Goal: Task Accomplishment & Management: Use online tool/utility

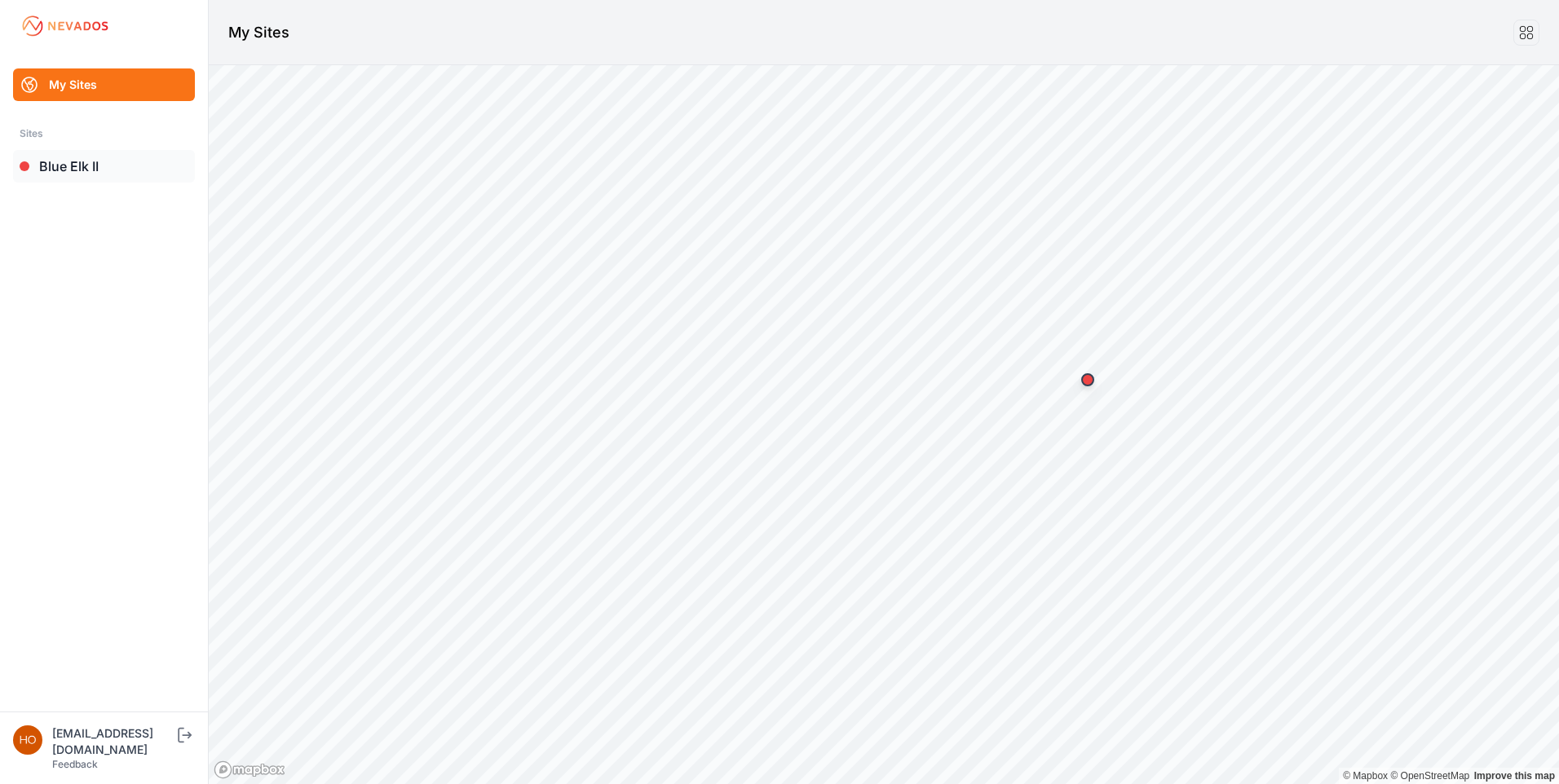
click at [72, 163] on link "Blue Elk II" at bounding box center [103, 167] width 182 height 33
click at [80, 166] on link "Blue Elk II" at bounding box center [103, 167] width 182 height 33
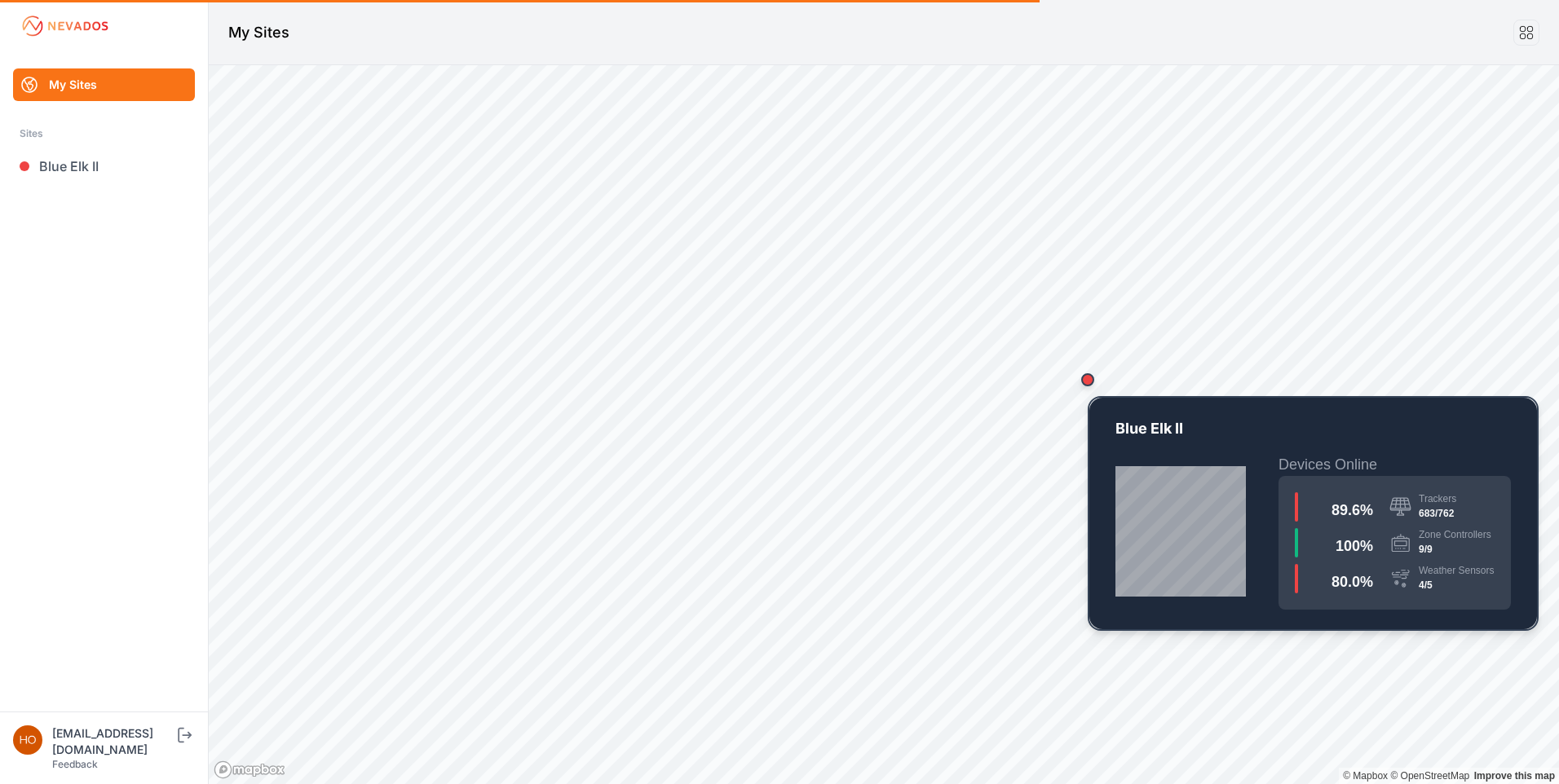
click at [1091, 382] on div "Map marker" at bounding box center [1088, 380] width 13 height 13
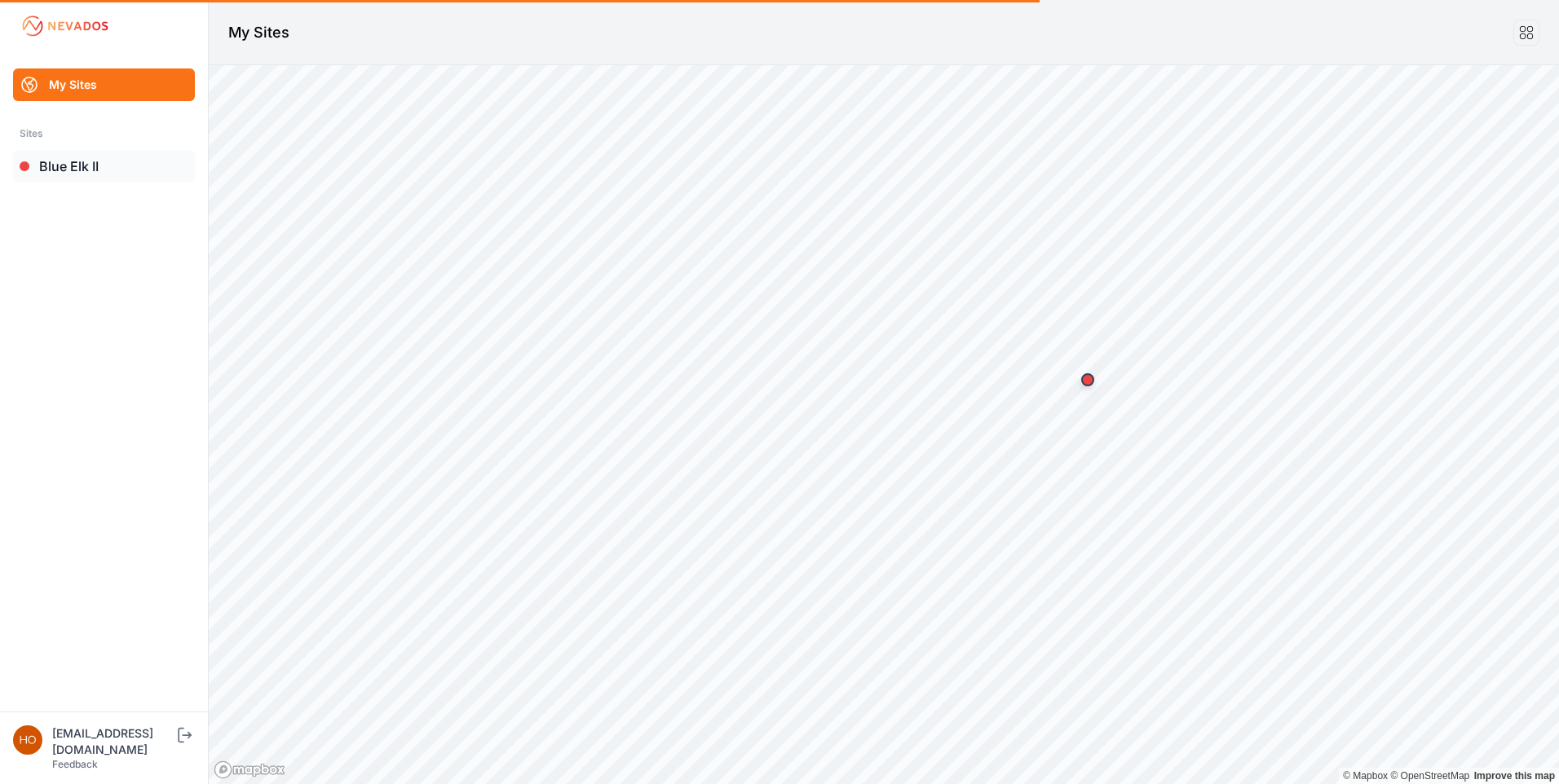
click at [79, 164] on link "Blue Elk II" at bounding box center [103, 167] width 182 height 33
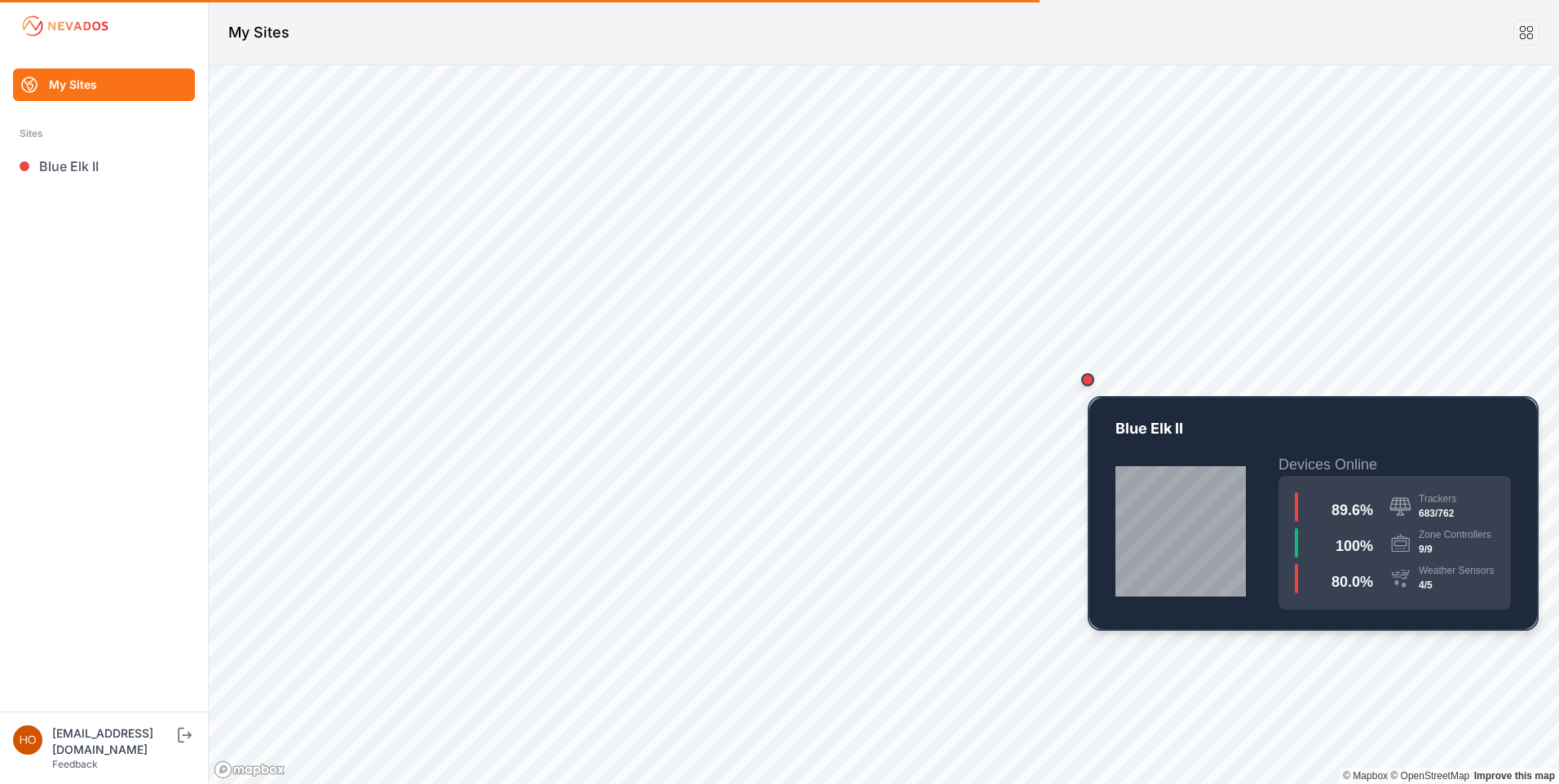
click at [1087, 384] on div "Map marker" at bounding box center [1088, 380] width 13 height 13
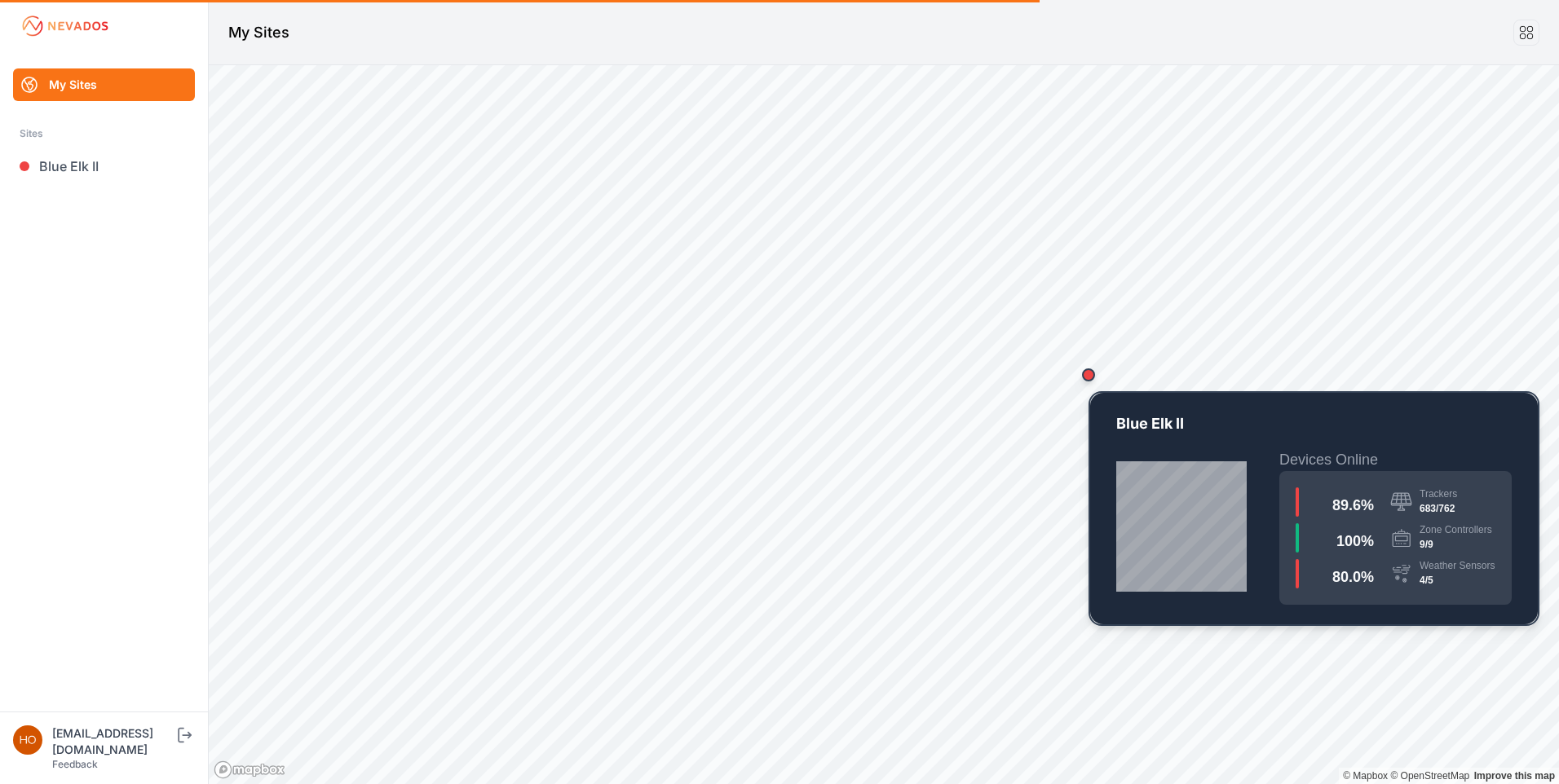
click at [1092, 381] on div "Map marker" at bounding box center [1088, 375] width 33 height 33
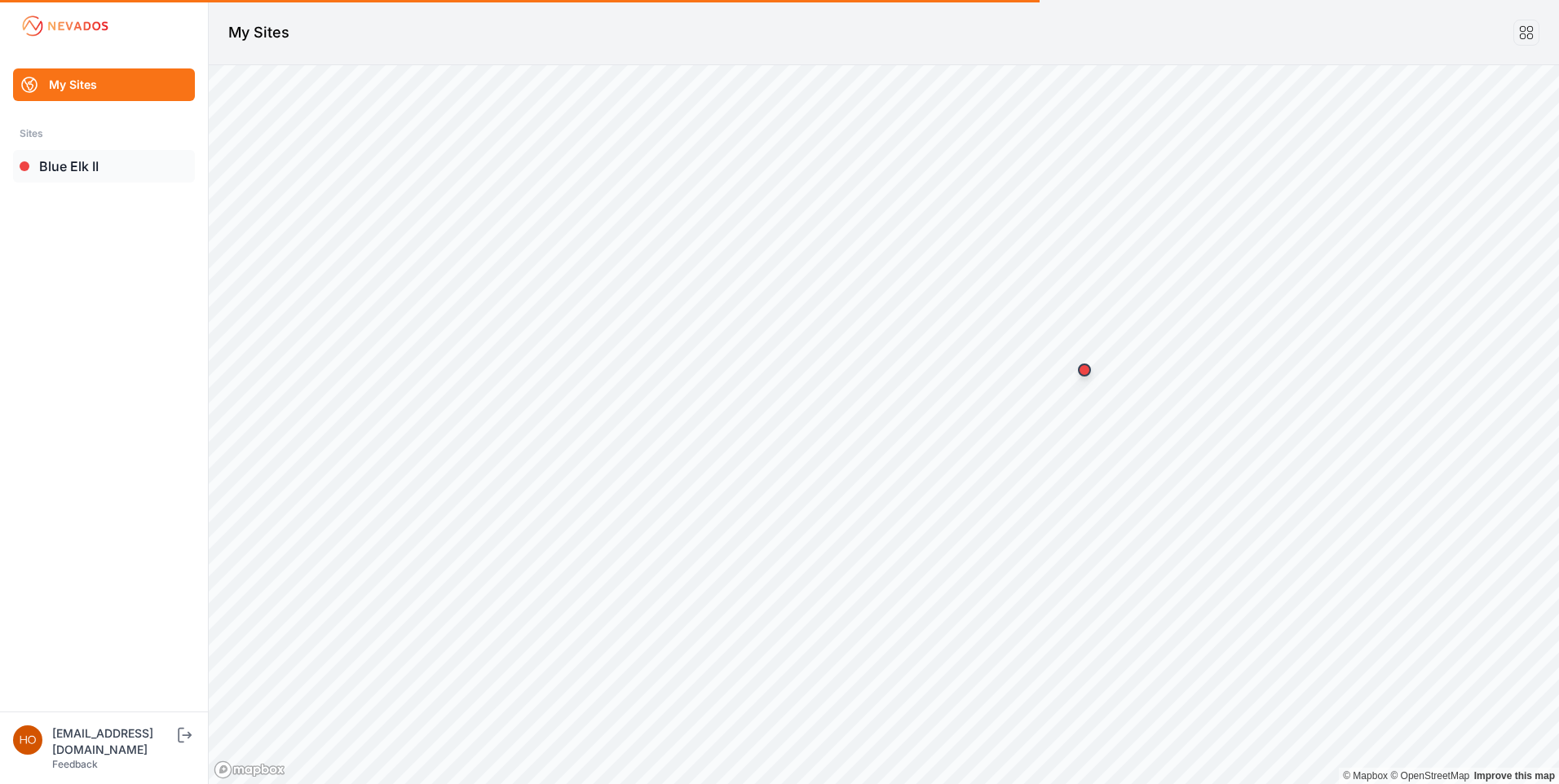
click at [69, 156] on link "Blue Elk II" at bounding box center [103, 167] width 182 height 33
click at [69, 157] on link "Blue Elk II" at bounding box center [103, 167] width 182 height 33
click at [94, 86] on link "My Sites" at bounding box center [103, 85] width 182 height 33
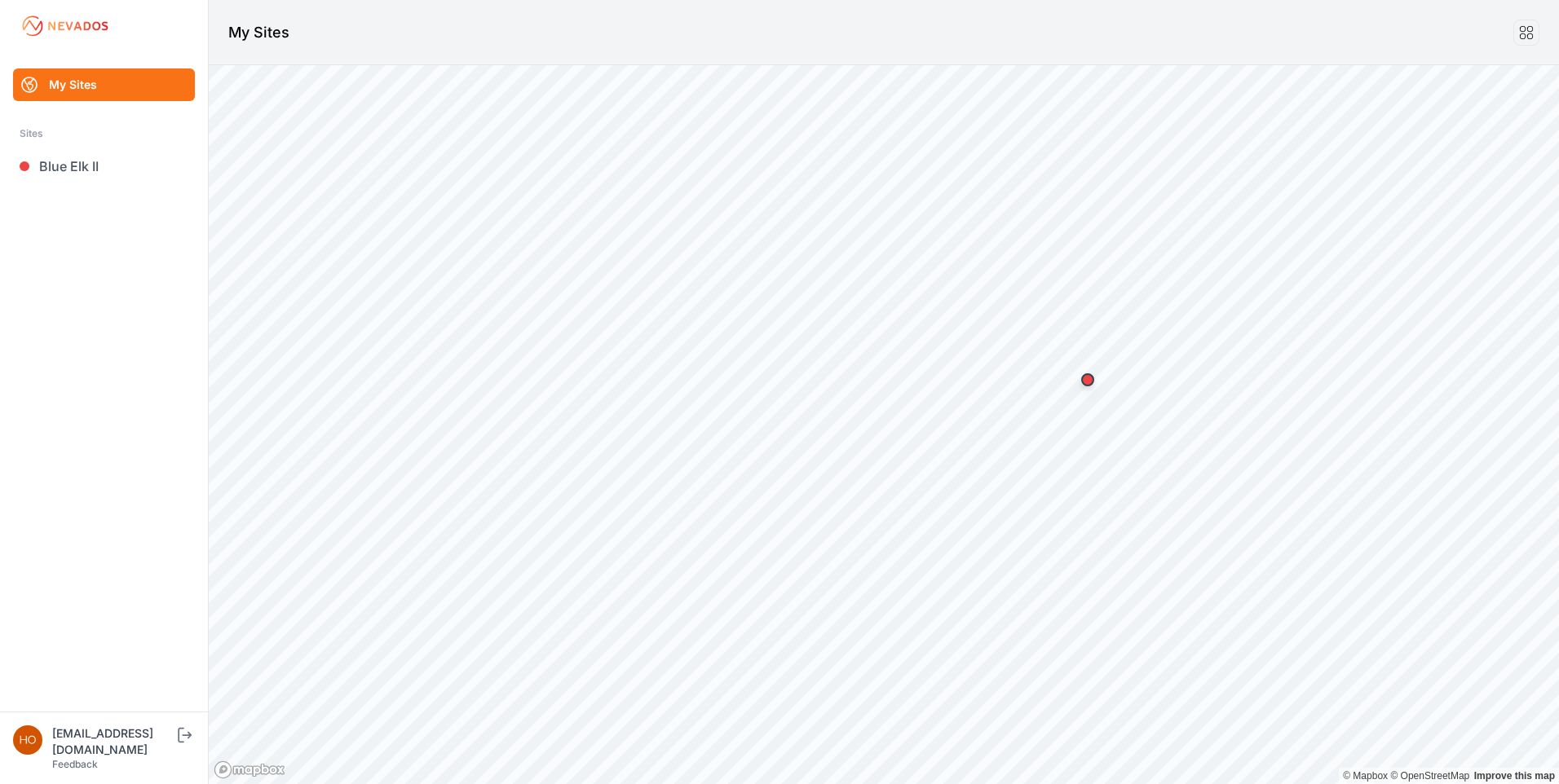
click at [61, 164] on link "Blue Elk II" at bounding box center [103, 167] width 182 height 33
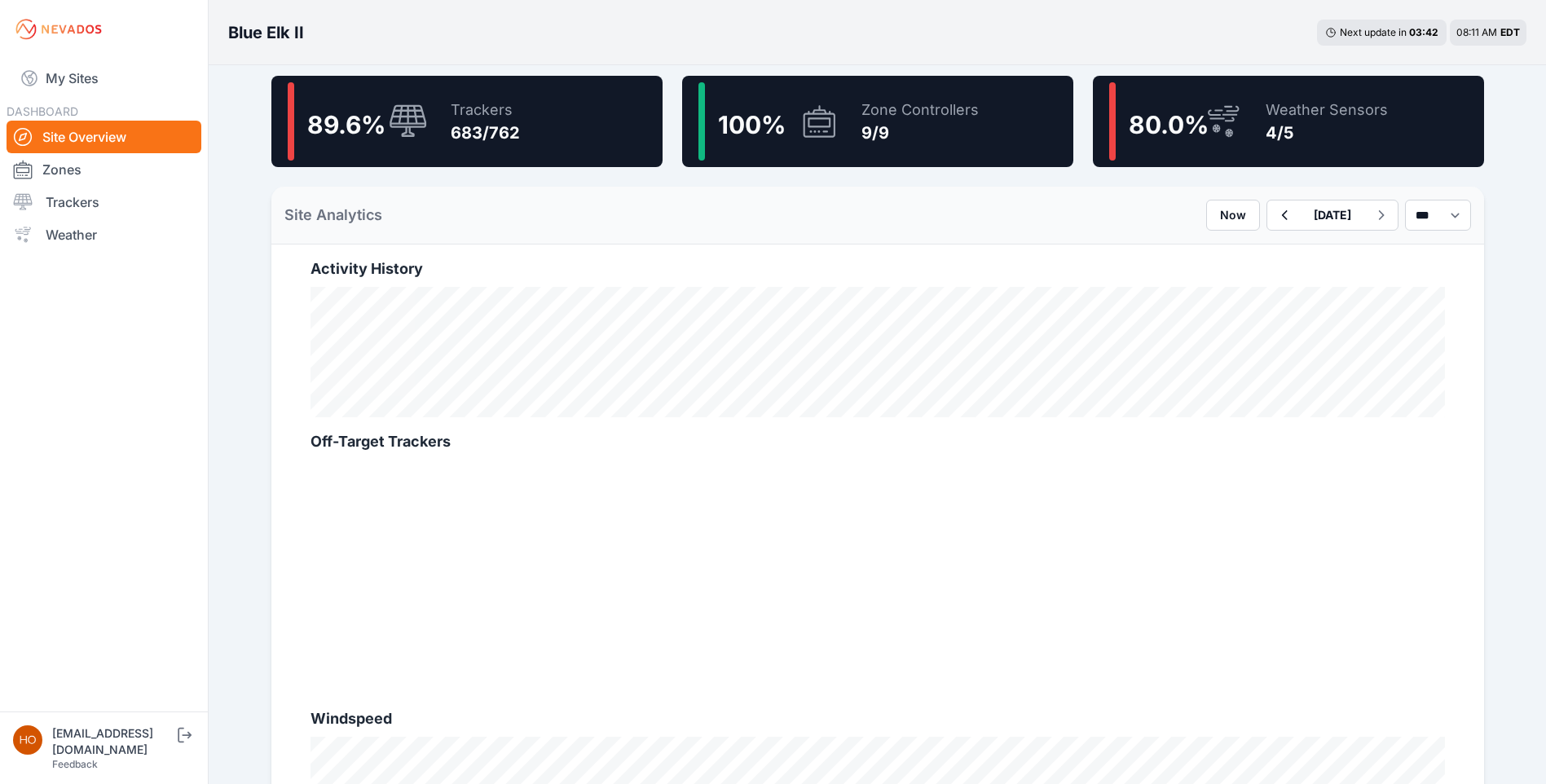
scroll to position [407, 0]
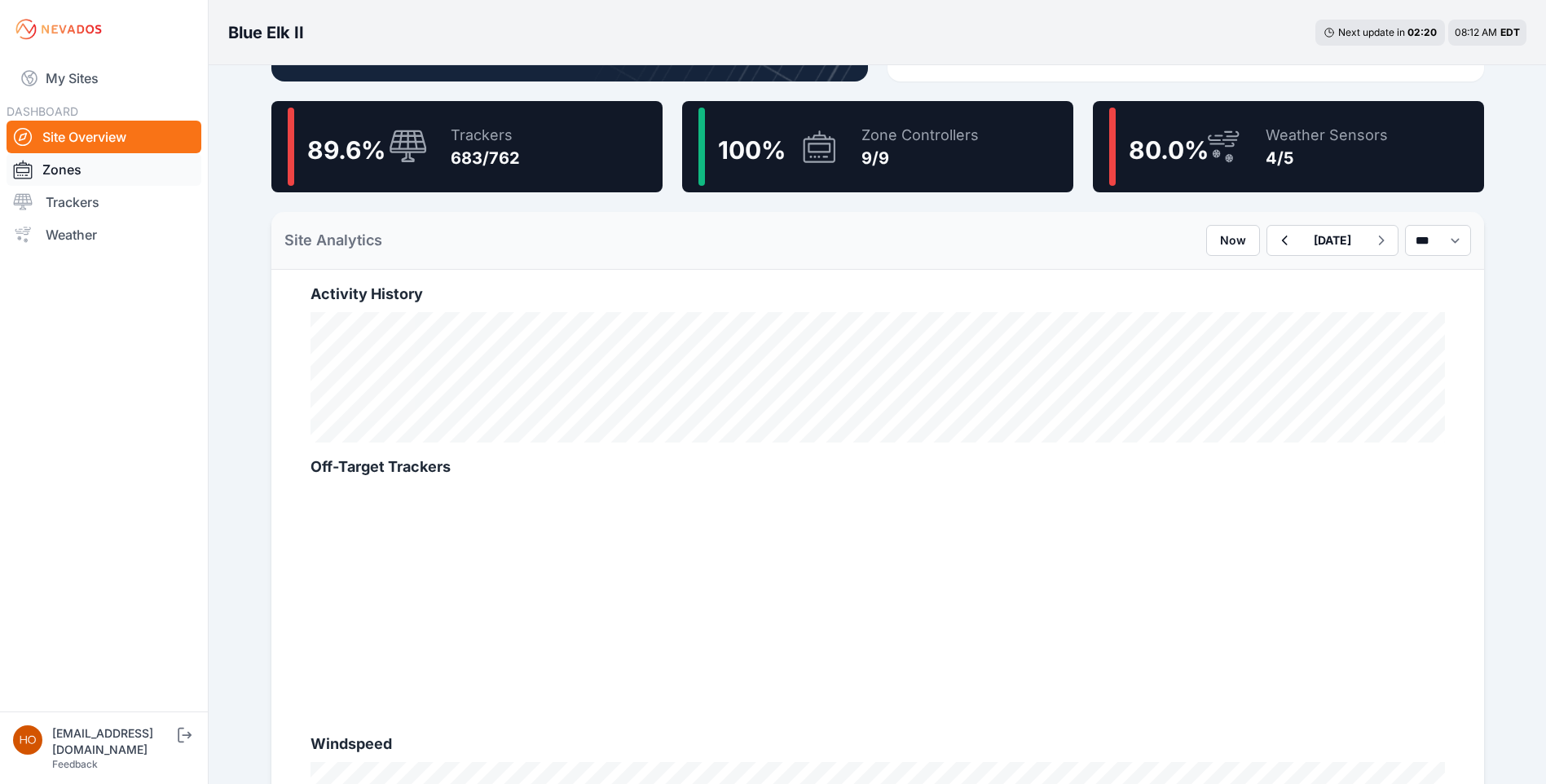
click at [71, 172] on link "Zones" at bounding box center [103, 170] width 195 height 33
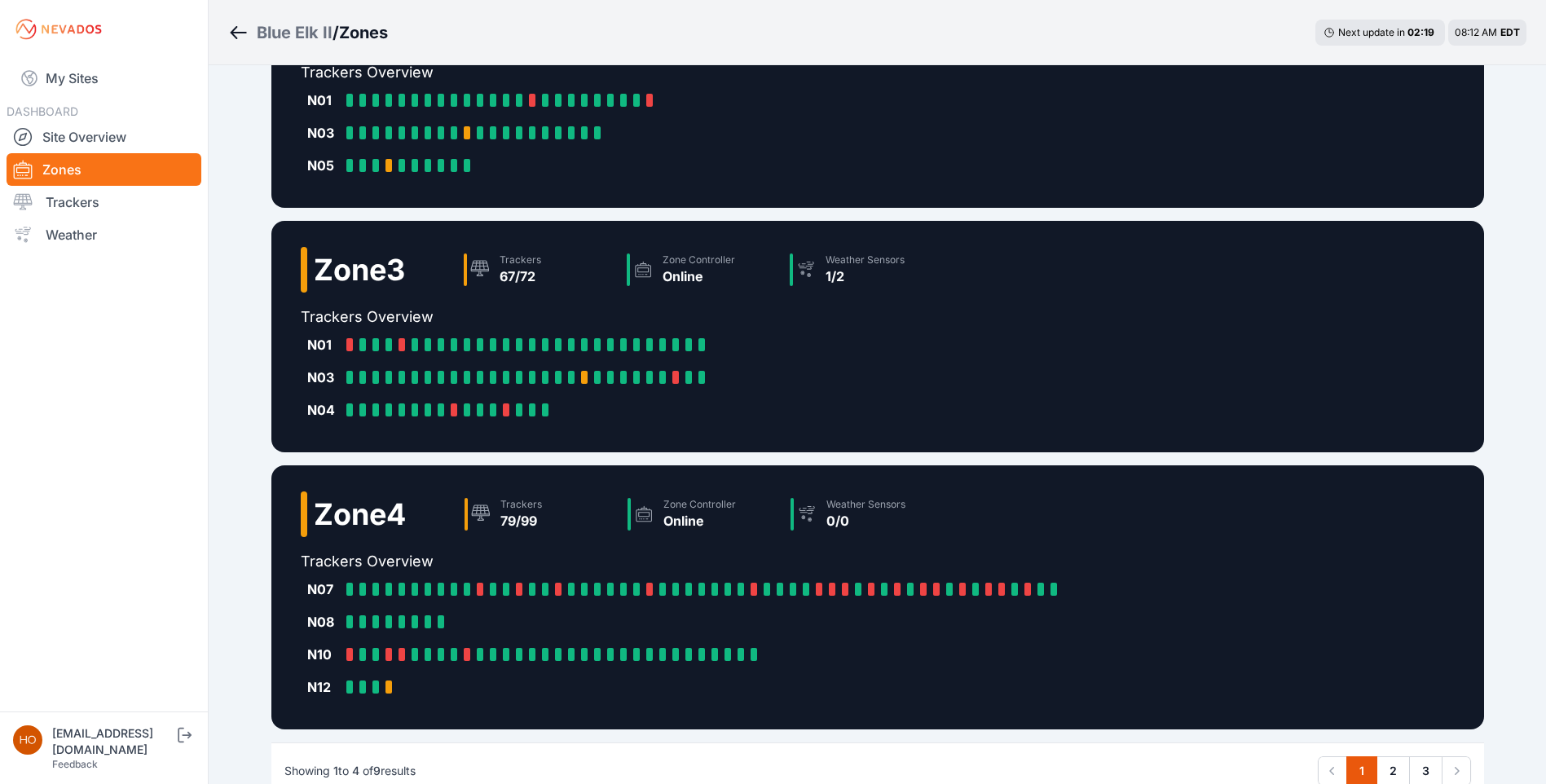
scroll to position [548, 0]
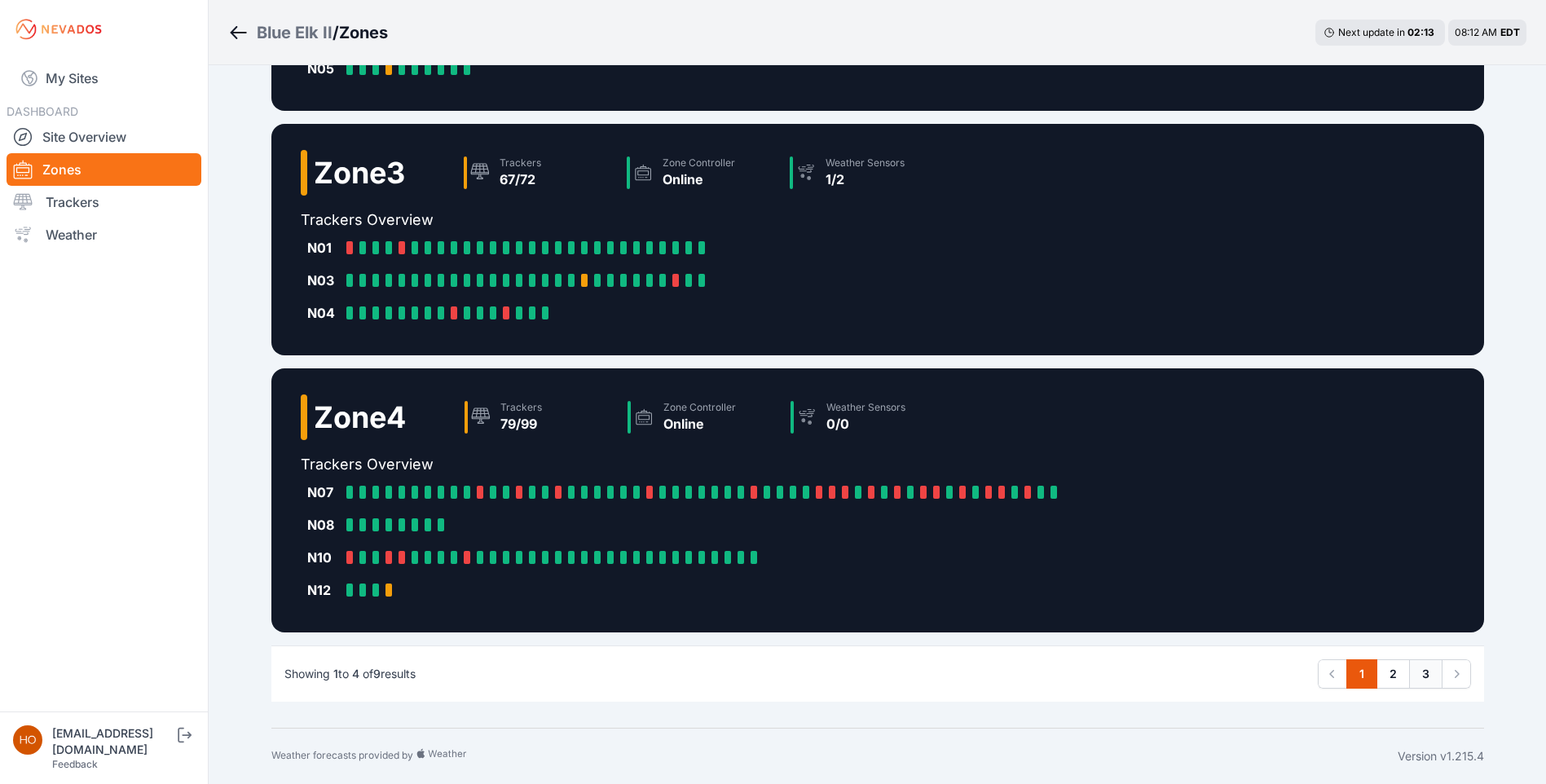
click at [1419, 668] on link "3" at bounding box center [1425, 674] width 34 height 30
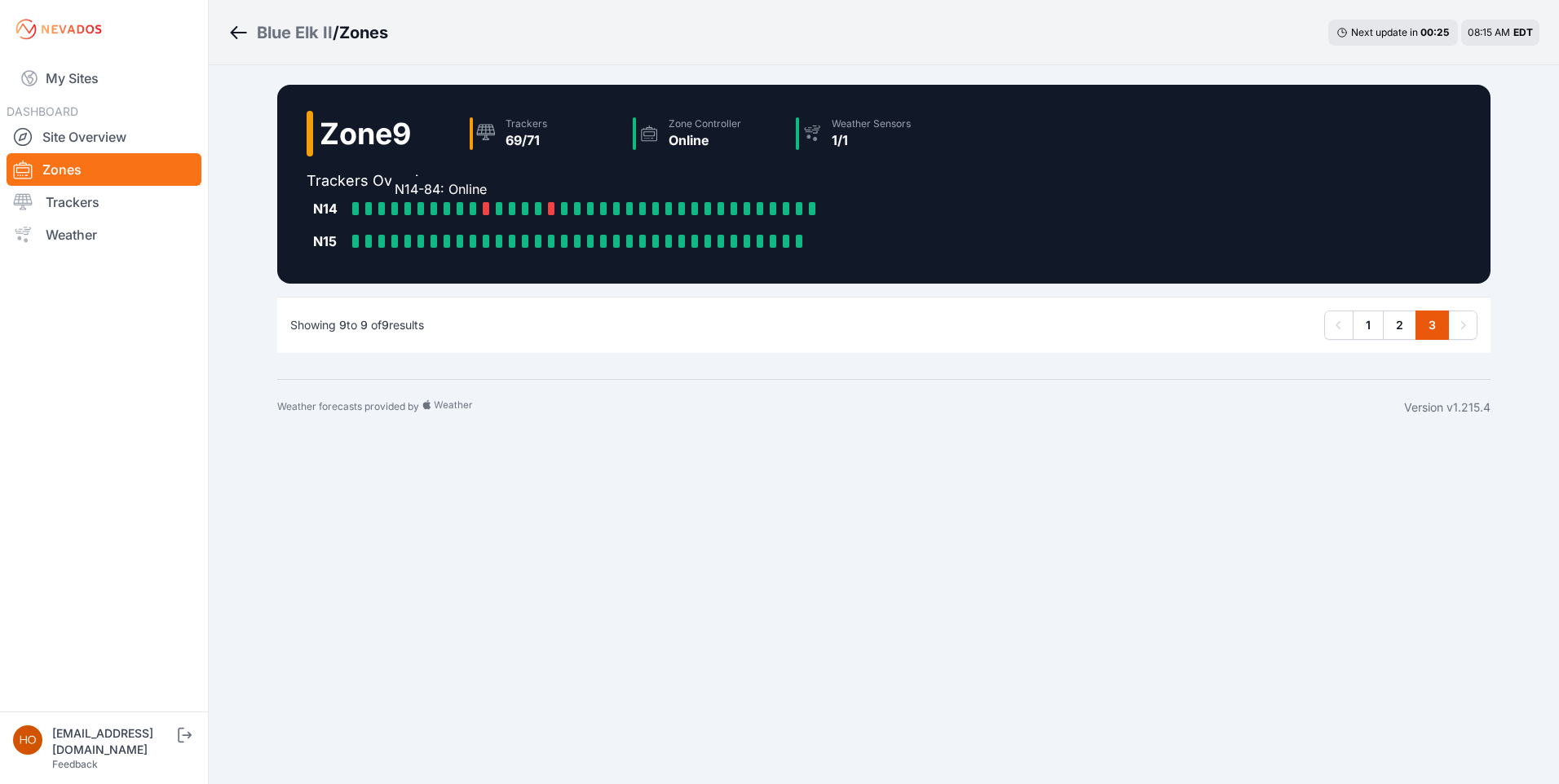
click at [402, 206] on div "N14-84: Online" at bounding box center [398, 209] width 13 height 13
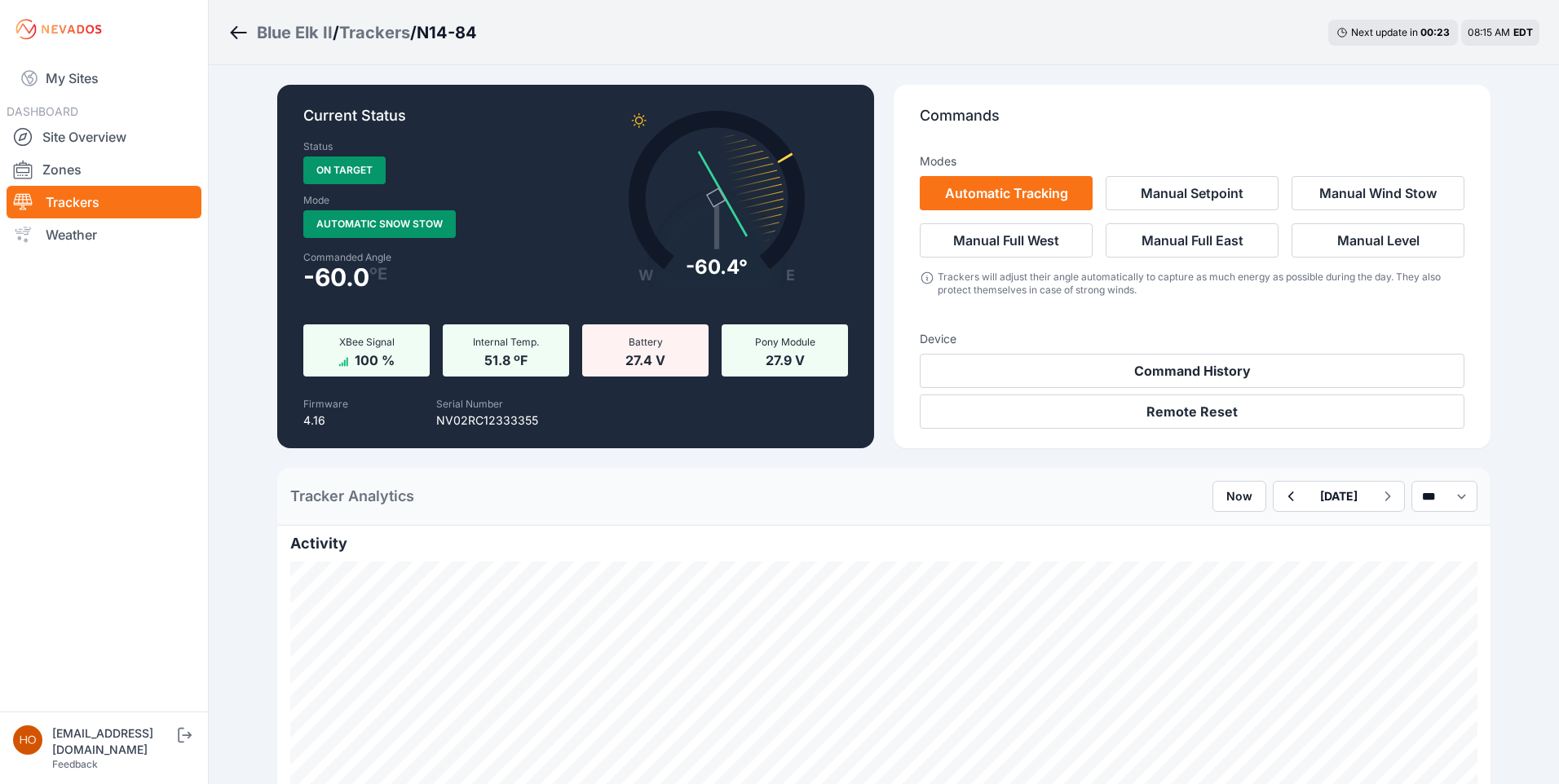
click at [406, 206] on div "Mode Automatic Snow Stow" at bounding box center [379, 216] width 153 height 44
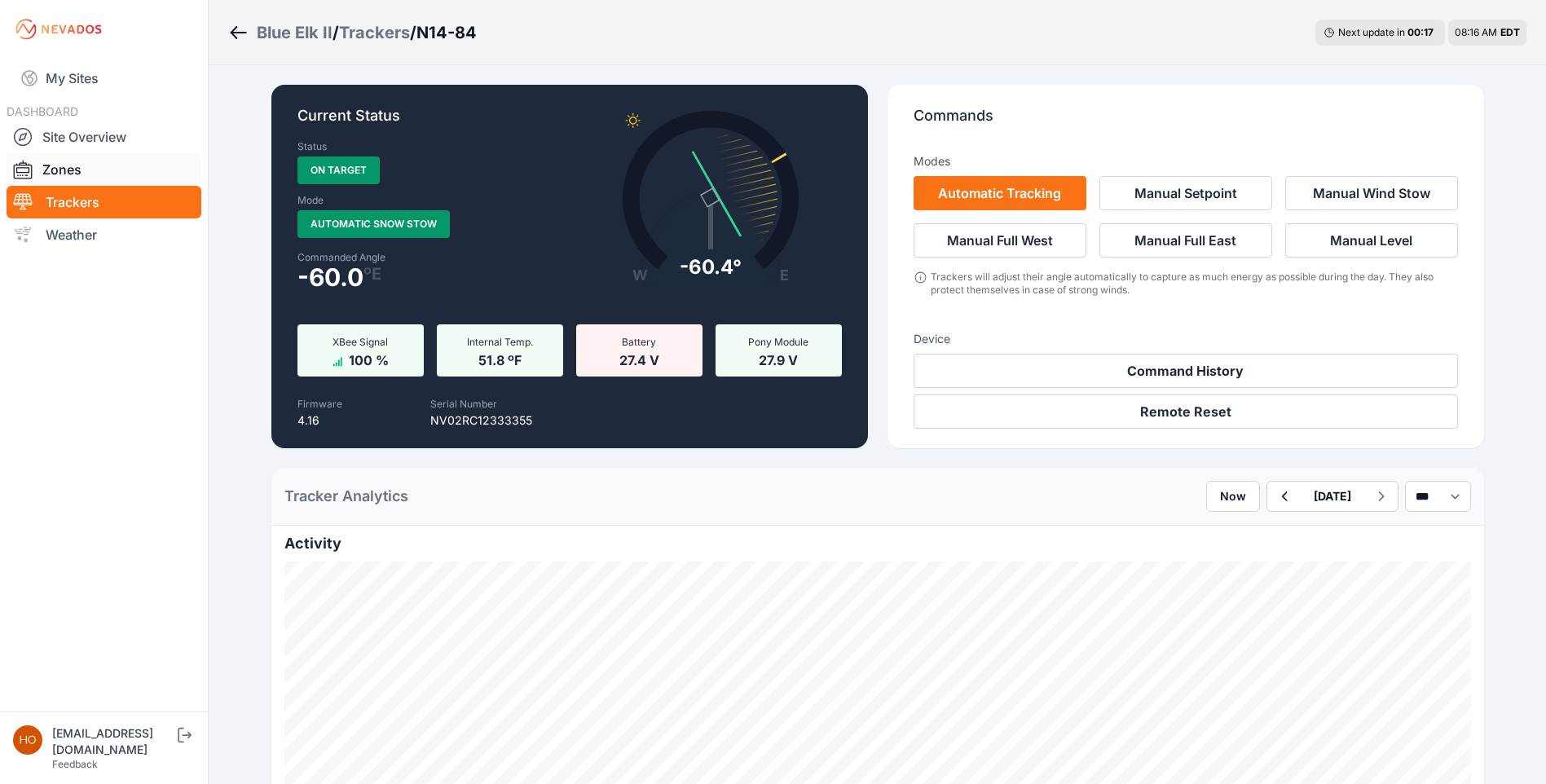
click at [95, 162] on link "Zones" at bounding box center [103, 170] width 195 height 33
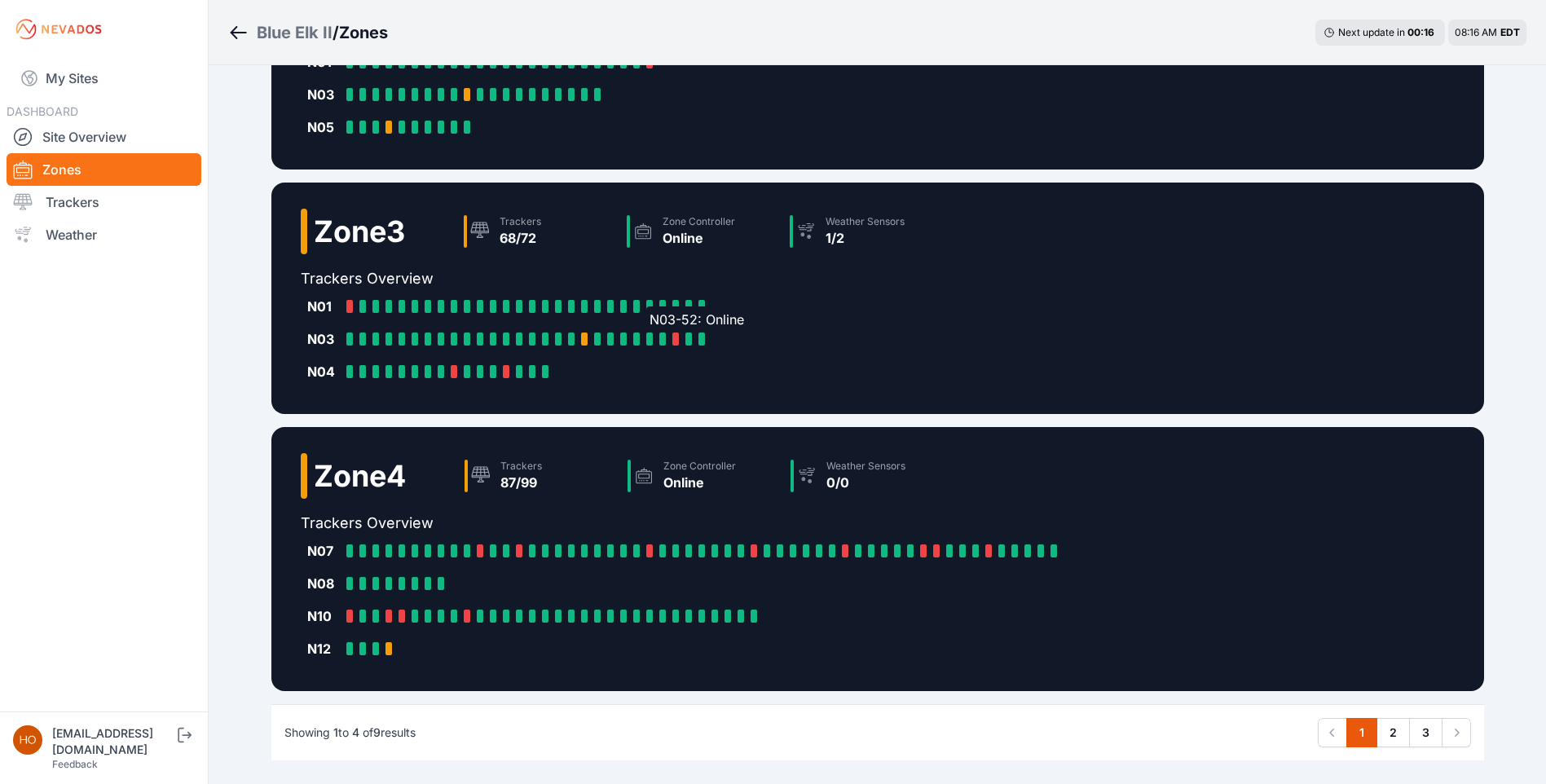
scroll to position [548, 0]
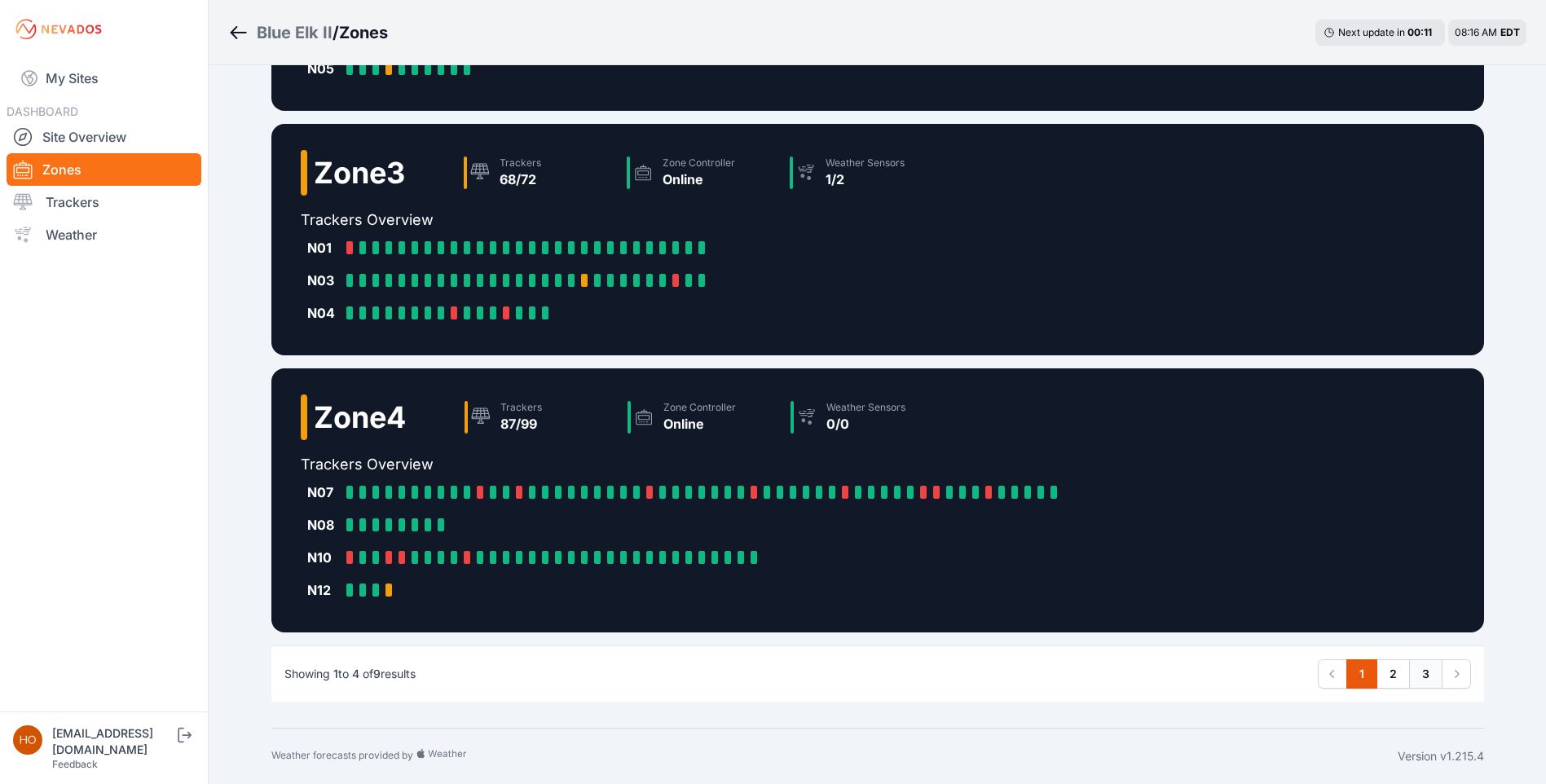
click at [1430, 666] on link "3" at bounding box center [1425, 674] width 34 height 30
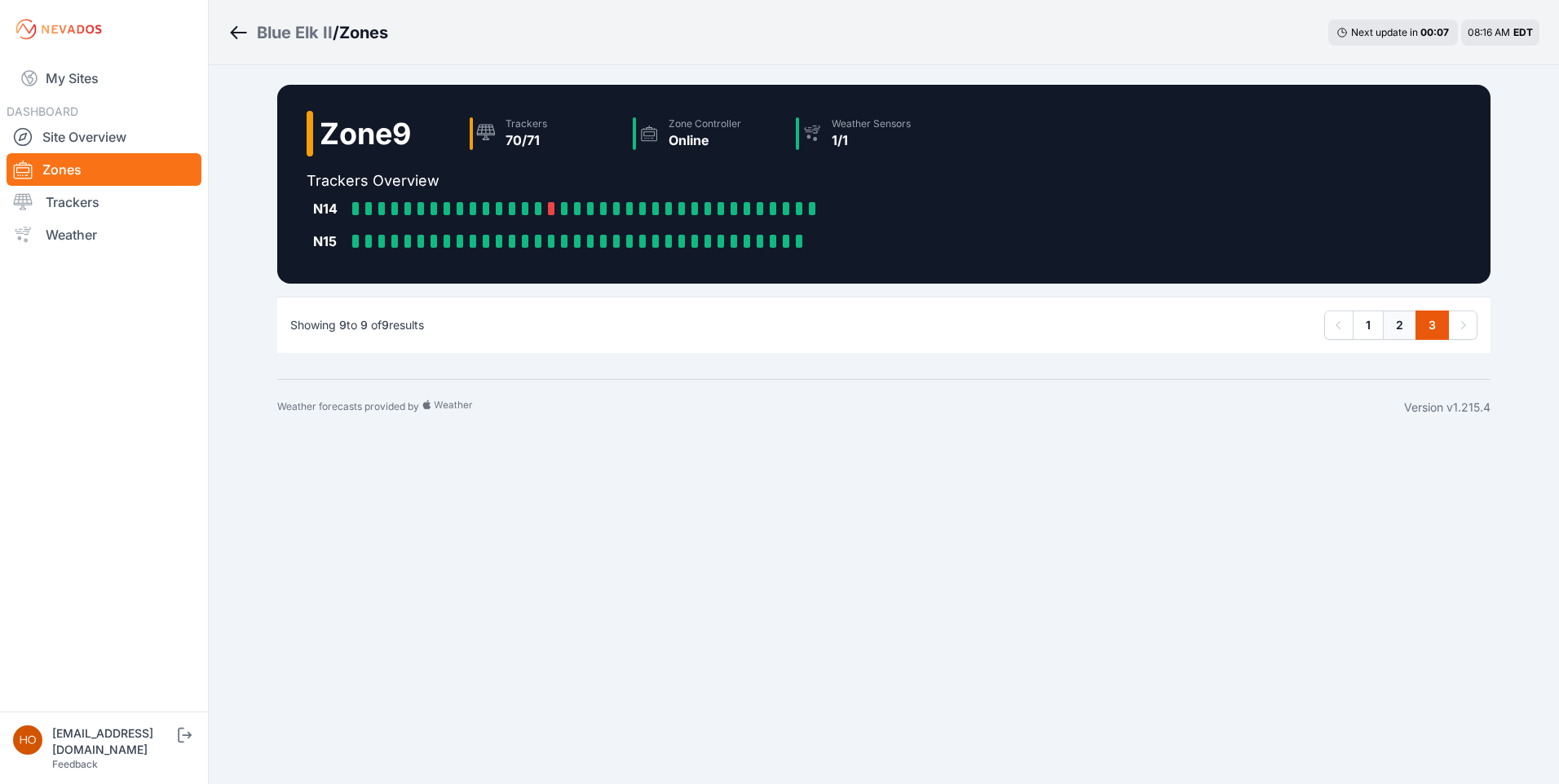
click at [1399, 323] on link "2" at bounding box center [1399, 325] width 34 height 30
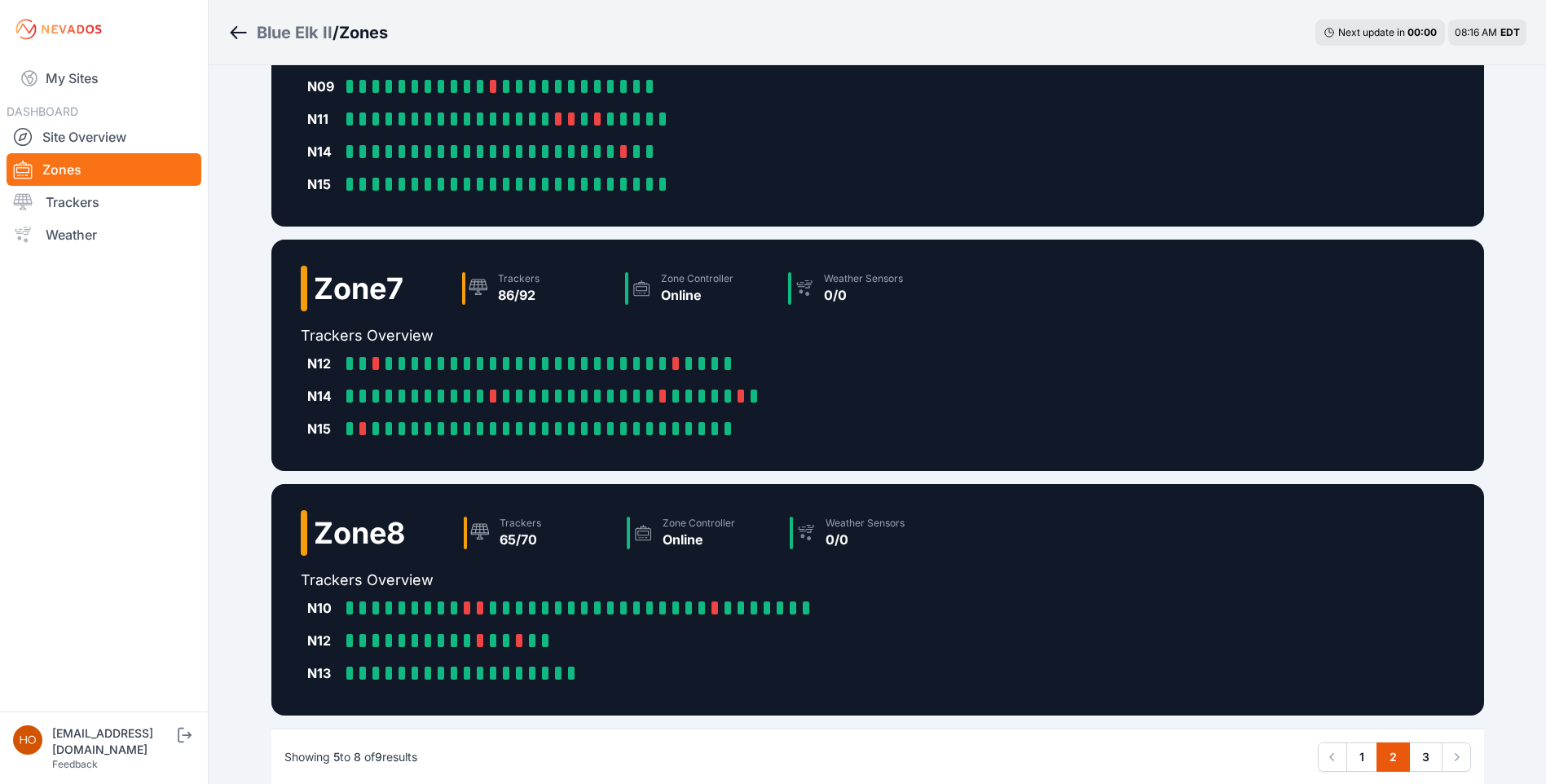
scroll to position [401, 0]
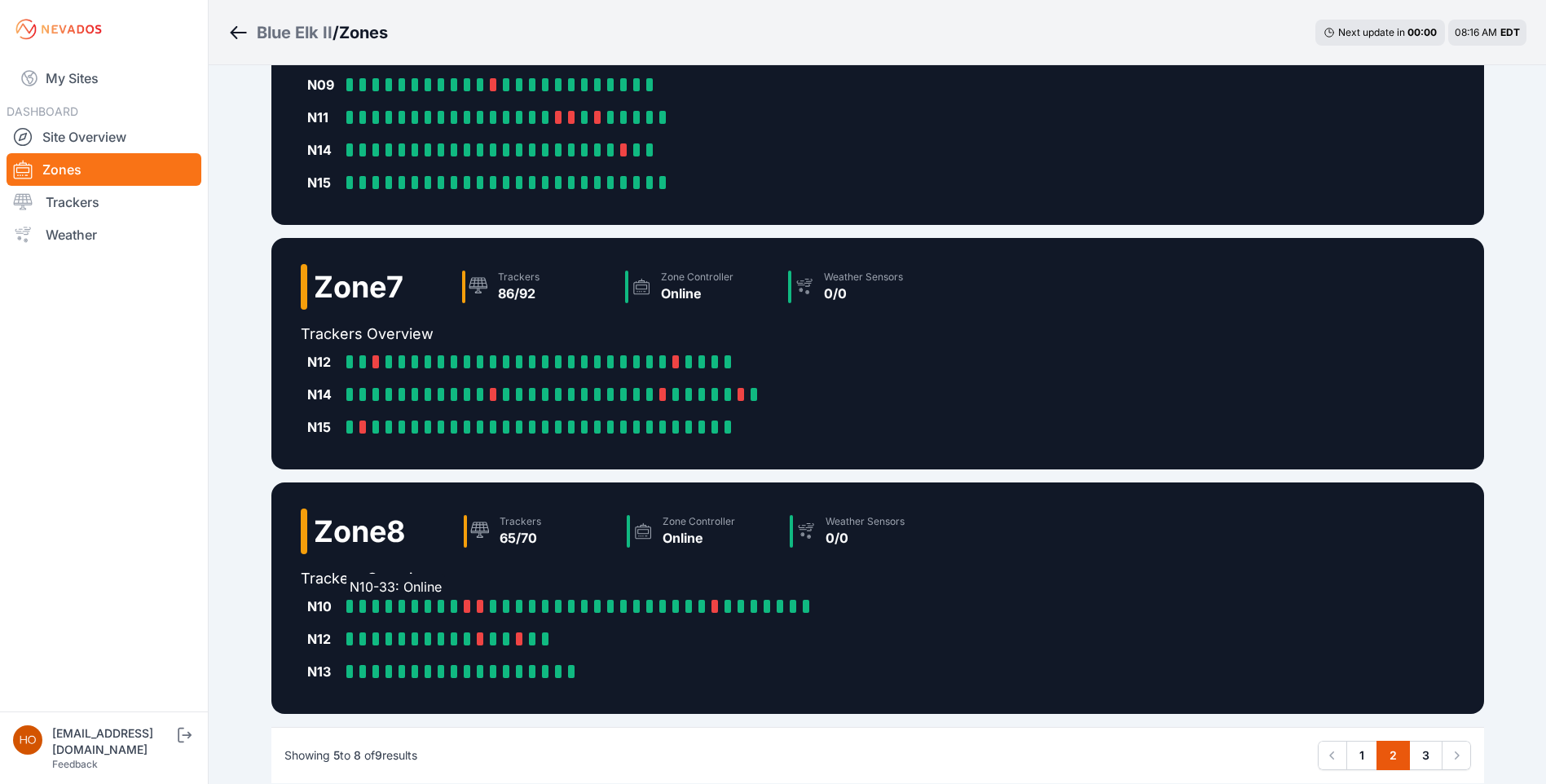
click at [351, 604] on div at bounding box center [350, 607] width 7 height 13
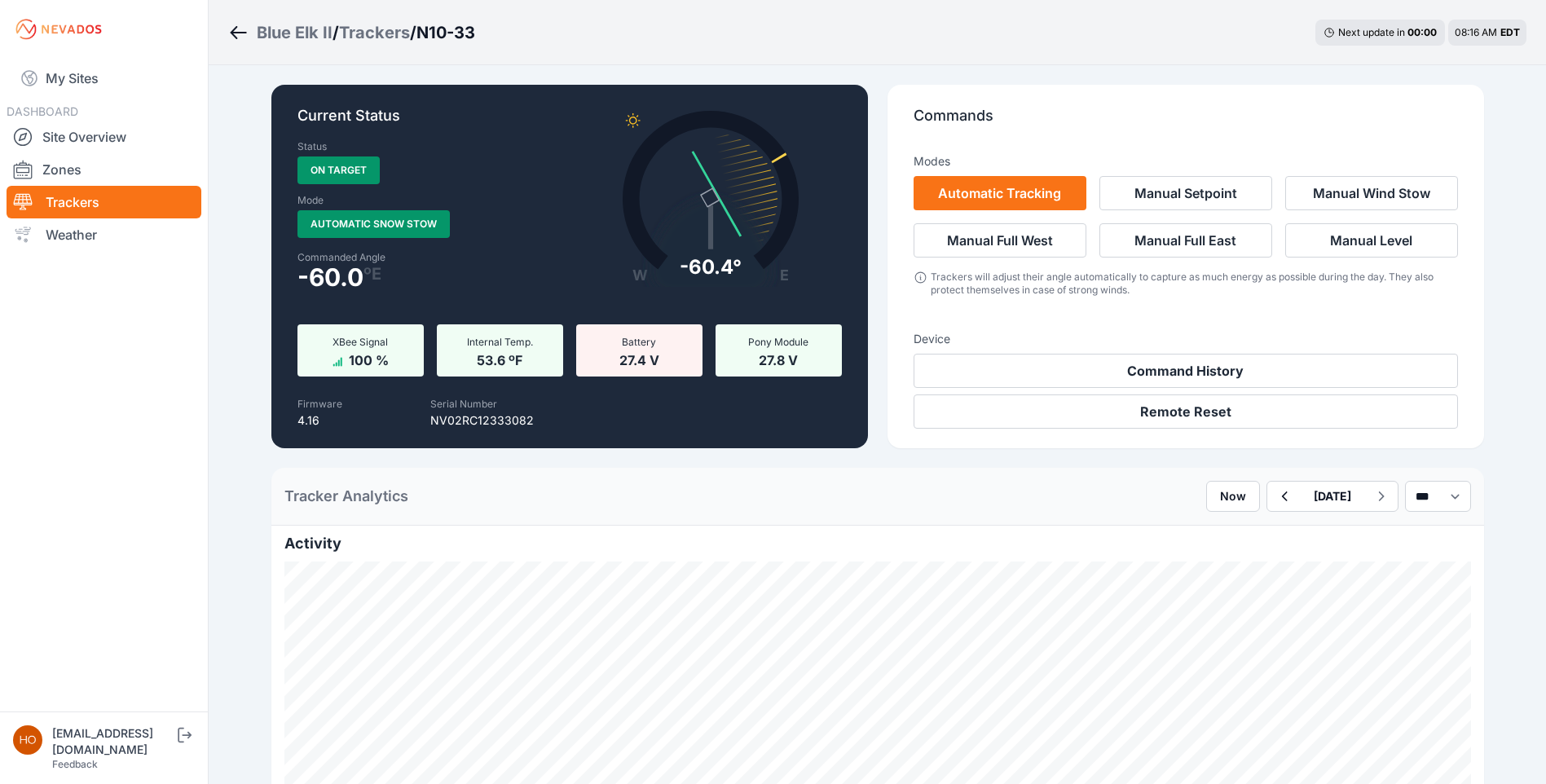
click at [66, 198] on link "Trackers" at bounding box center [103, 202] width 195 height 33
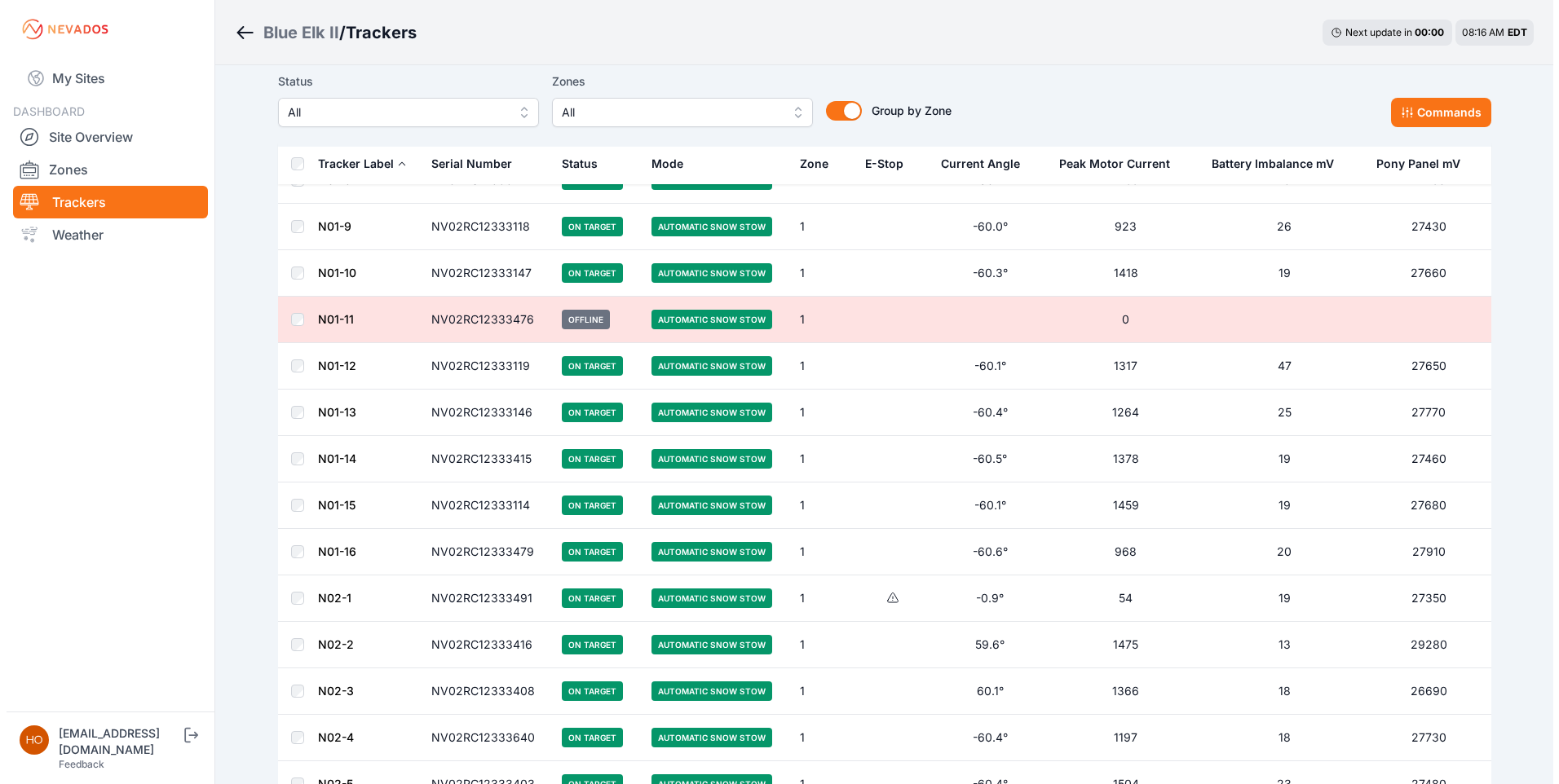
scroll to position [407, 0]
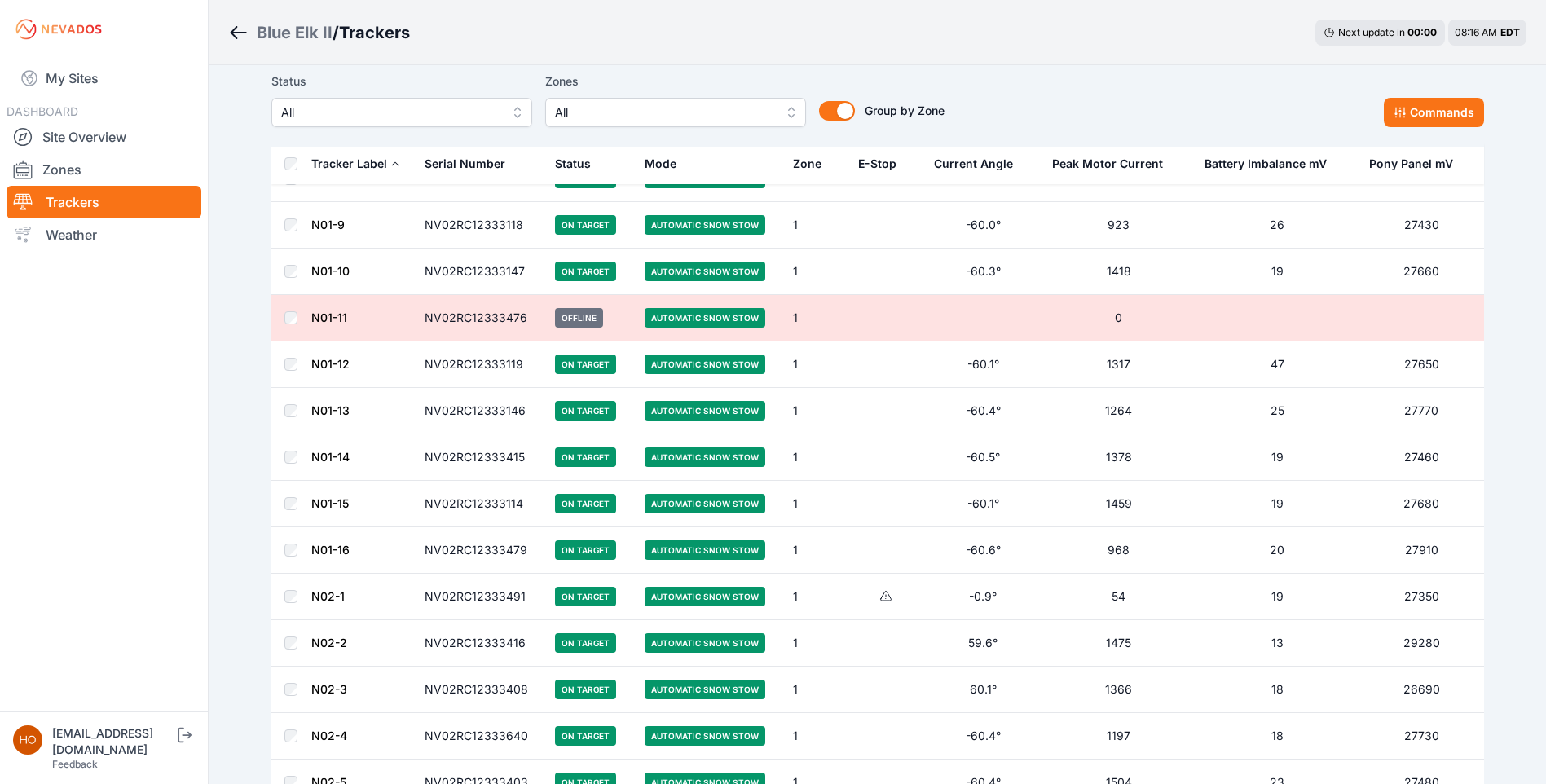
click at [695, 101] on button "All" at bounding box center [676, 112] width 261 height 30
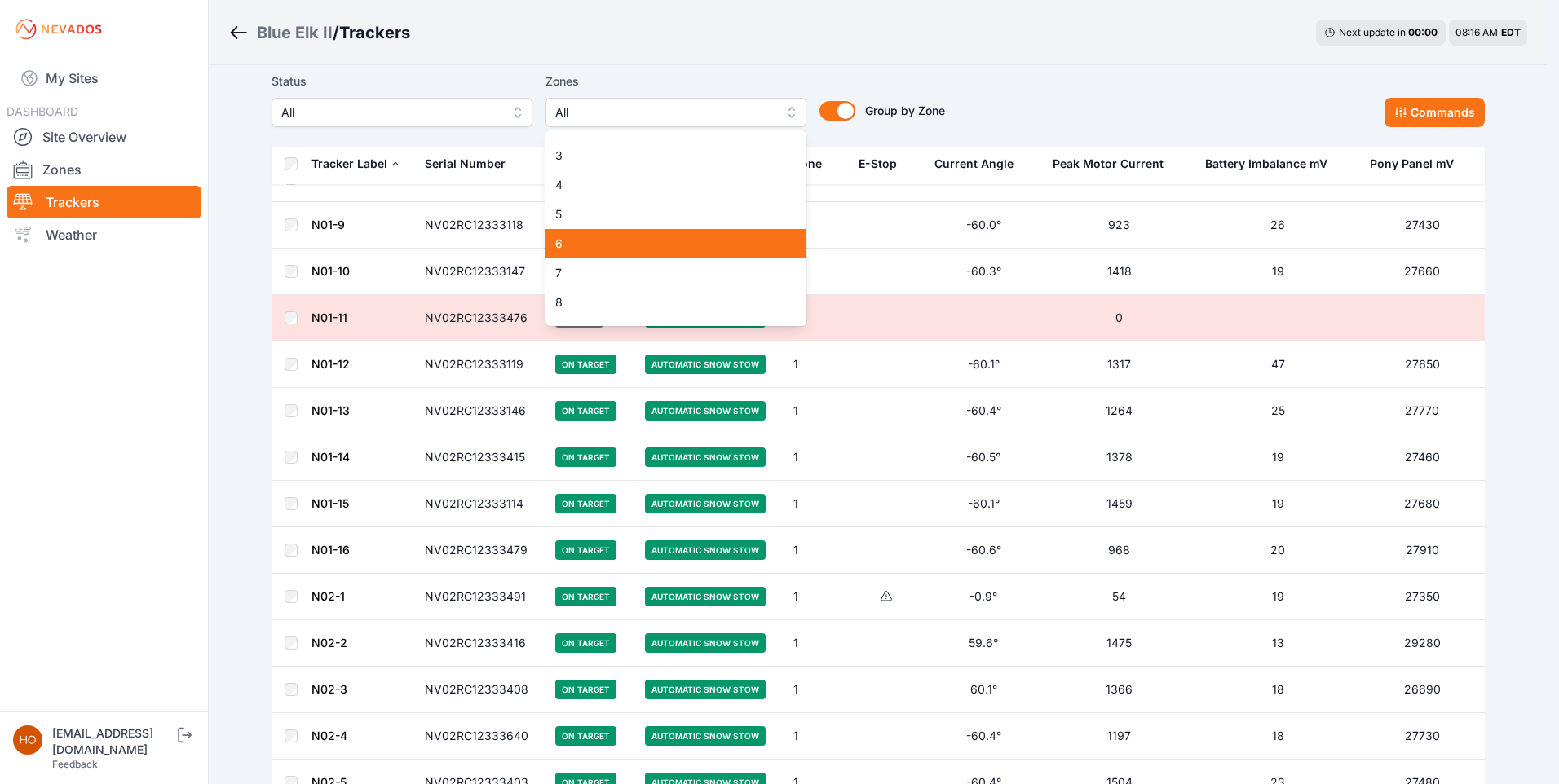
scroll to position [75, 0]
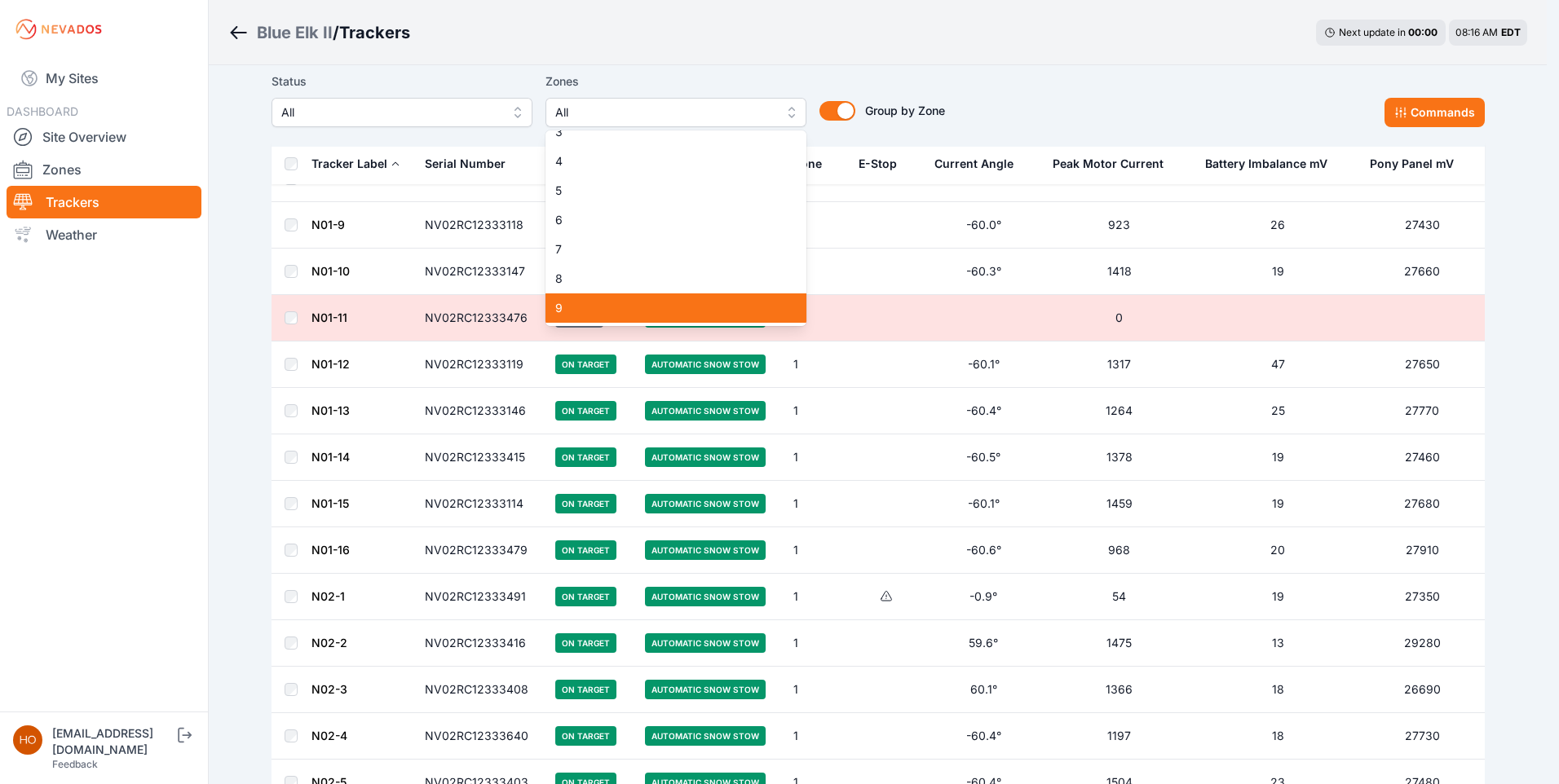
click at [578, 305] on span "9" at bounding box center [666, 308] width 222 height 16
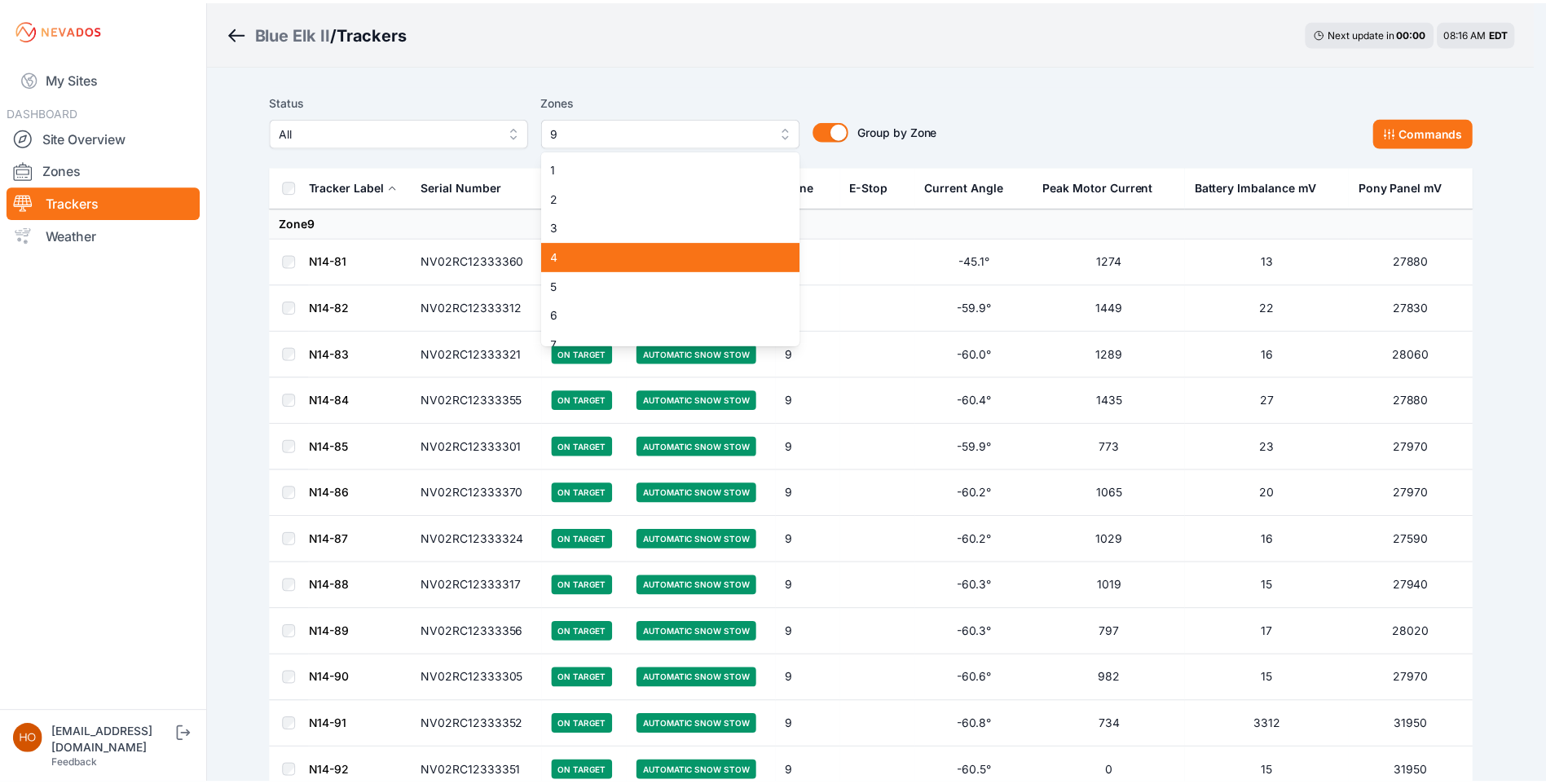
scroll to position [75, 0]
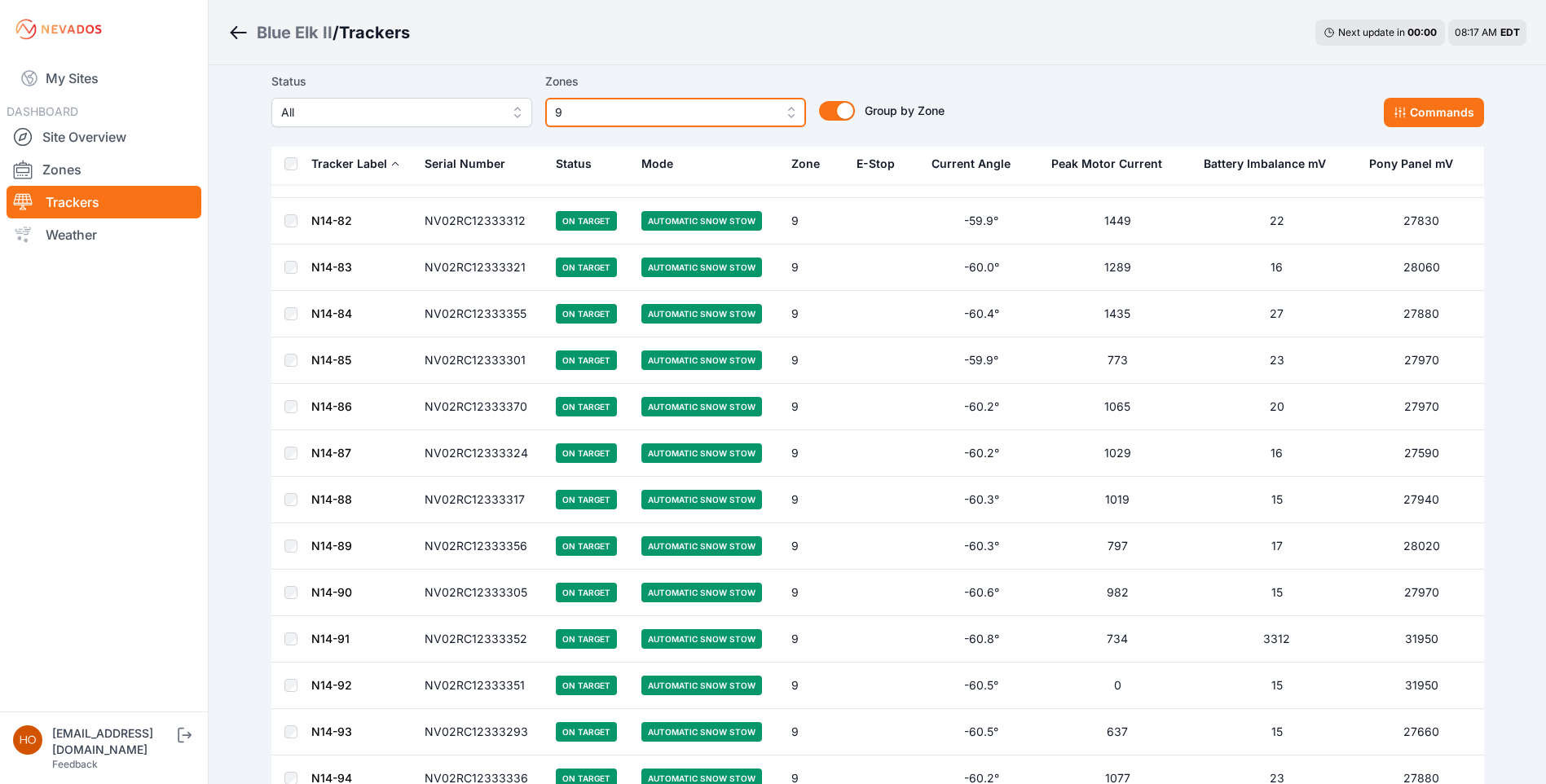
scroll to position [0, 0]
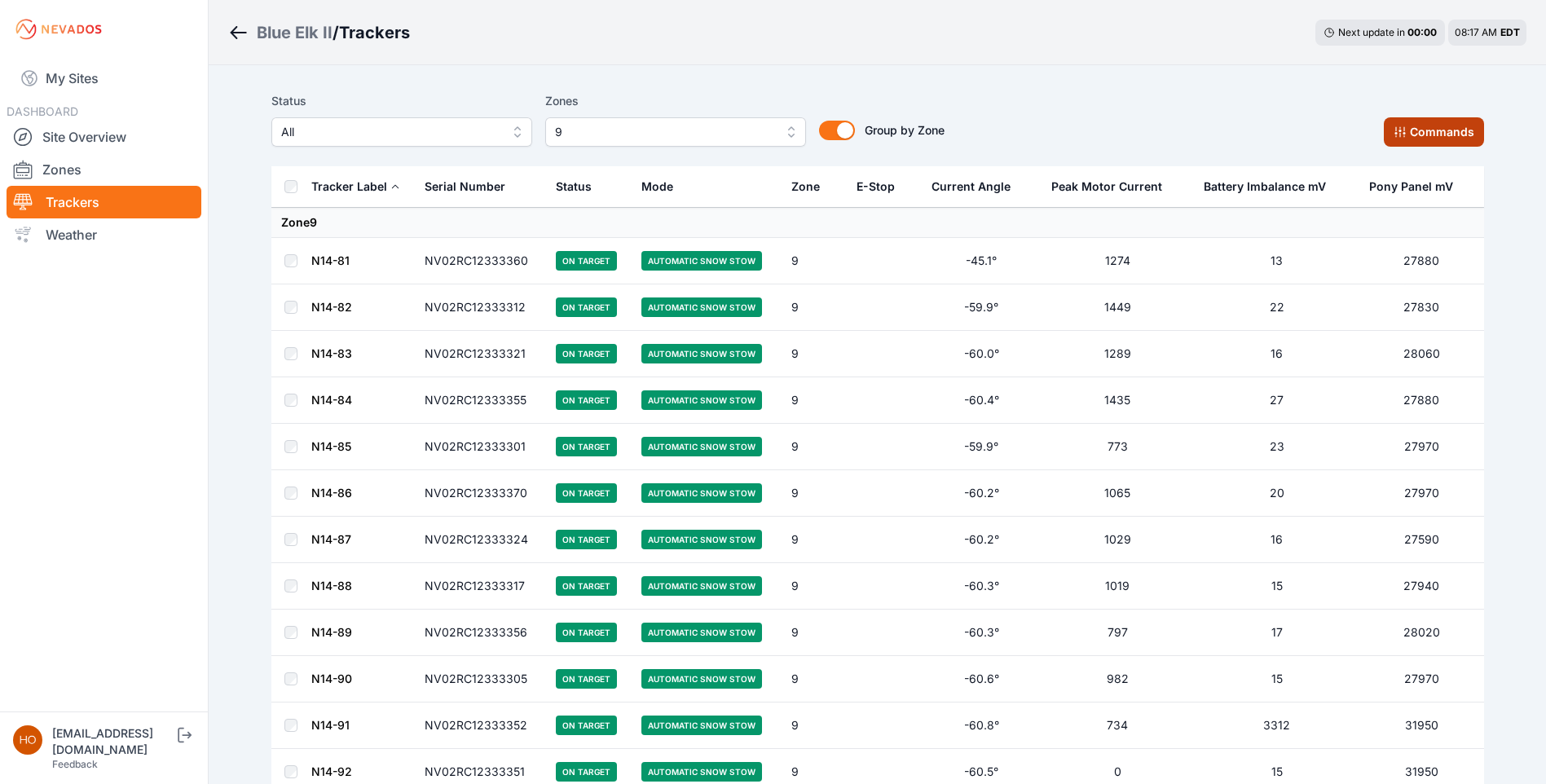
click at [1391, 136] on button "Commands" at bounding box center [1434, 132] width 100 height 30
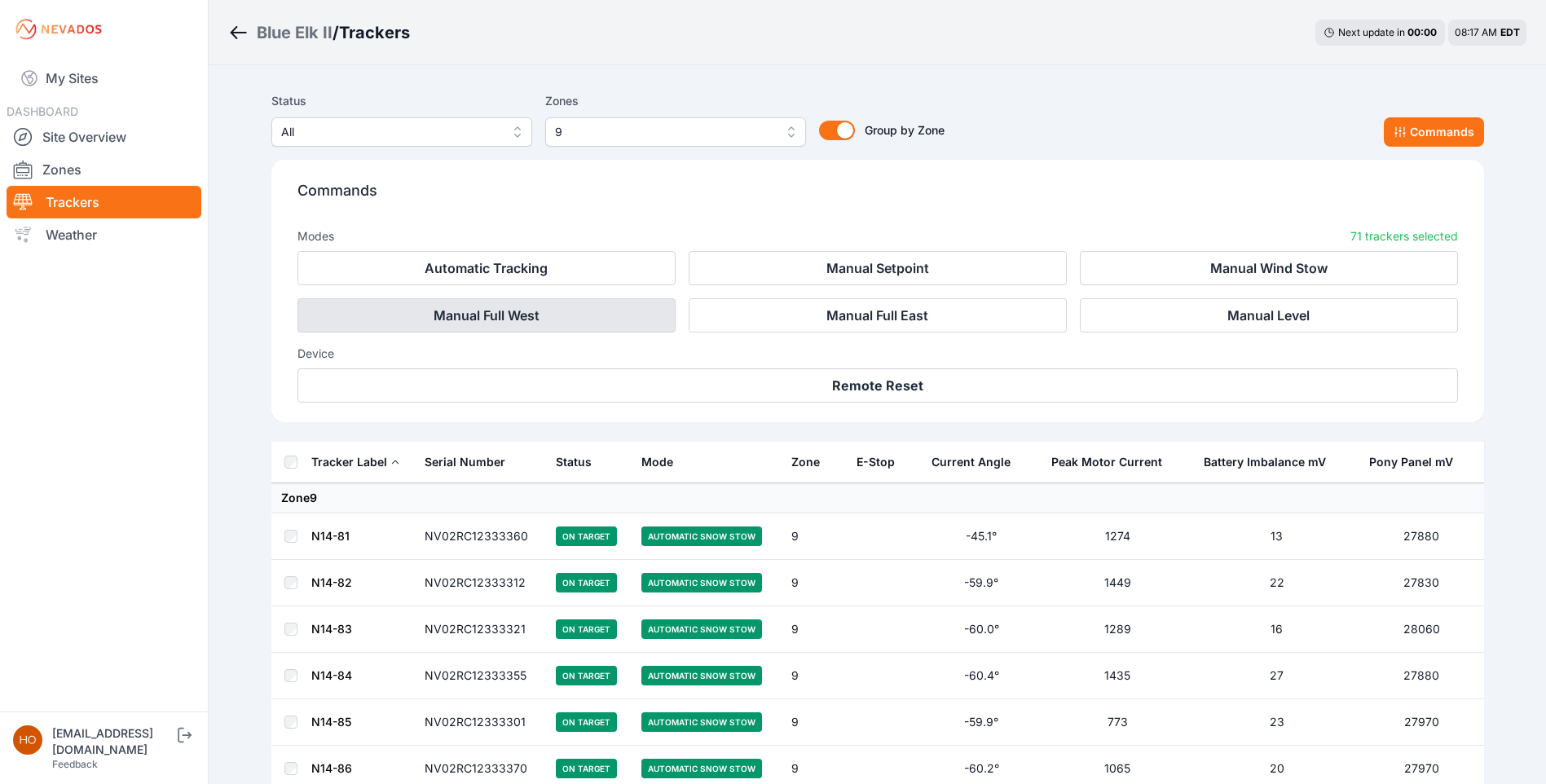
click at [539, 319] on button "Manual Full West" at bounding box center [486, 315] width 378 height 34
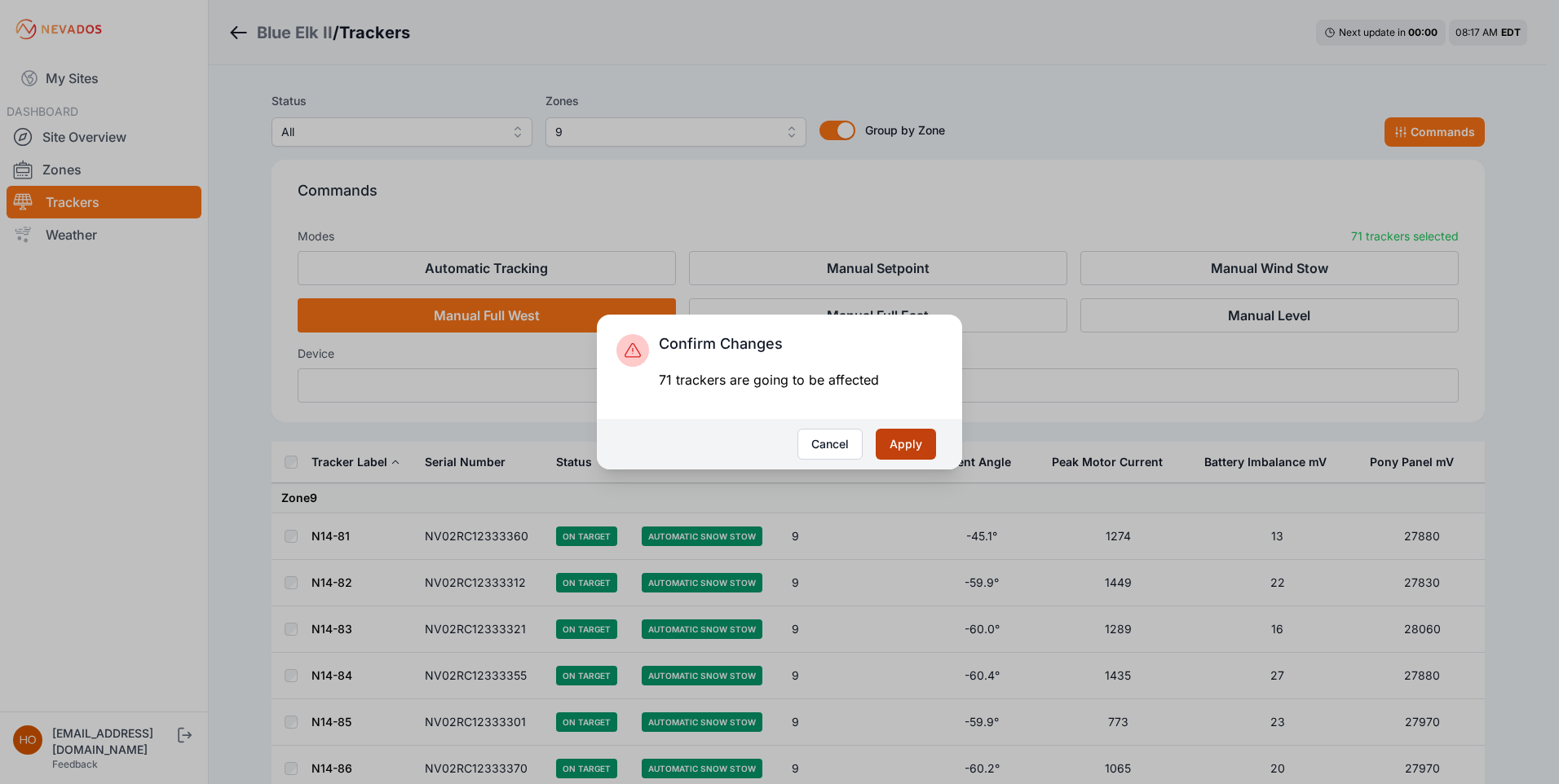
click at [904, 446] on button "Apply" at bounding box center [905, 444] width 60 height 31
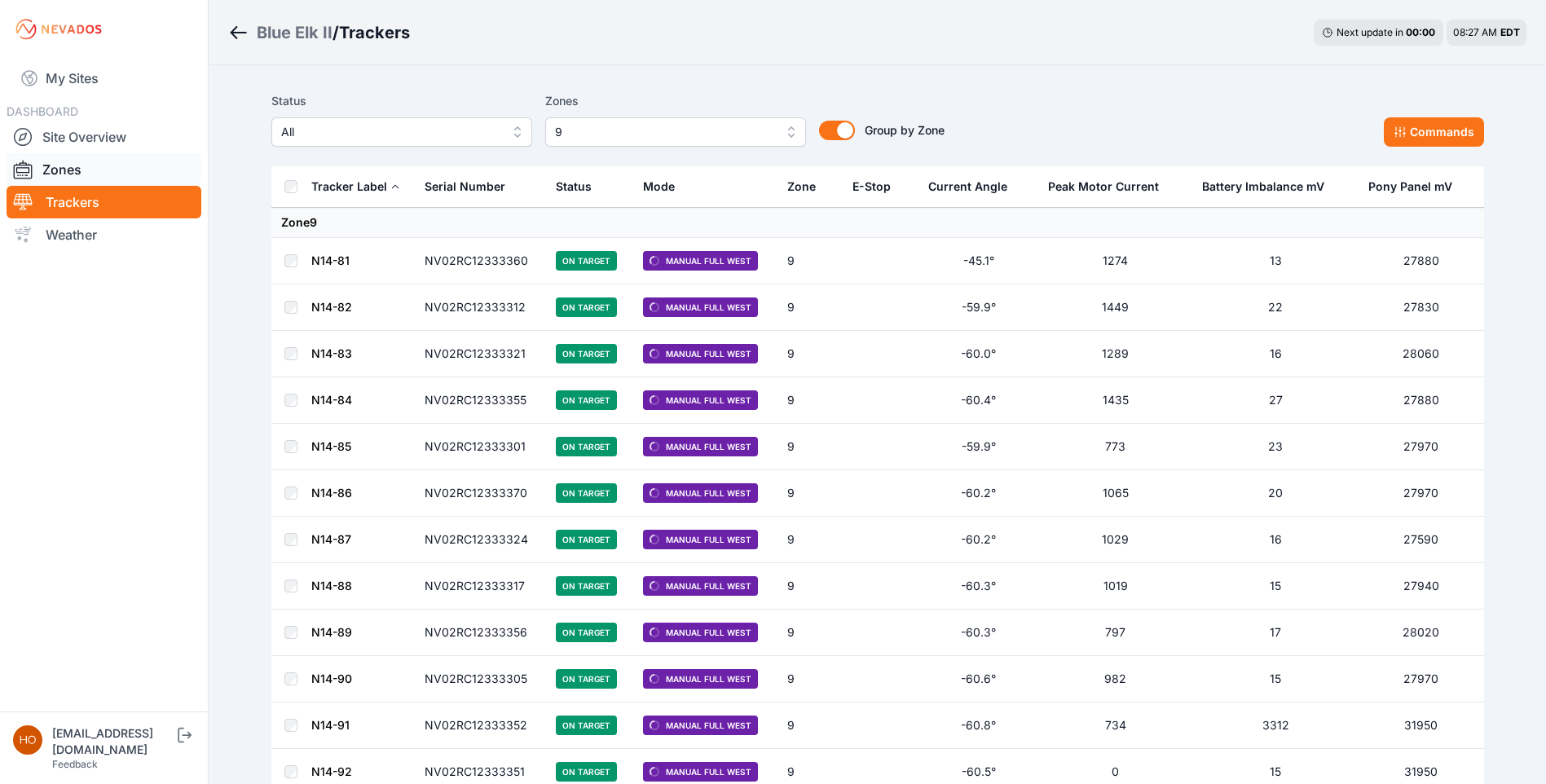
click at [62, 153] on link "Site Overview" at bounding box center [103, 137] width 195 height 33
click at [65, 168] on link "Zones" at bounding box center [103, 170] width 195 height 33
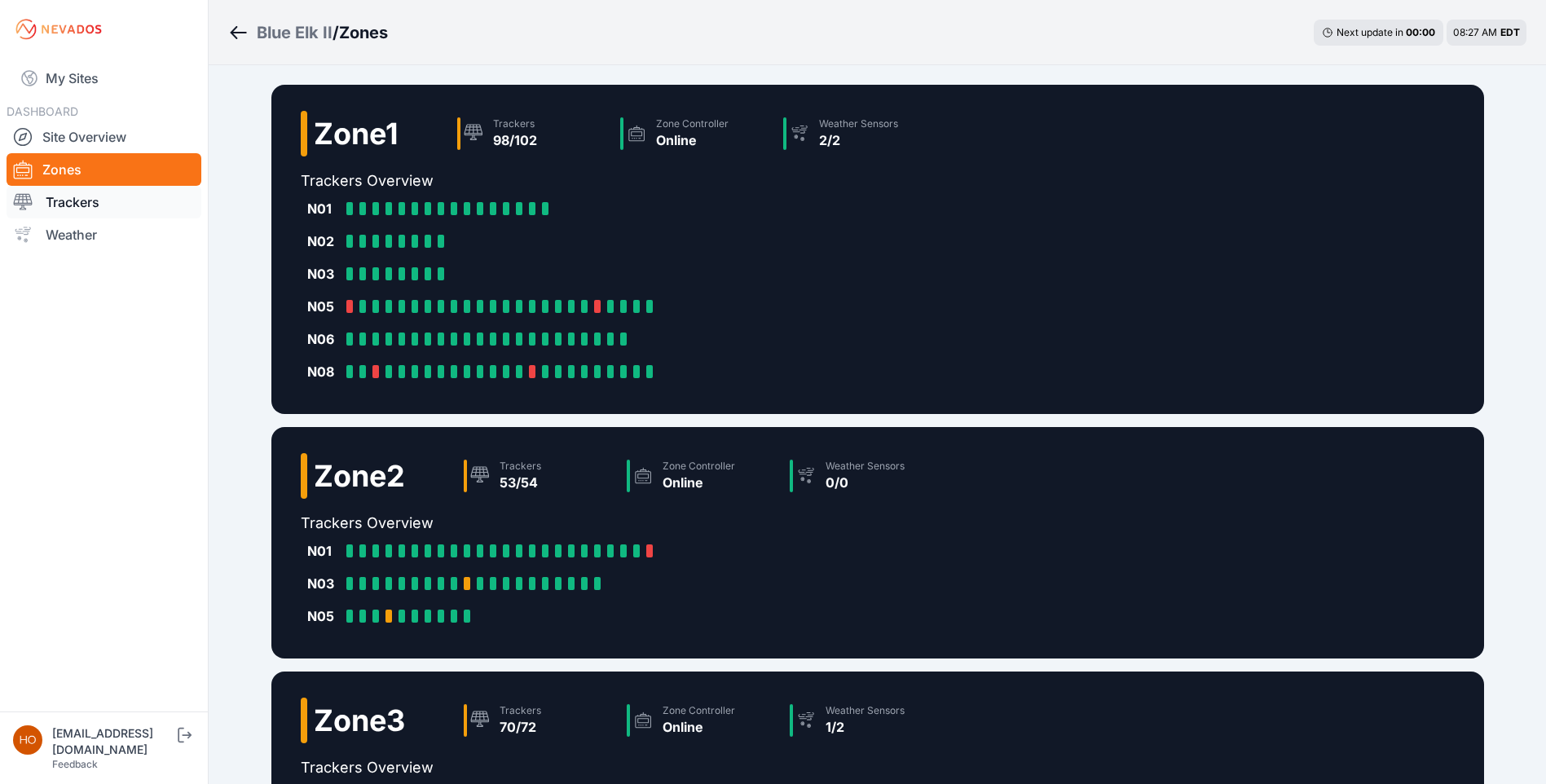
click at [76, 197] on link "Trackers" at bounding box center [103, 202] width 195 height 33
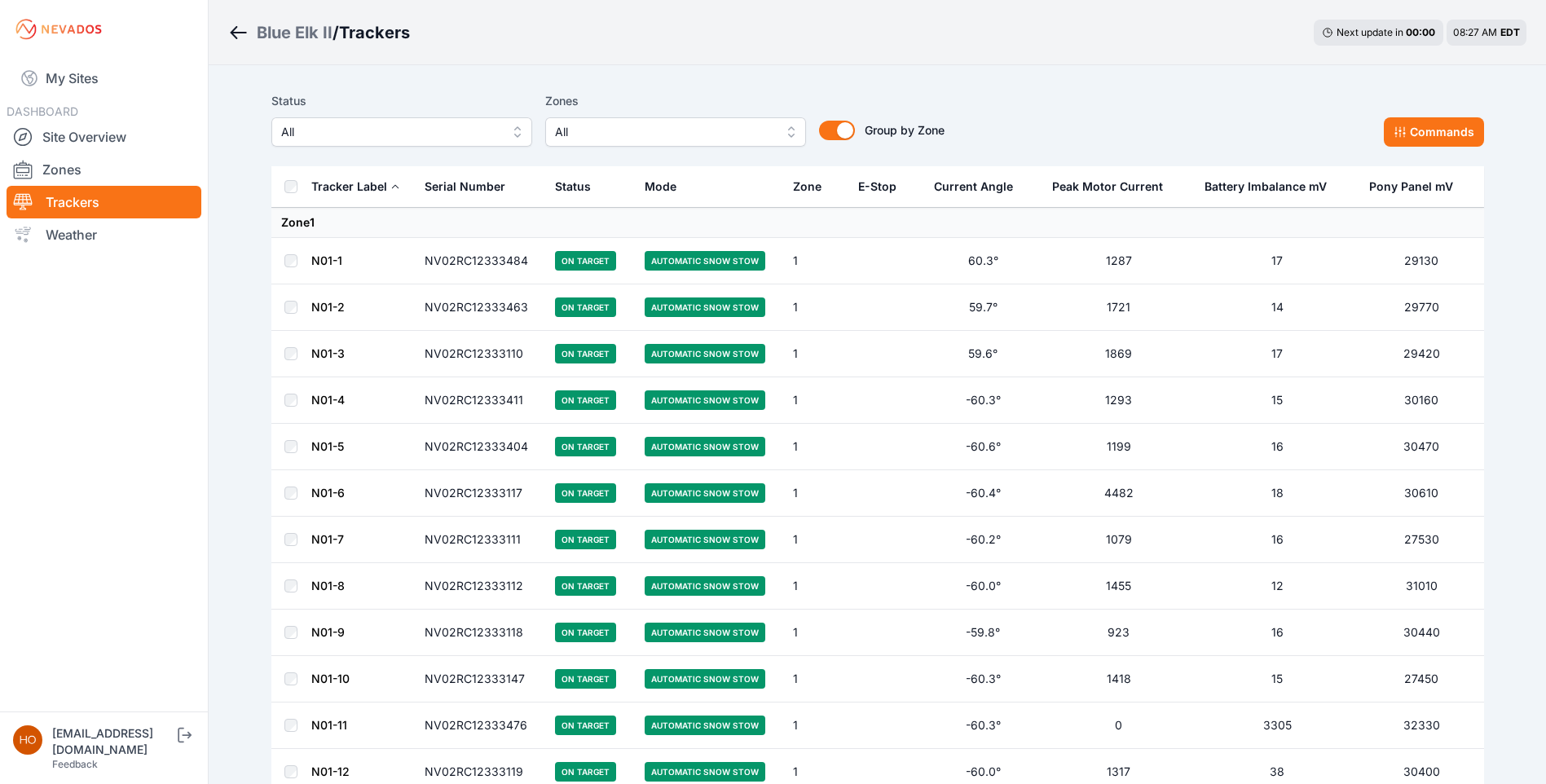
click at [65, 201] on link "Trackers" at bounding box center [103, 202] width 195 height 33
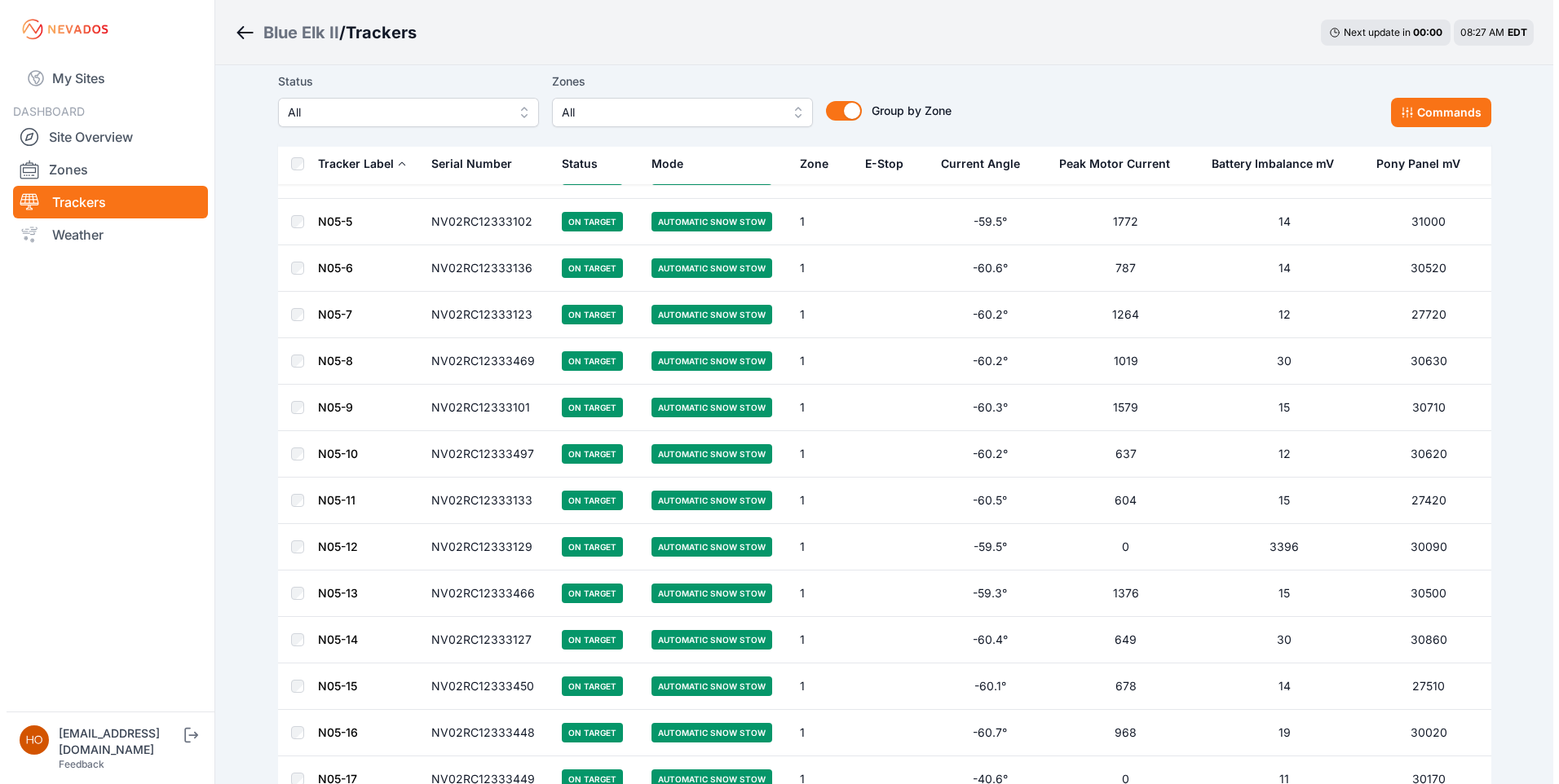
scroll to position [2281, 0]
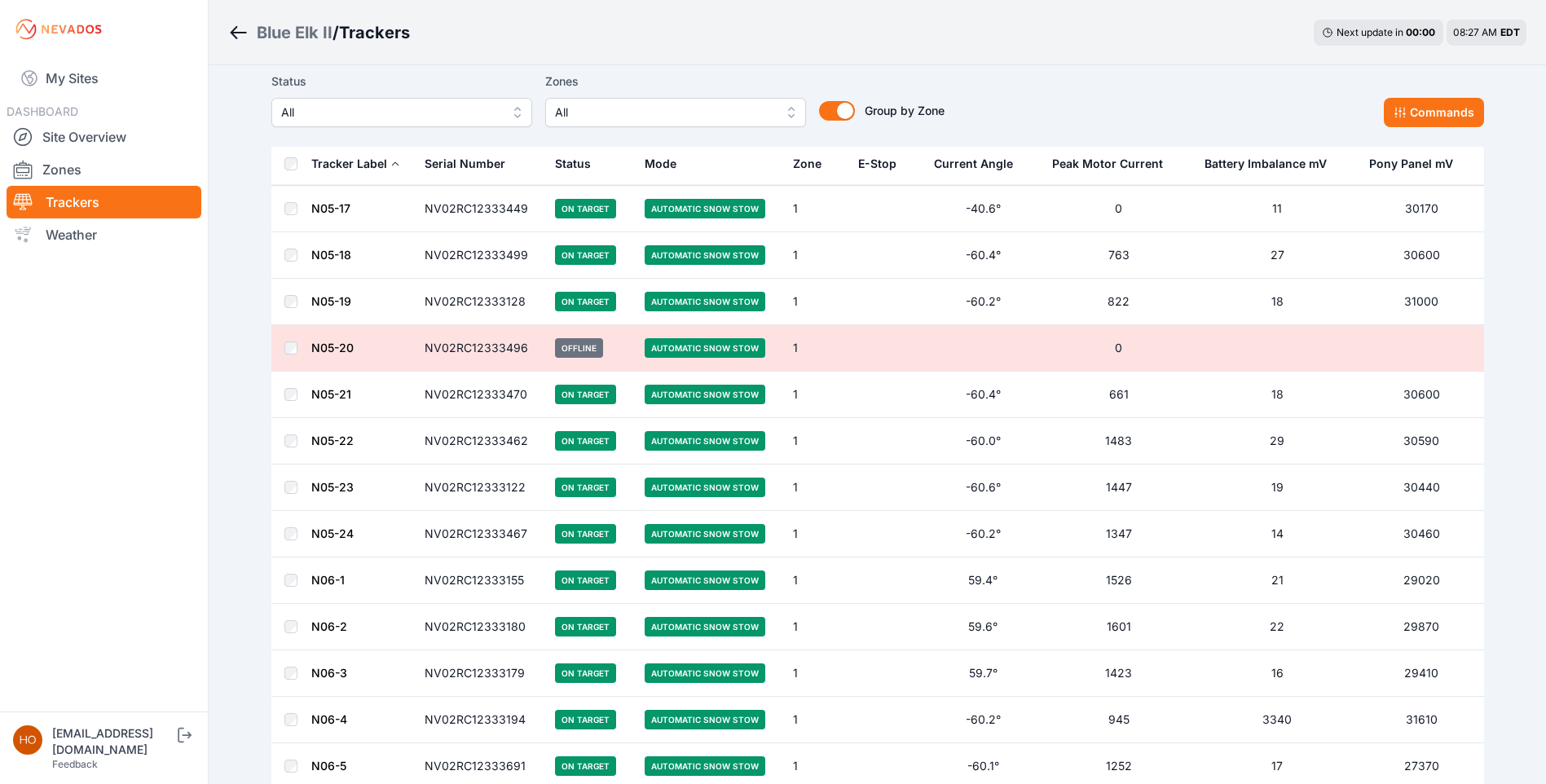
click at [677, 110] on span "All" at bounding box center [664, 112] width 218 height 20
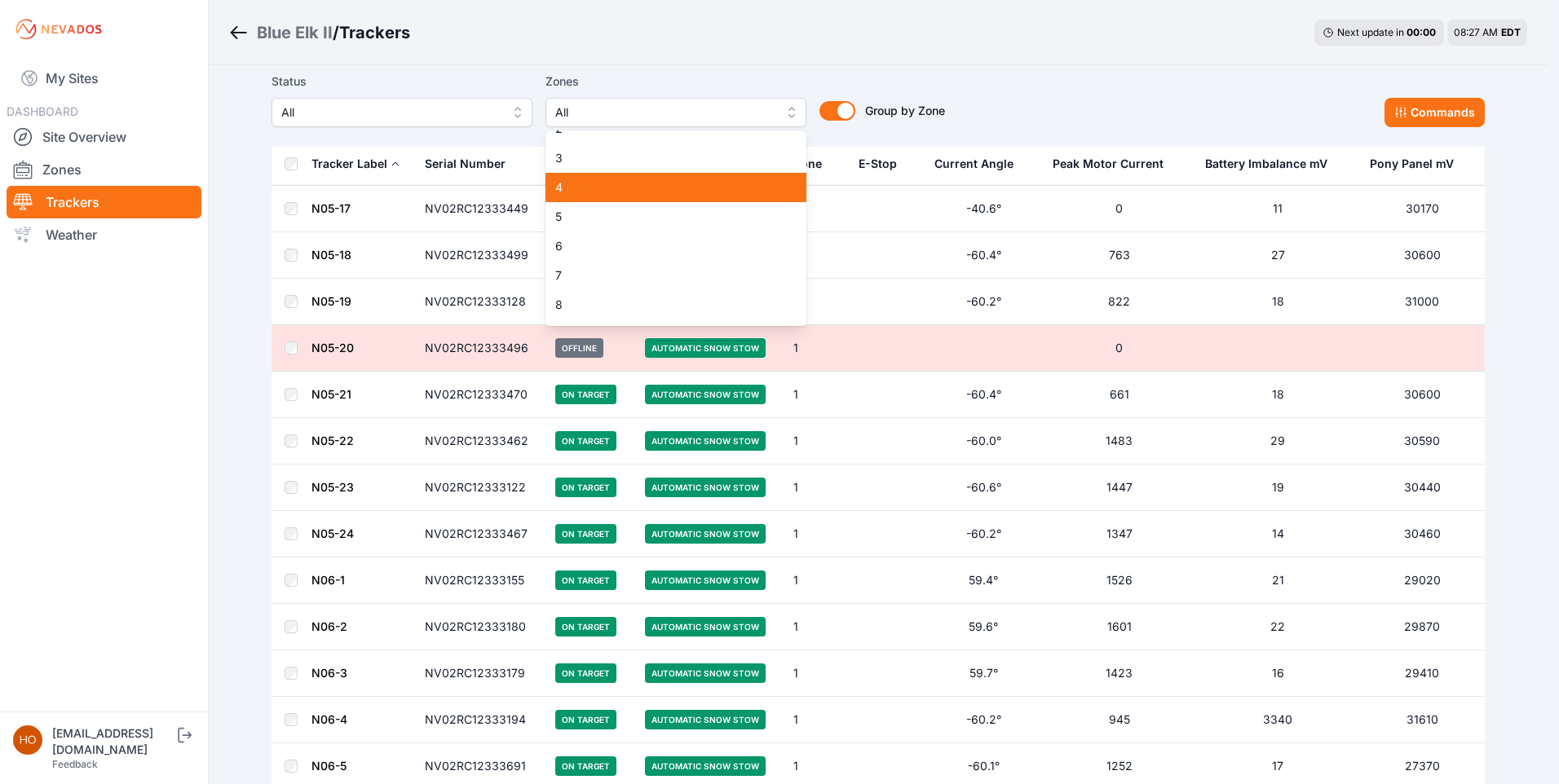
scroll to position [75, 0]
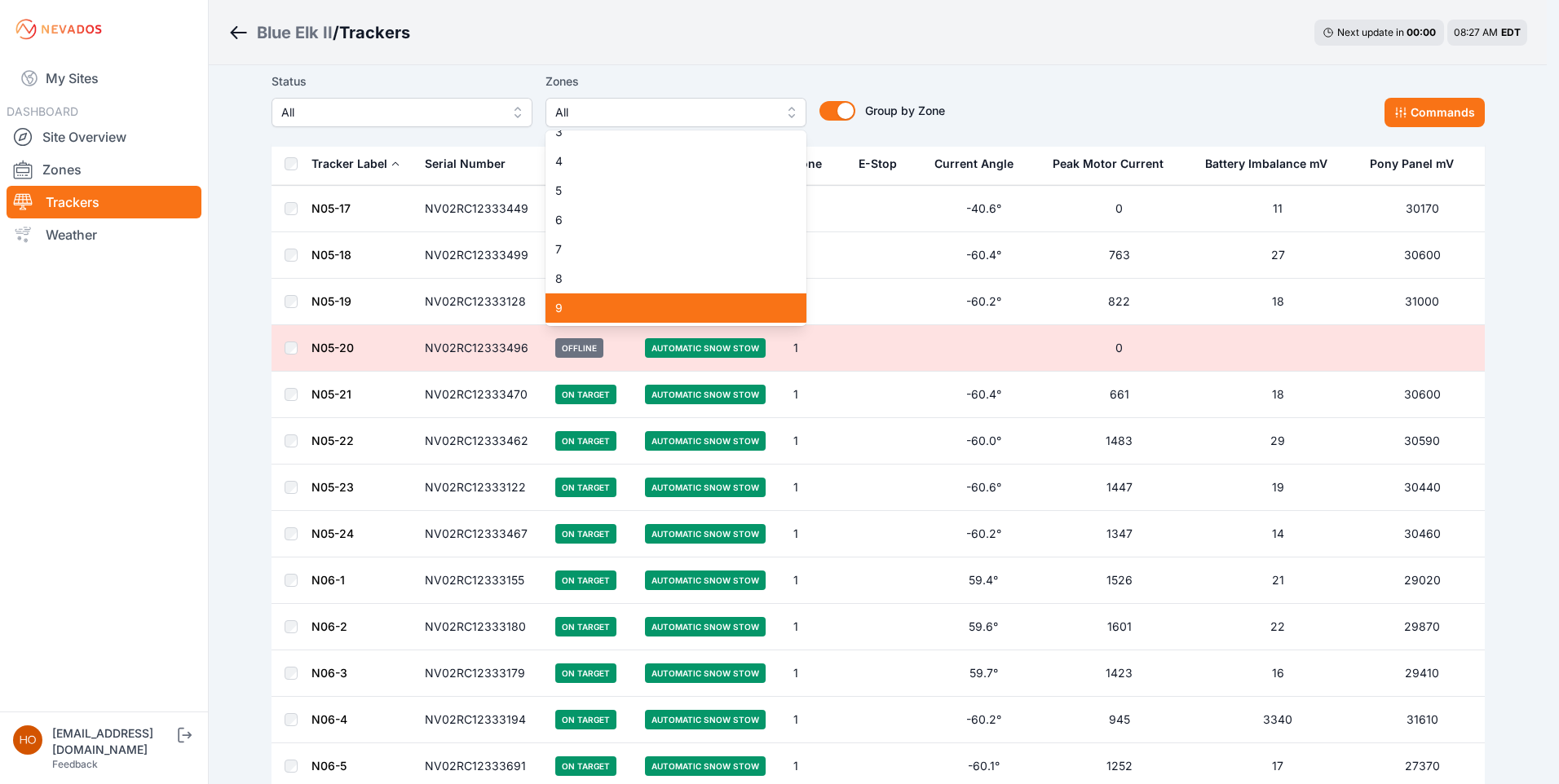
click at [612, 305] on span "9" at bounding box center [666, 308] width 222 height 16
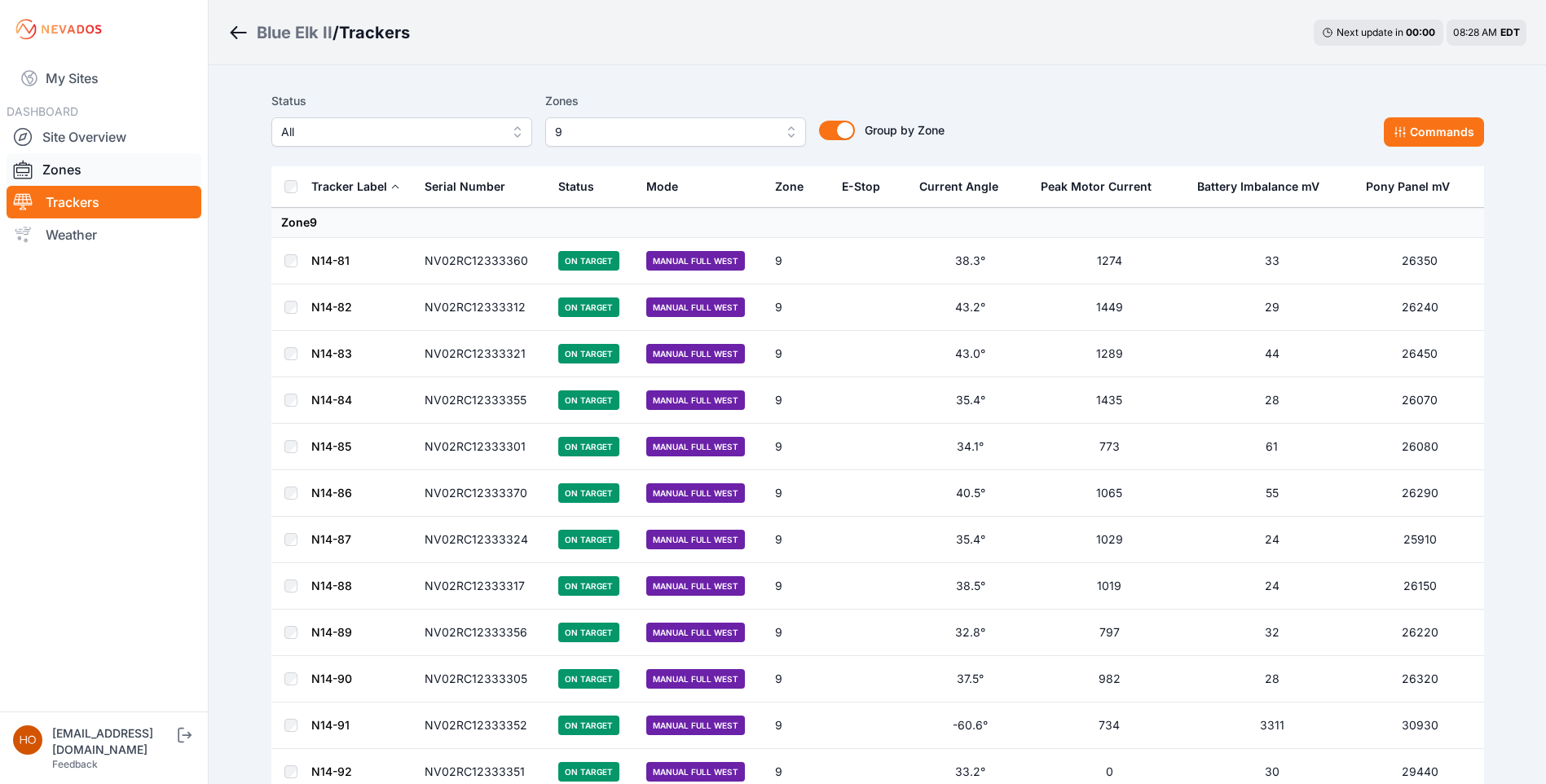
click at [65, 165] on link "Zones" at bounding box center [103, 170] width 195 height 33
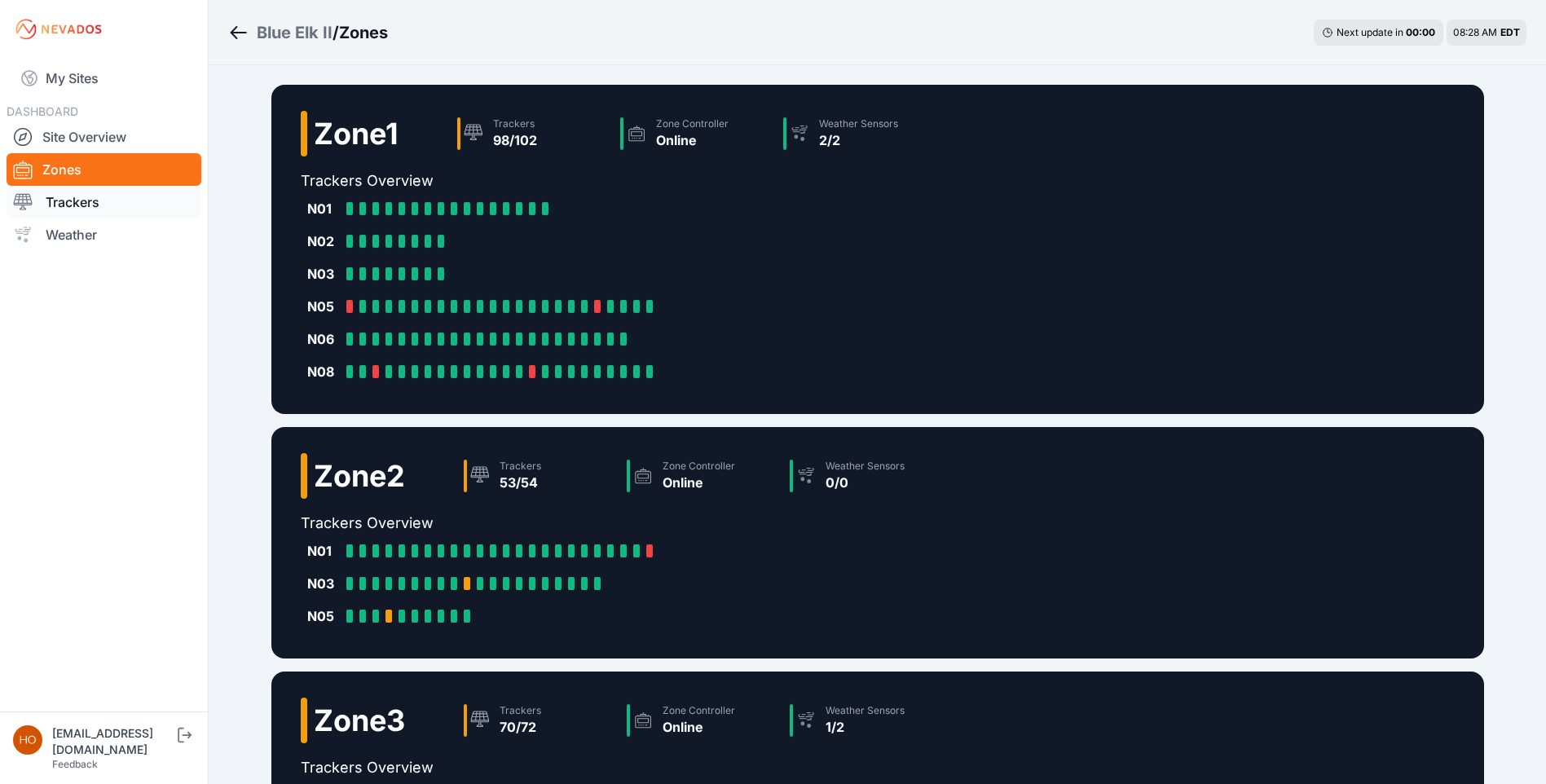
click at [76, 204] on link "Trackers" at bounding box center [103, 202] width 195 height 33
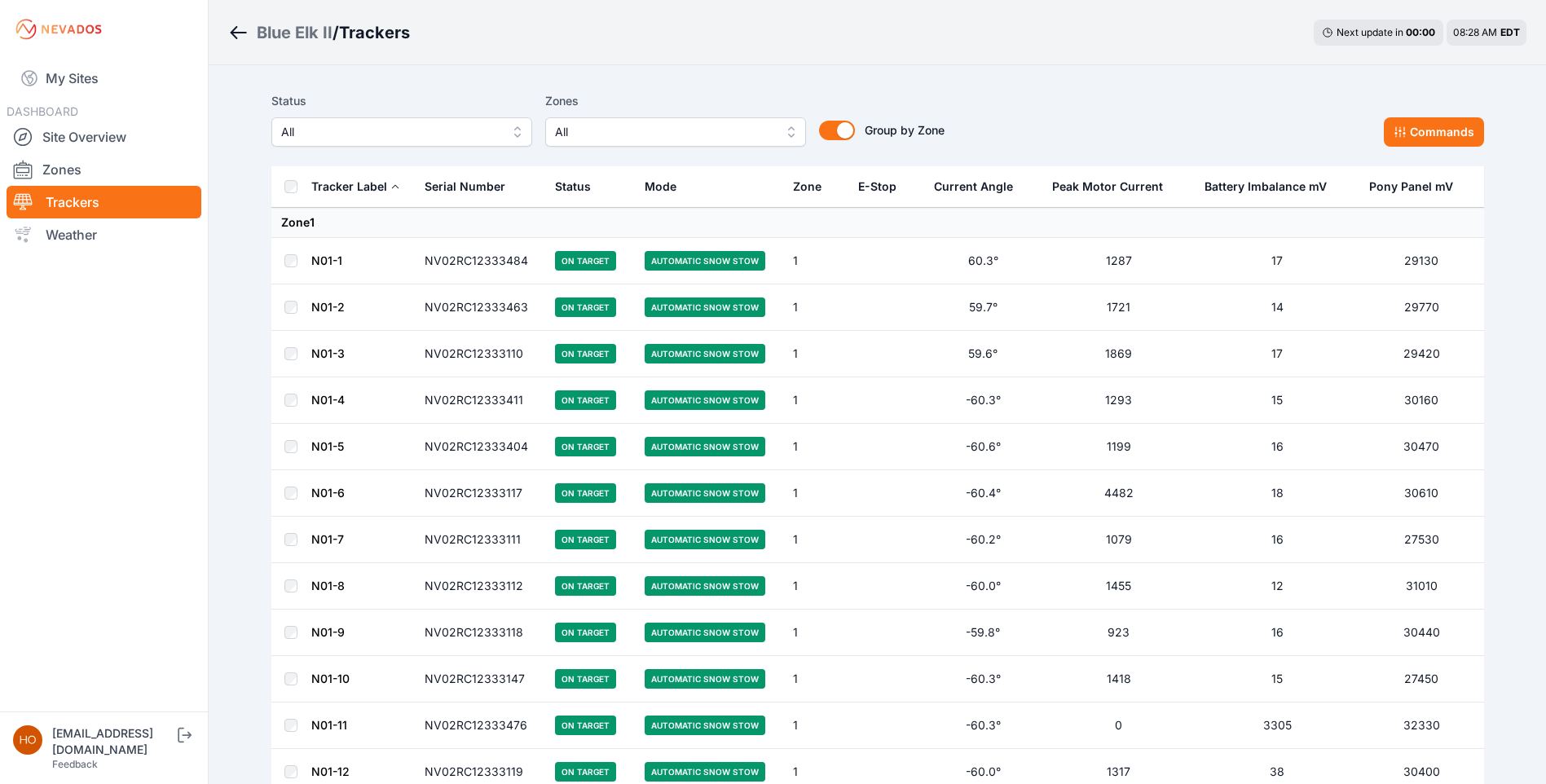
click at [766, 130] on span "All" at bounding box center [664, 132] width 218 height 20
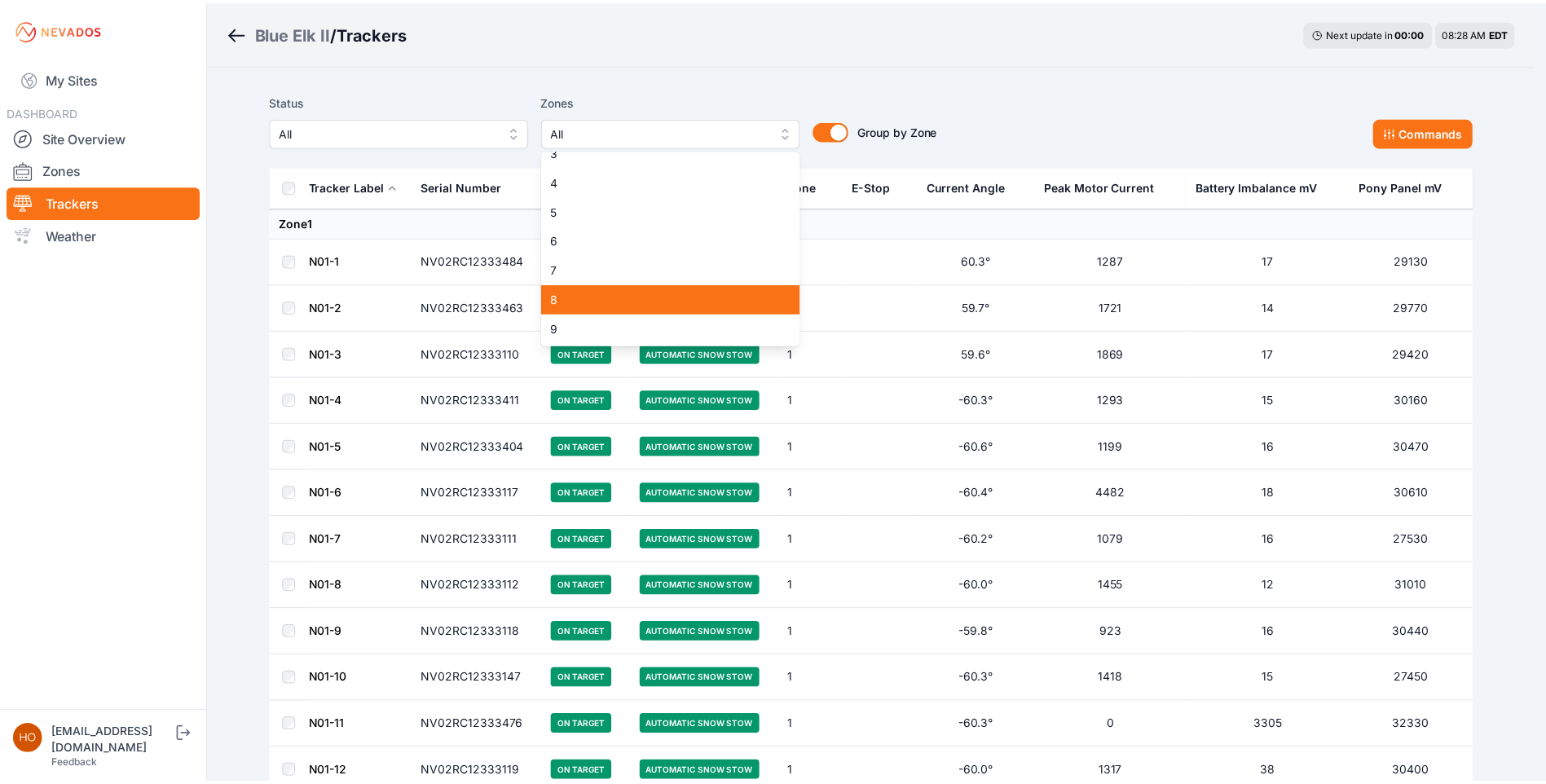
scroll to position [75, 0]
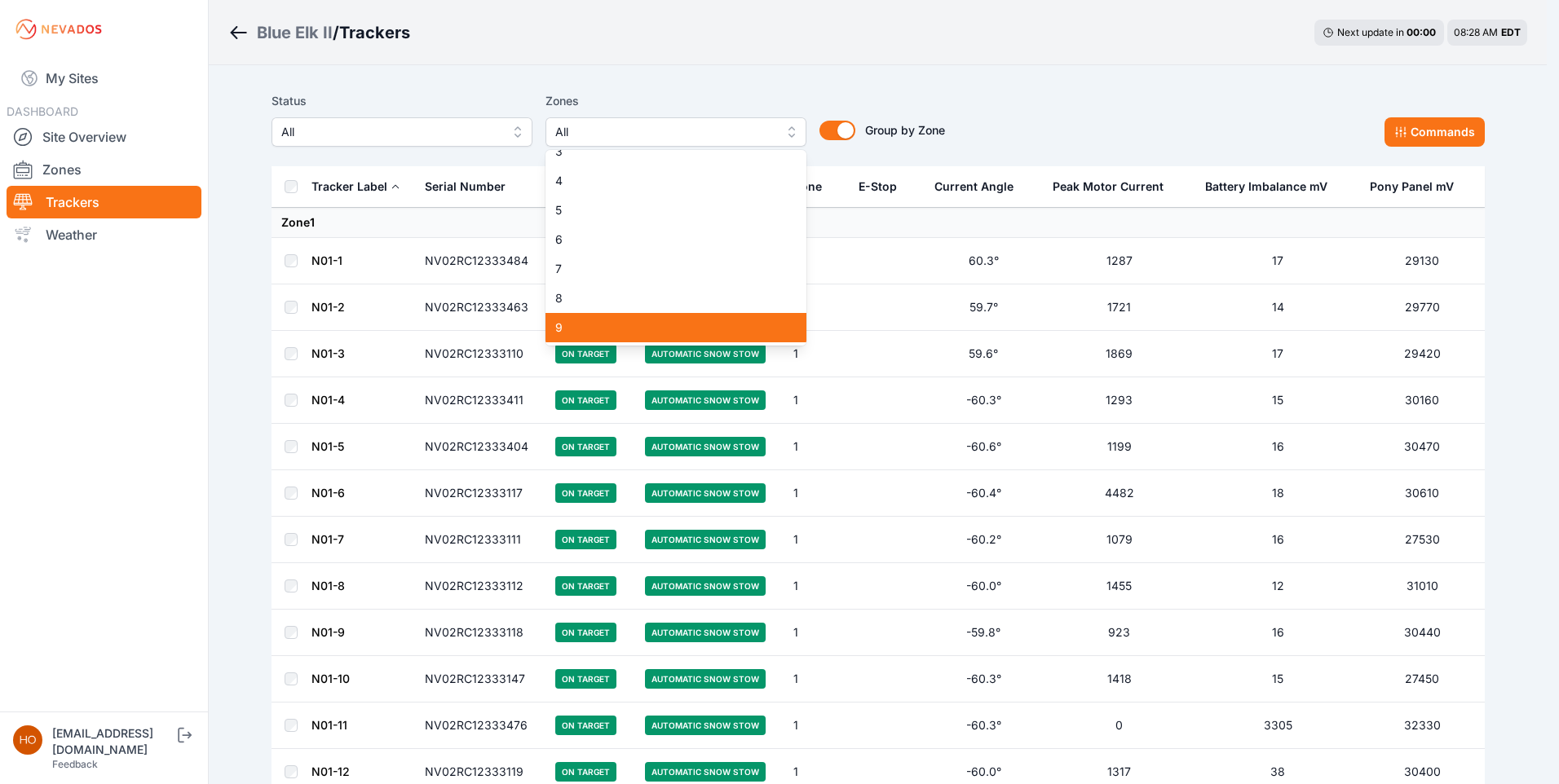
click at [582, 333] on span "9" at bounding box center [666, 328] width 222 height 16
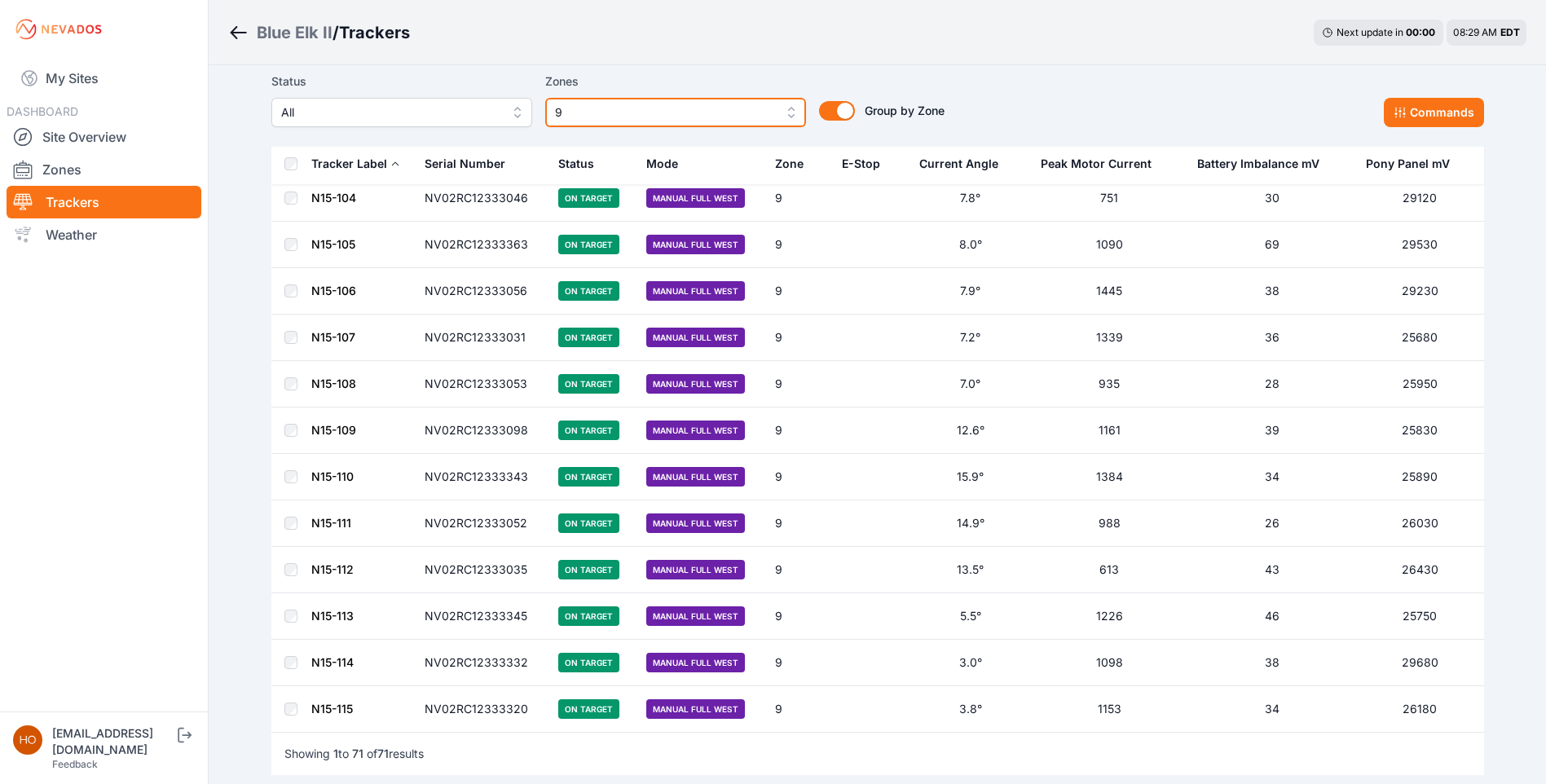
scroll to position [2915, 0]
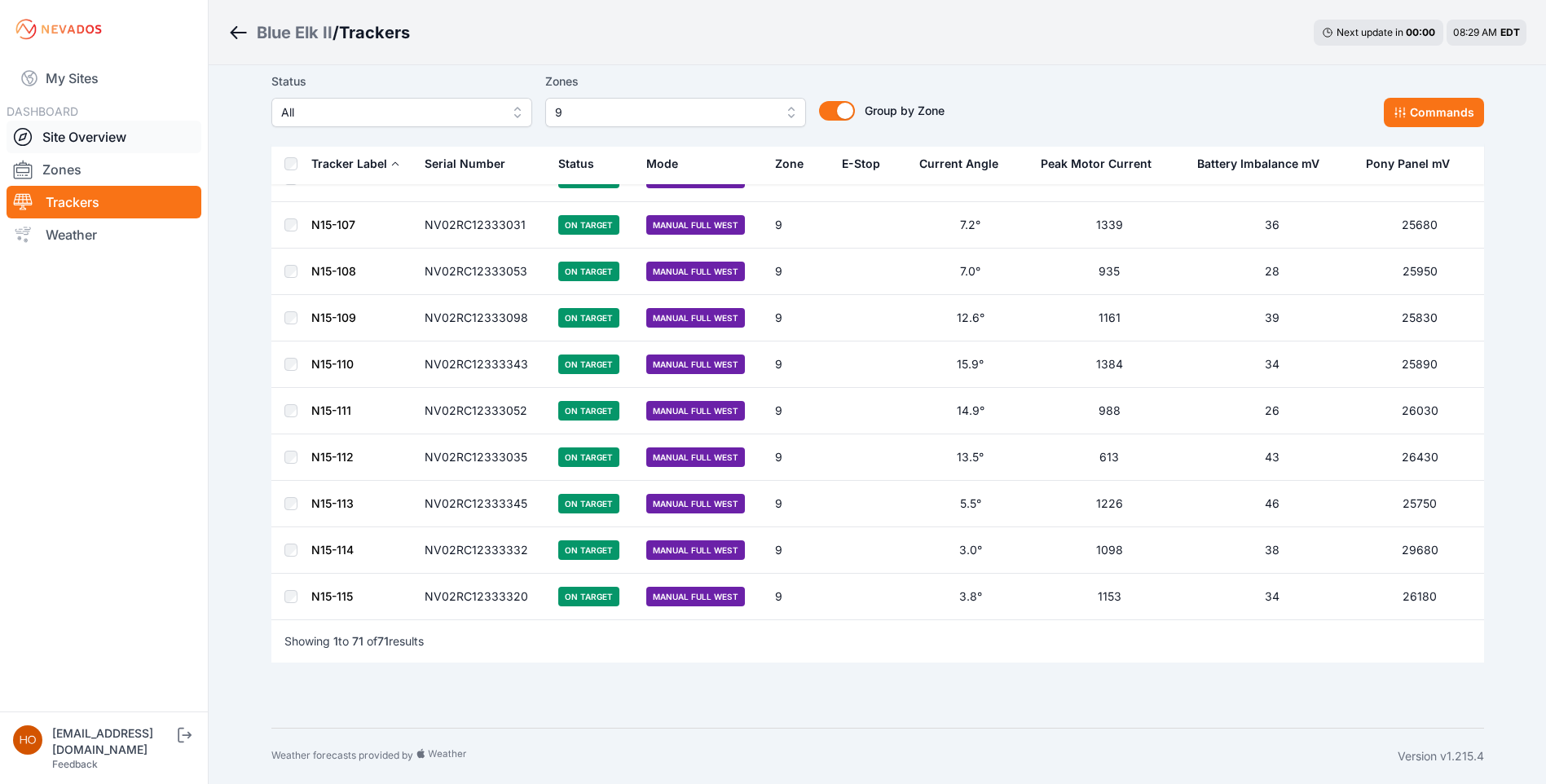
click at [102, 137] on link "Site Overview" at bounding box center [103, 137] width 195 height 33
click at [74, 134] on link "Site Overview" at bounding box center [103, 137] width 195 height 33
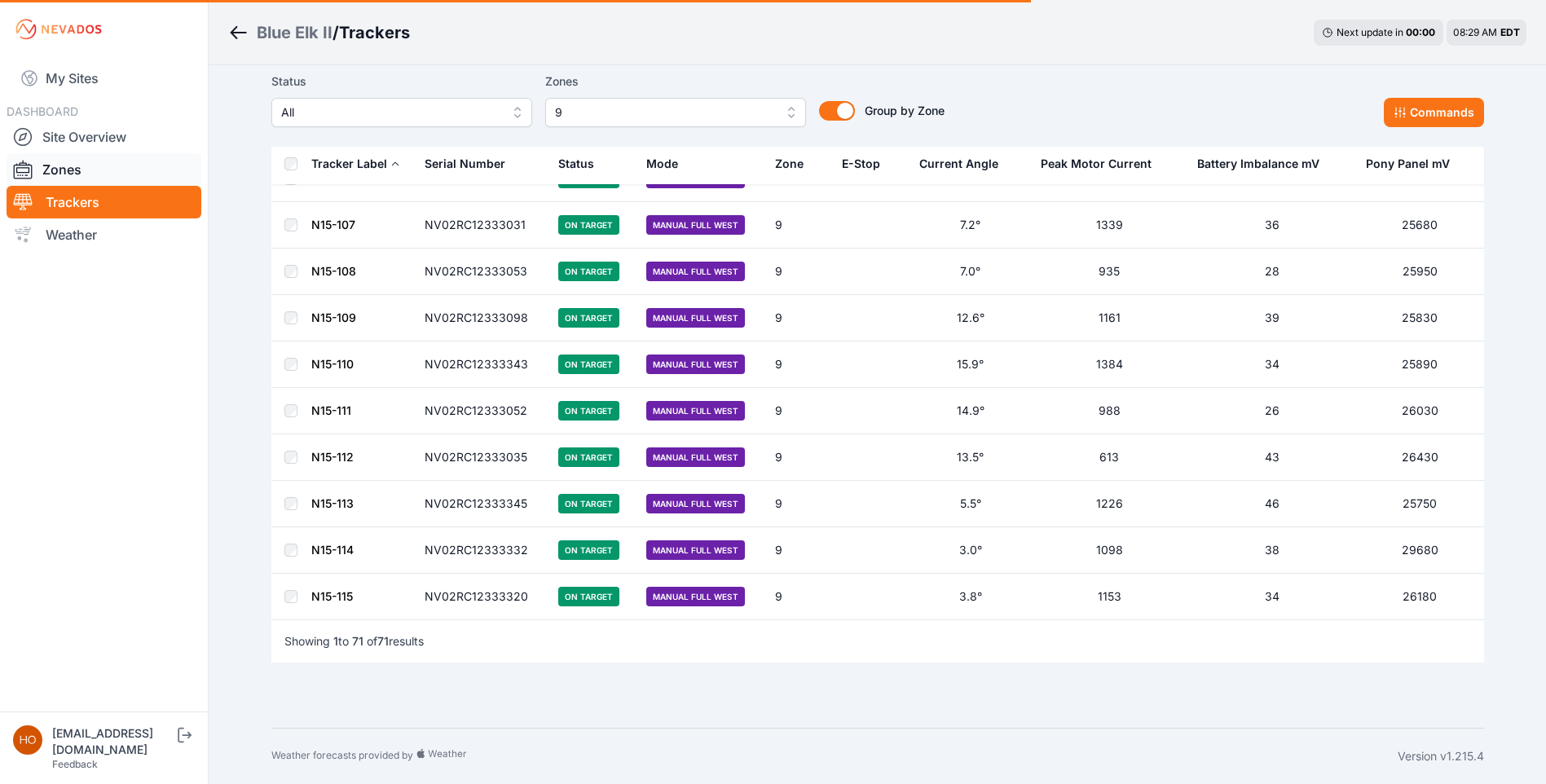
click at [74, 163] on link "Zones" at bounding box center [103, 170] width 195 height 33
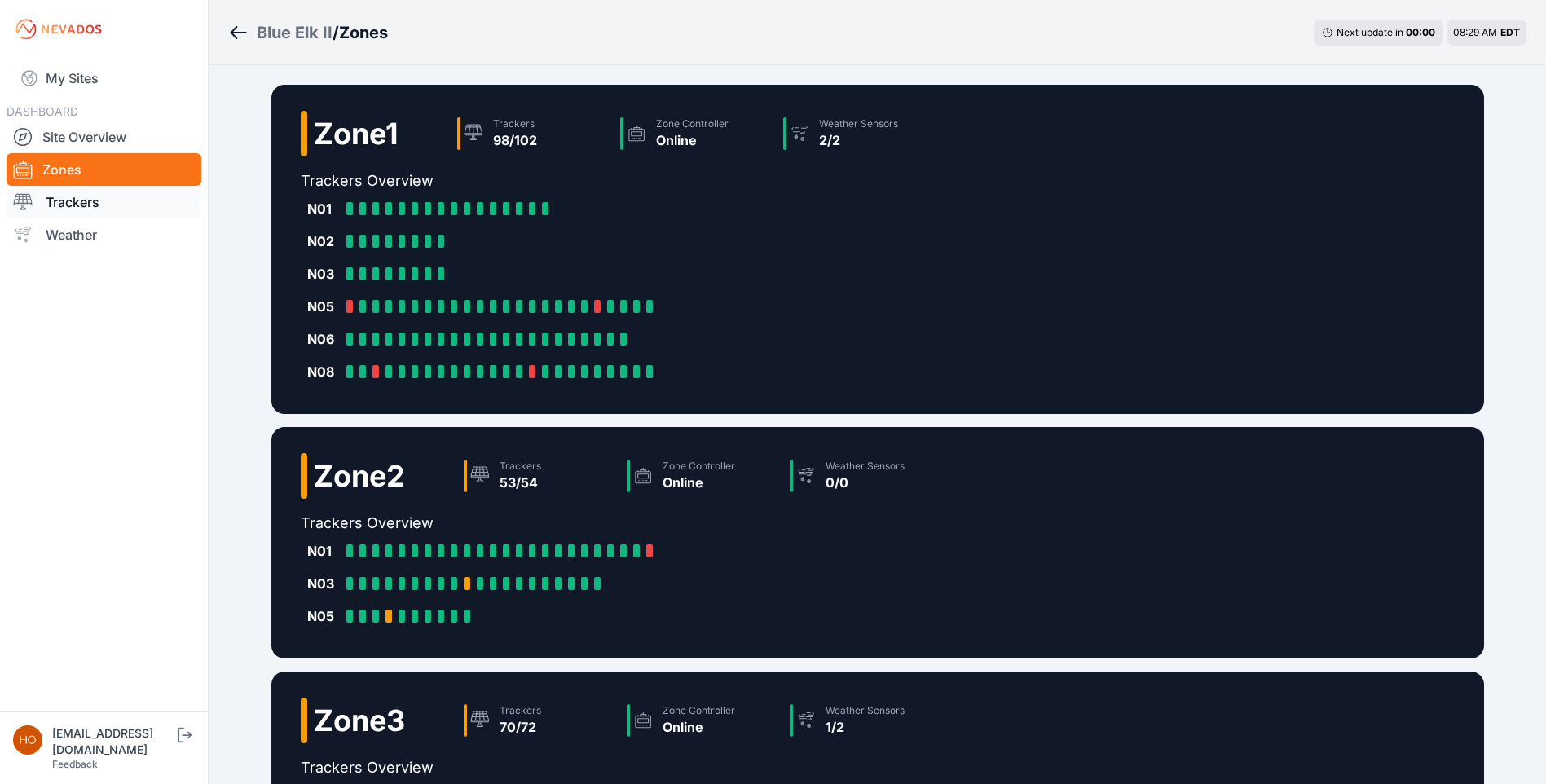
click at [84, 203] on link "Trackers" at bounding box center [103, 202] width 195 height 33
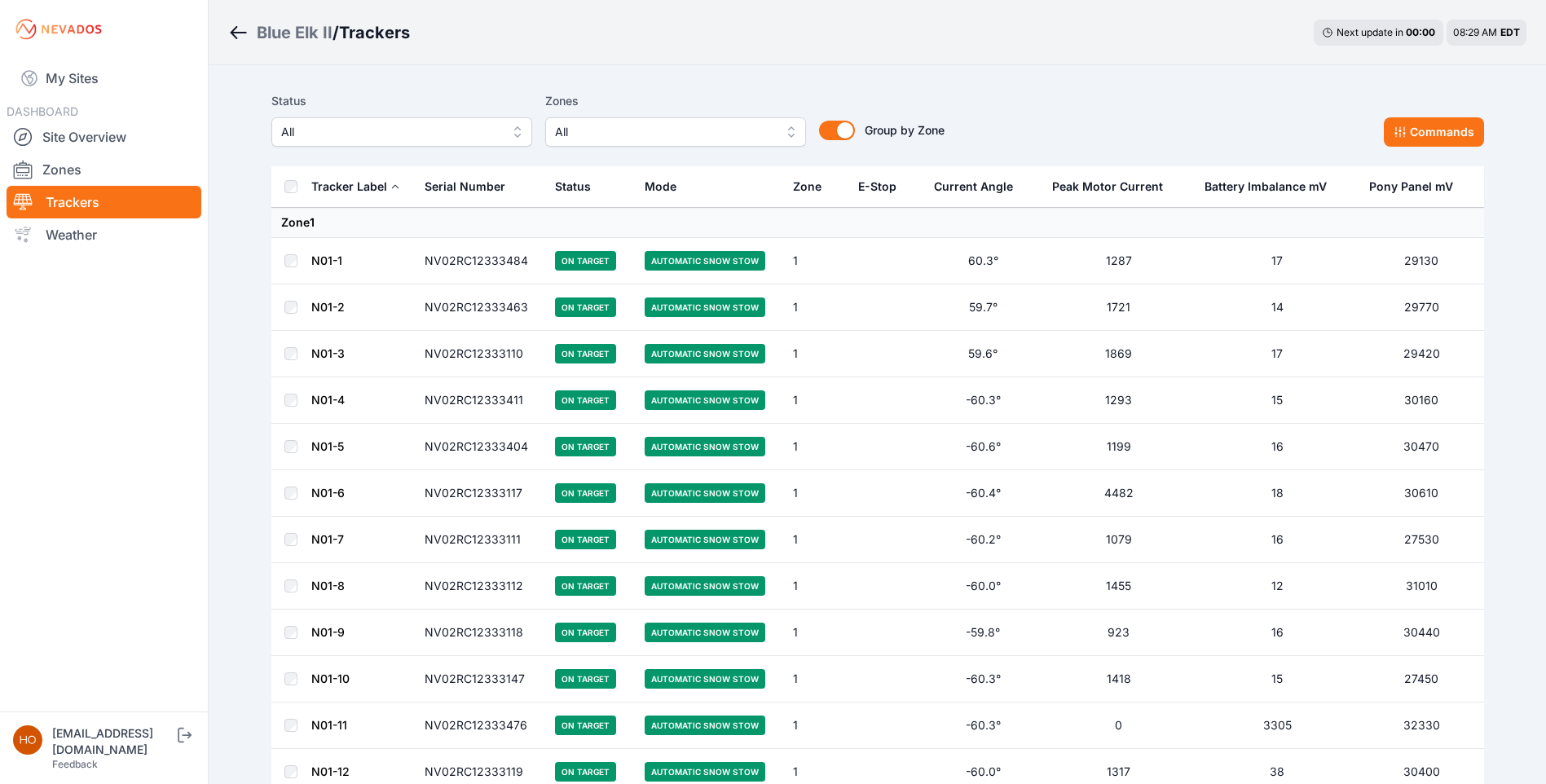
click at [738, 138] on span "All" at bounding box center [664, 132] width 218 height 20
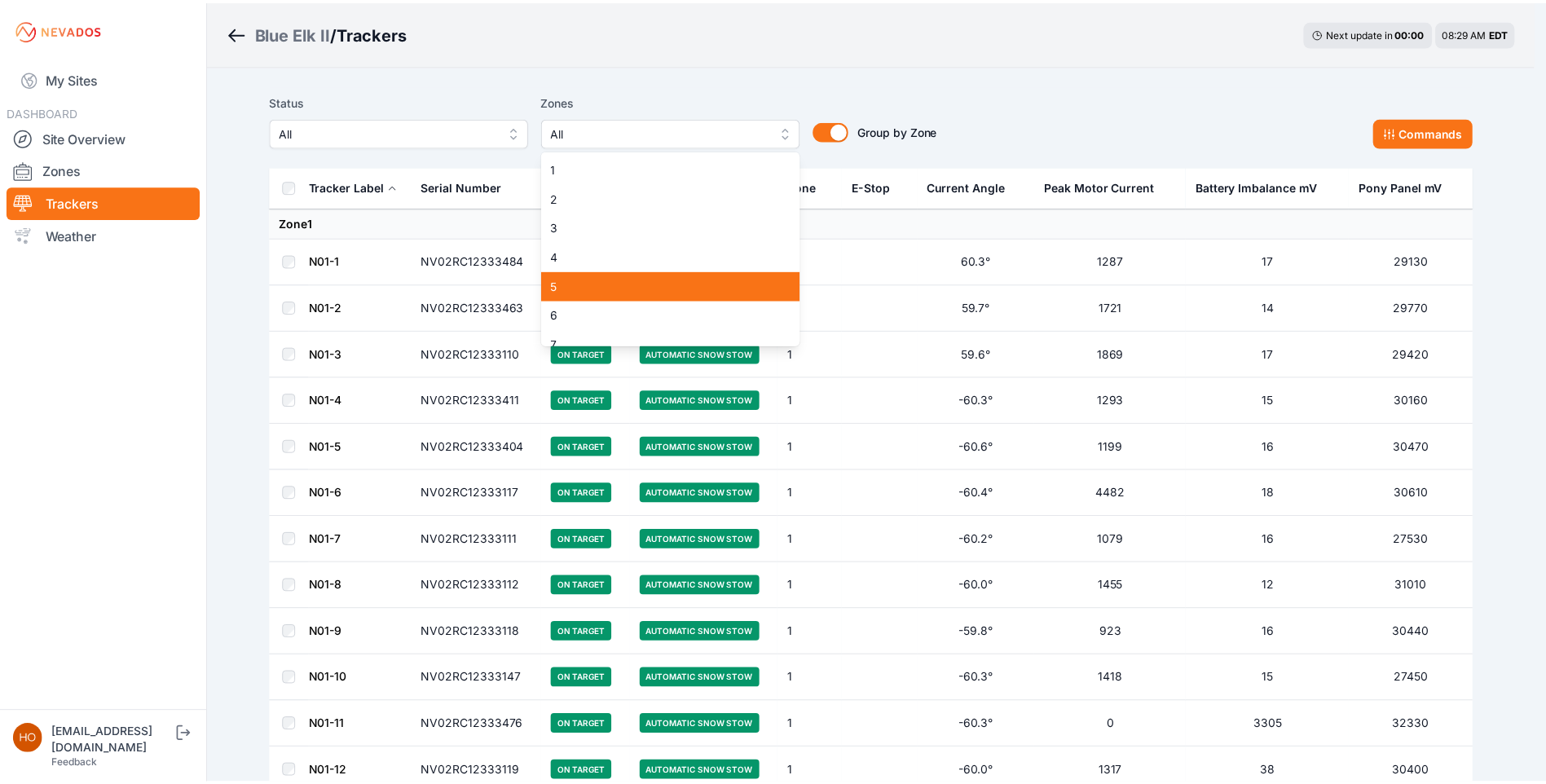
scroll to position [75, 0]
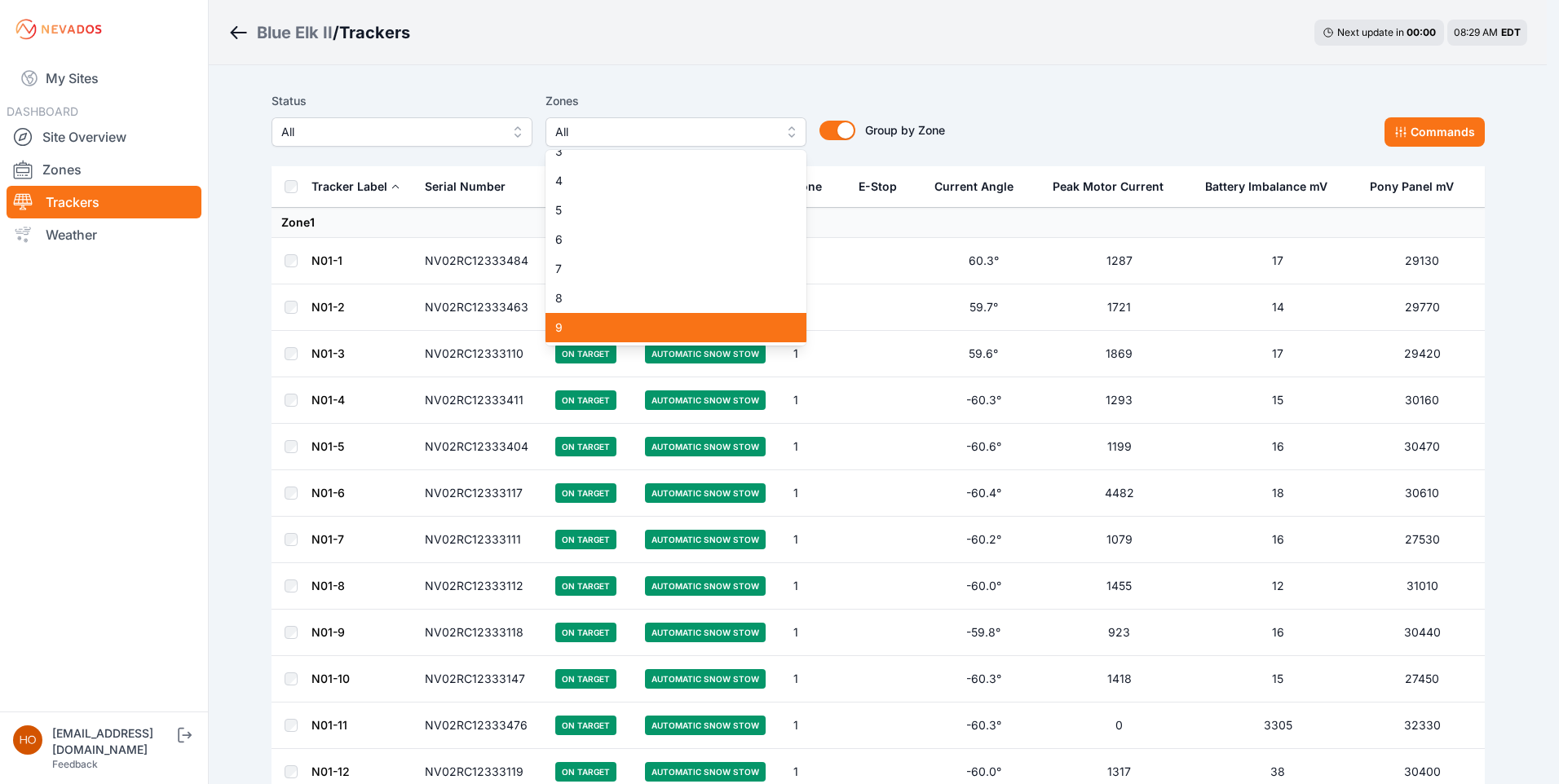
click at [583, 326] on span "9" at bounding box center [666, 328] width 222 height 16
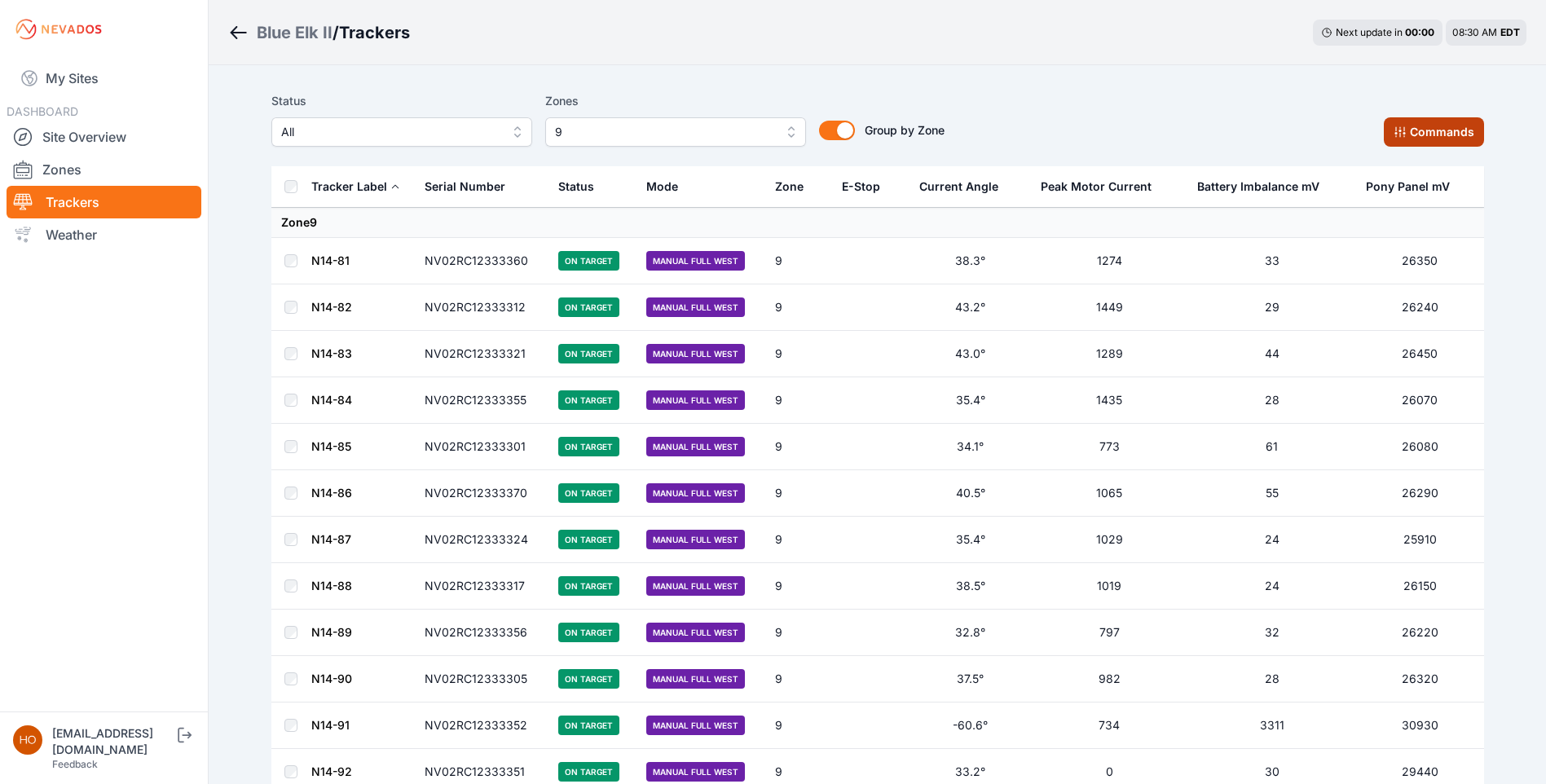
click at [1433, 129] on button "Commands" at bounding box center [1434, 132] width 100 height 30
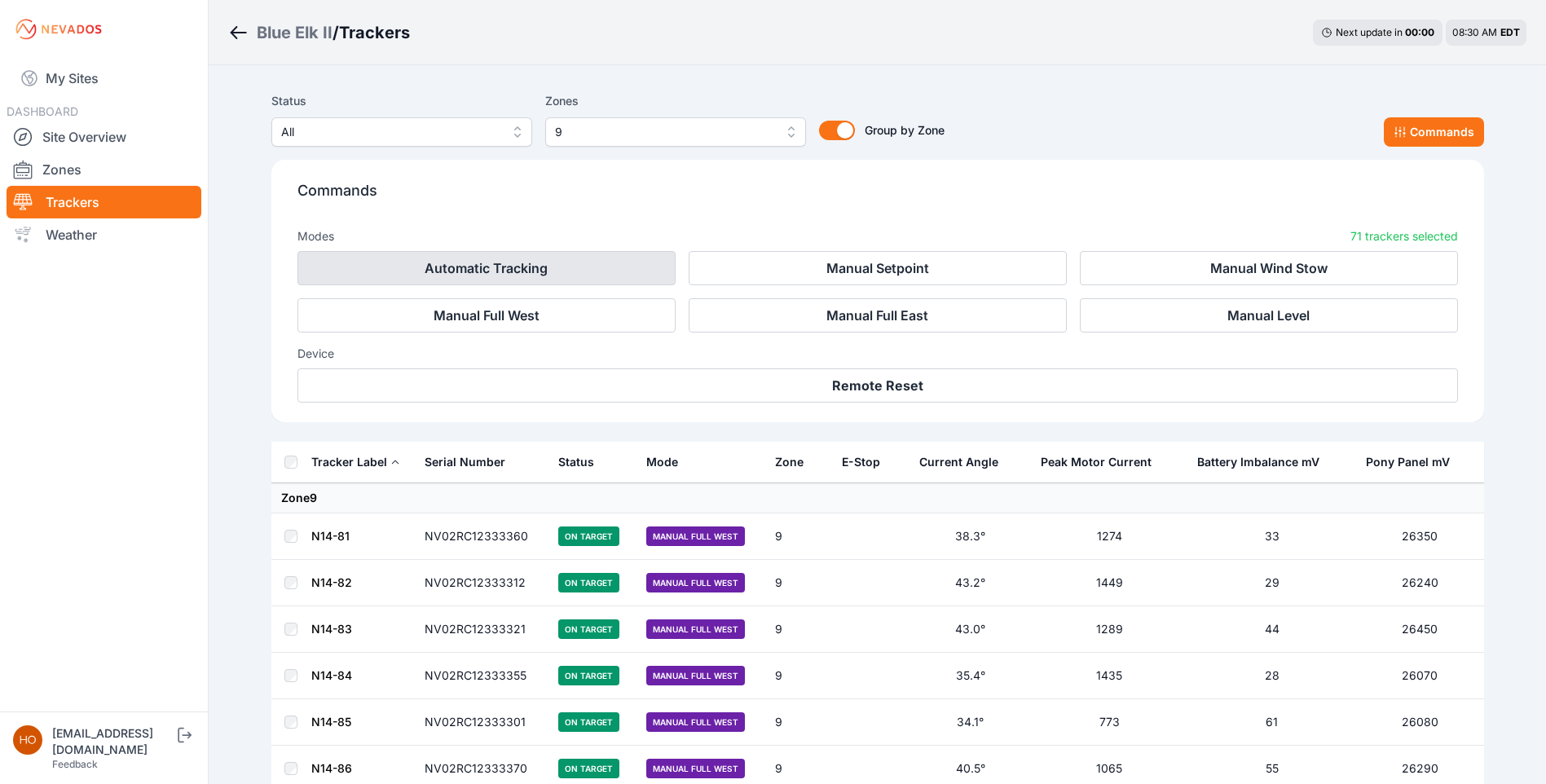
click at [580, 270] on button "Automatic Tracking" at bounding box center [486, 268] width 378 height 34
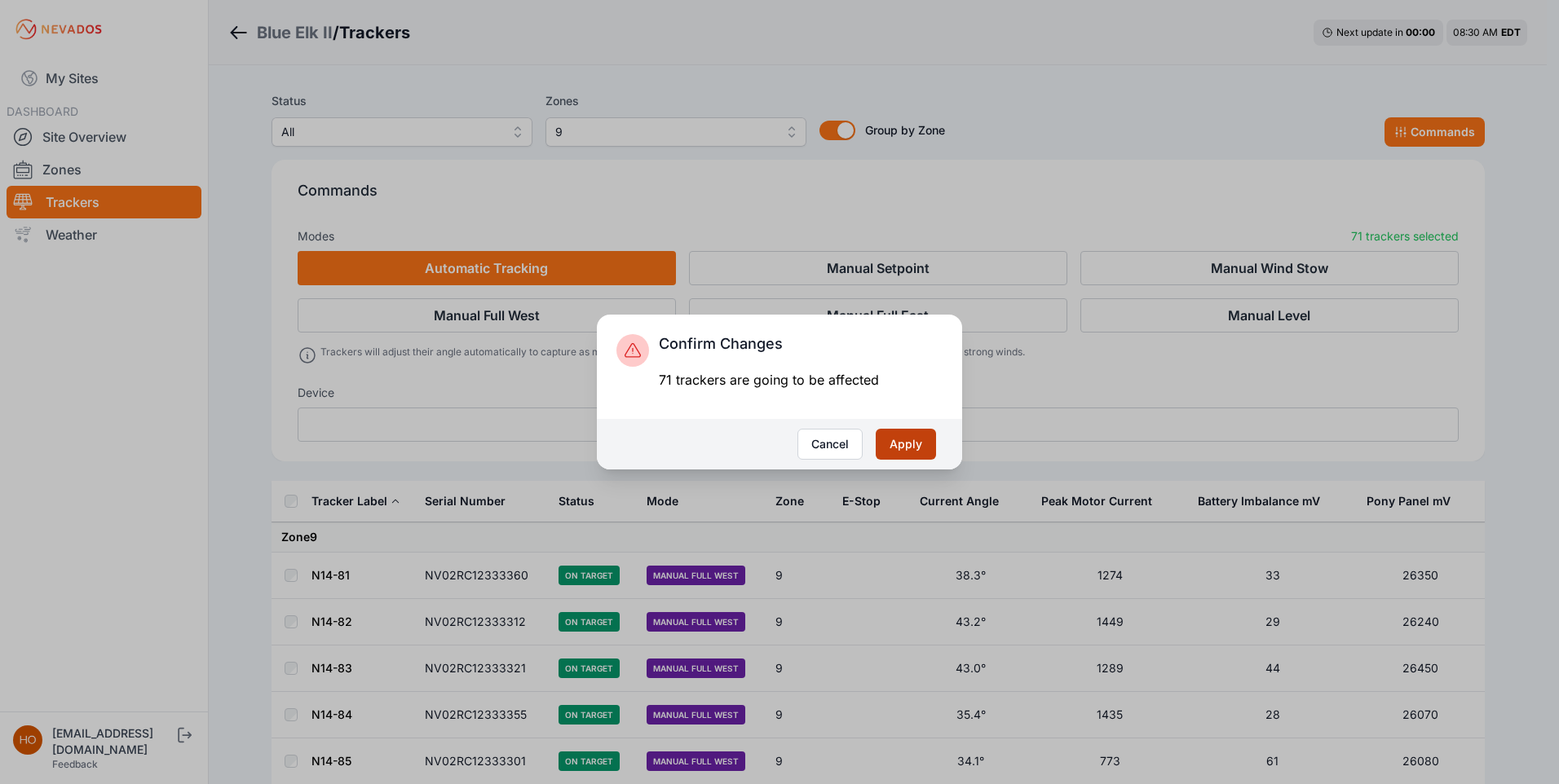
click at [913, 452] on button "Apply" at bounding box center [905, 444] width 60 height 31
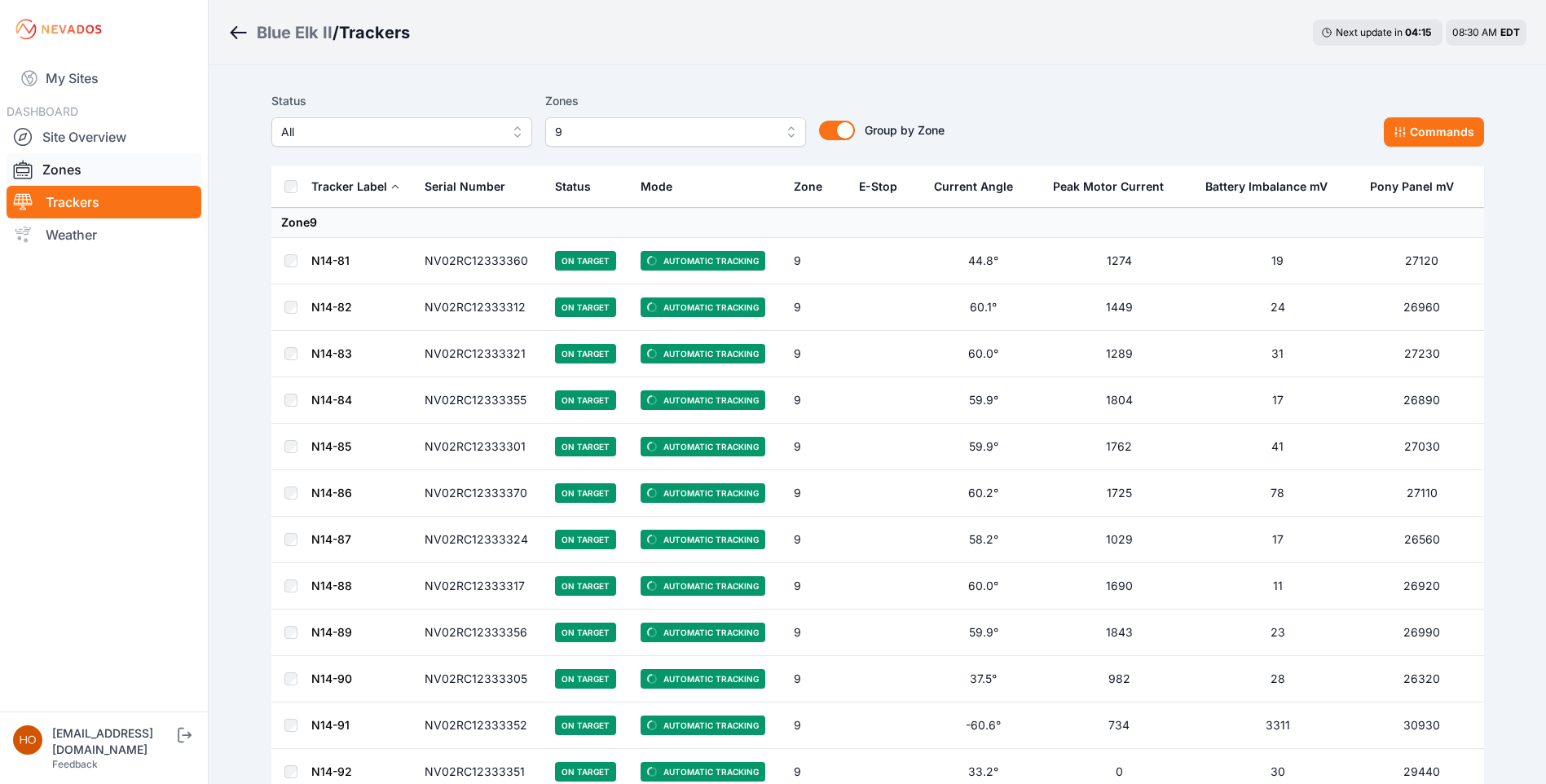
click at [41, 175] on div at bounding box center [28, 170] width 30 height 20
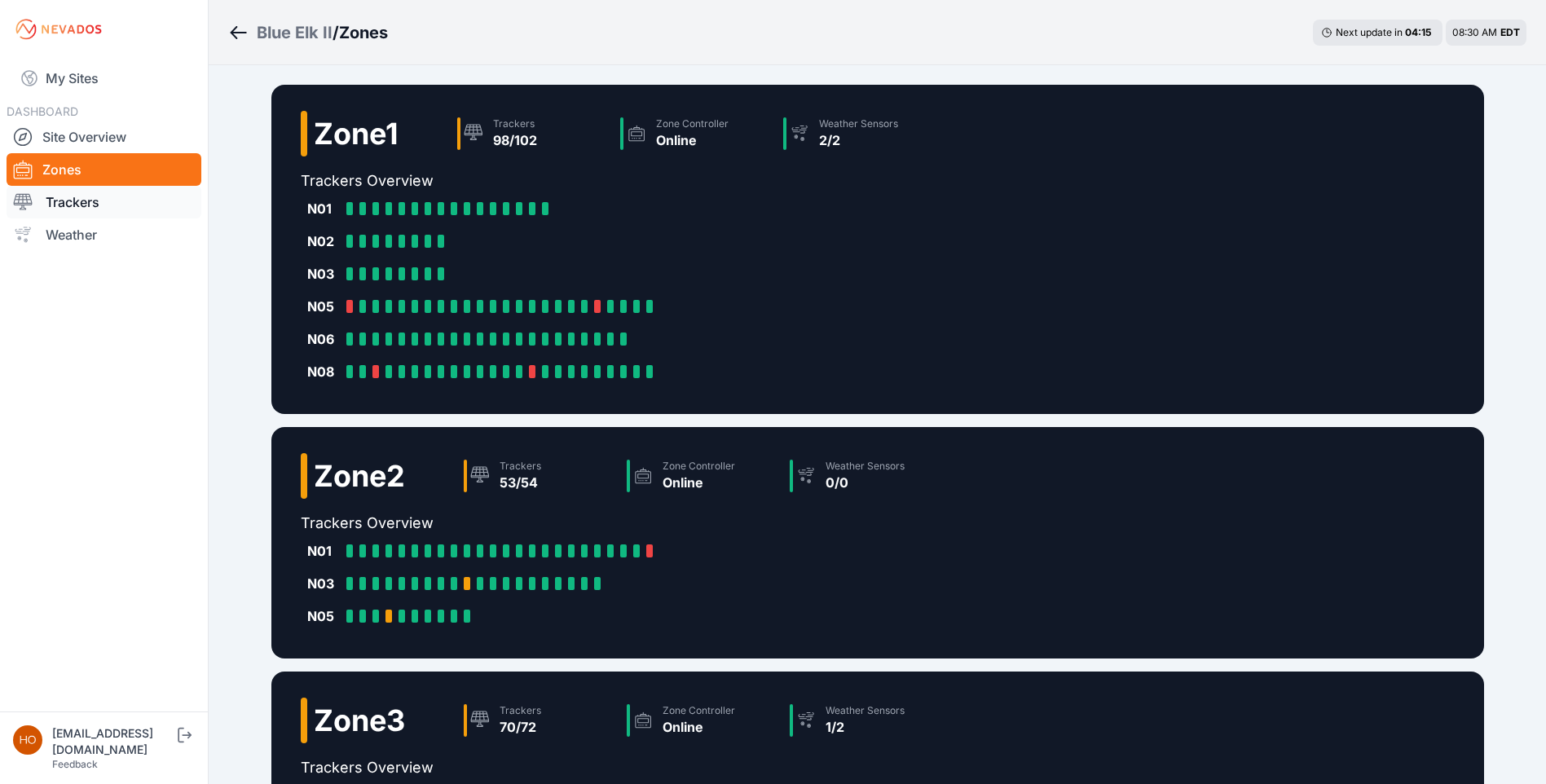
click at [88, 199] on link "Trackers" at bounding box center [103, 202] width 195 height 33
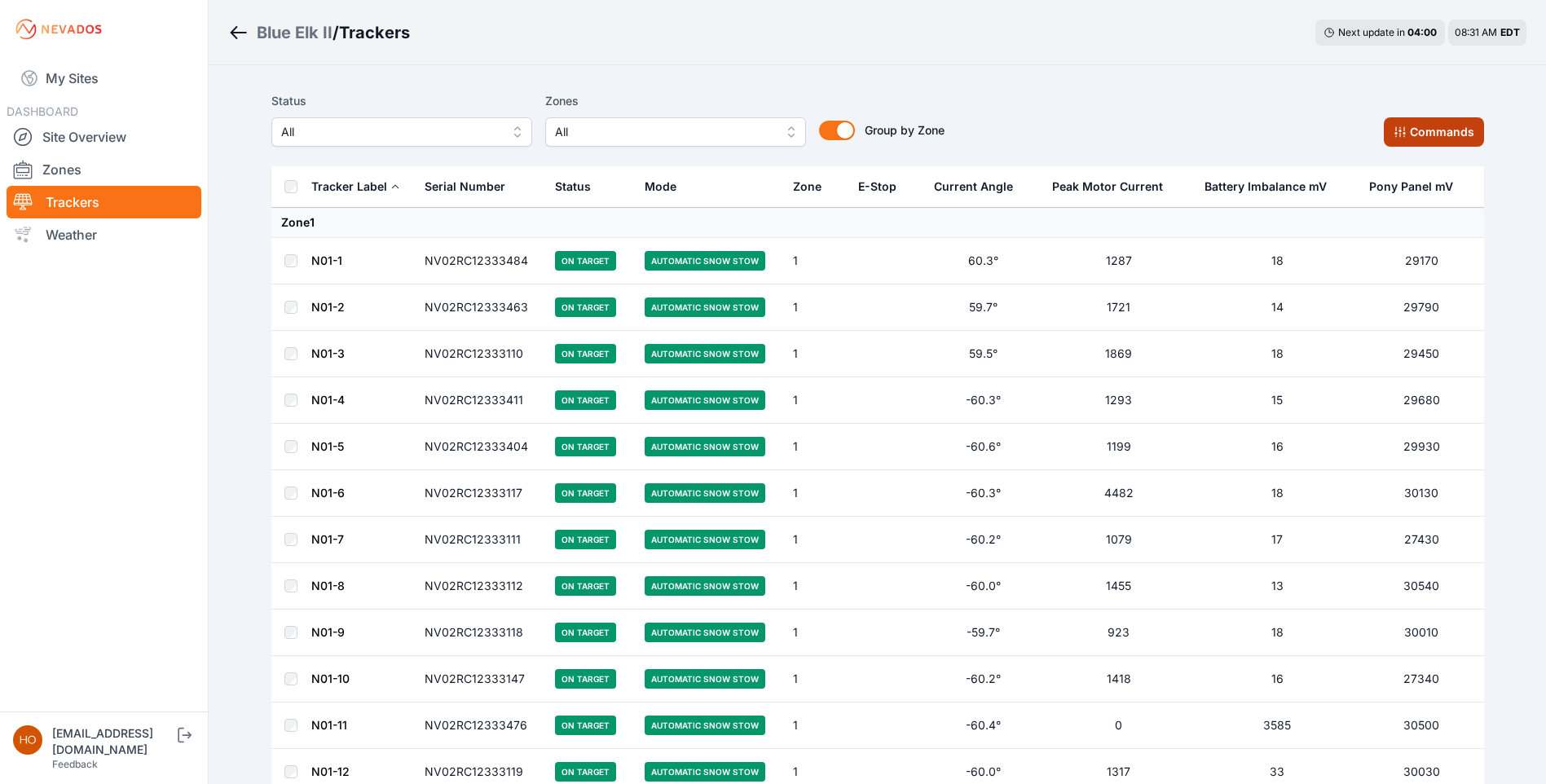
click at [1440, 136] on button "Commands" at bounding box center [1434, 132] width 100 height 30
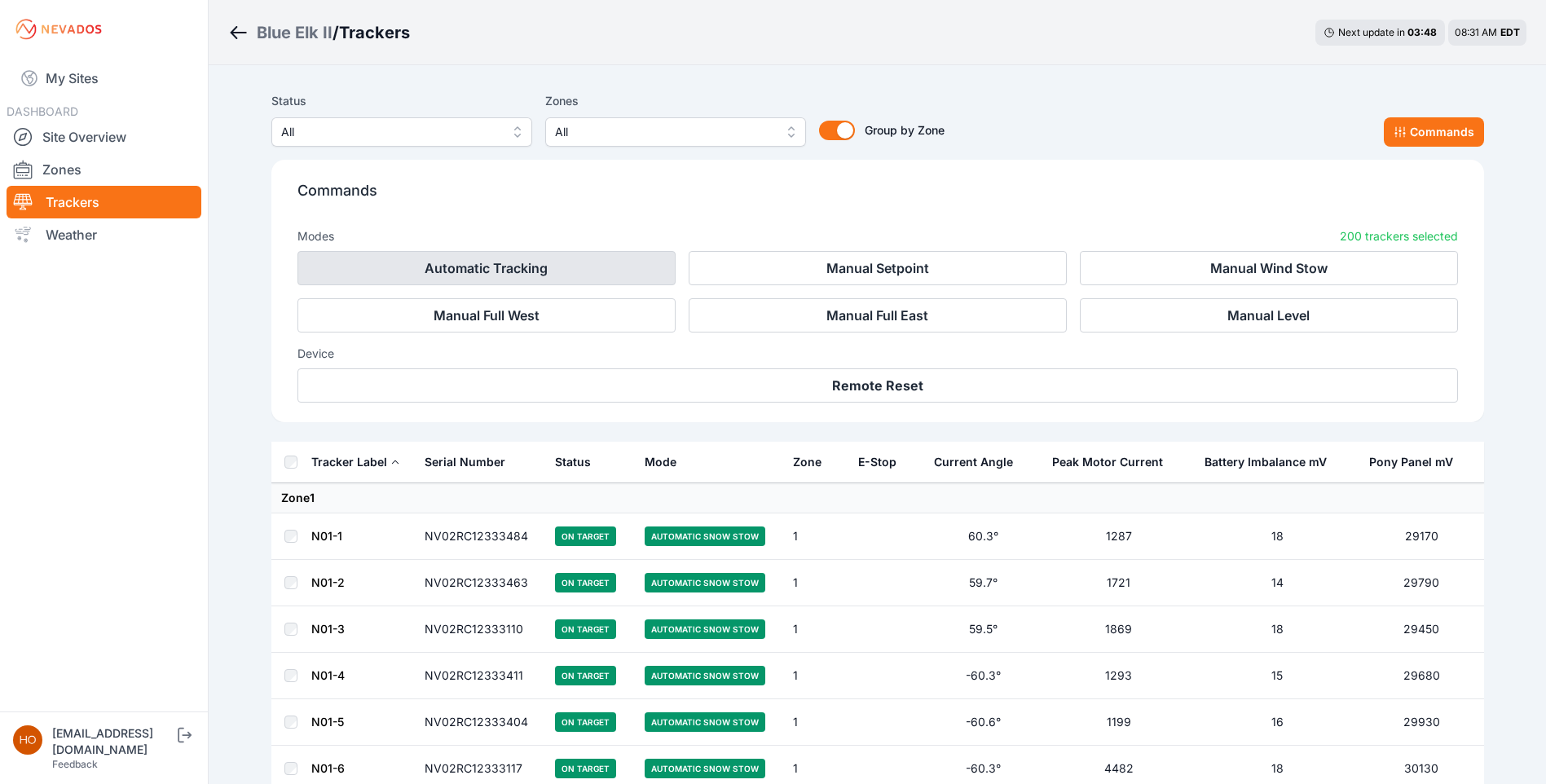
click at [564, 257] on button "Automatic Tracking" at bounding box center [486, 268] width 378 height 34
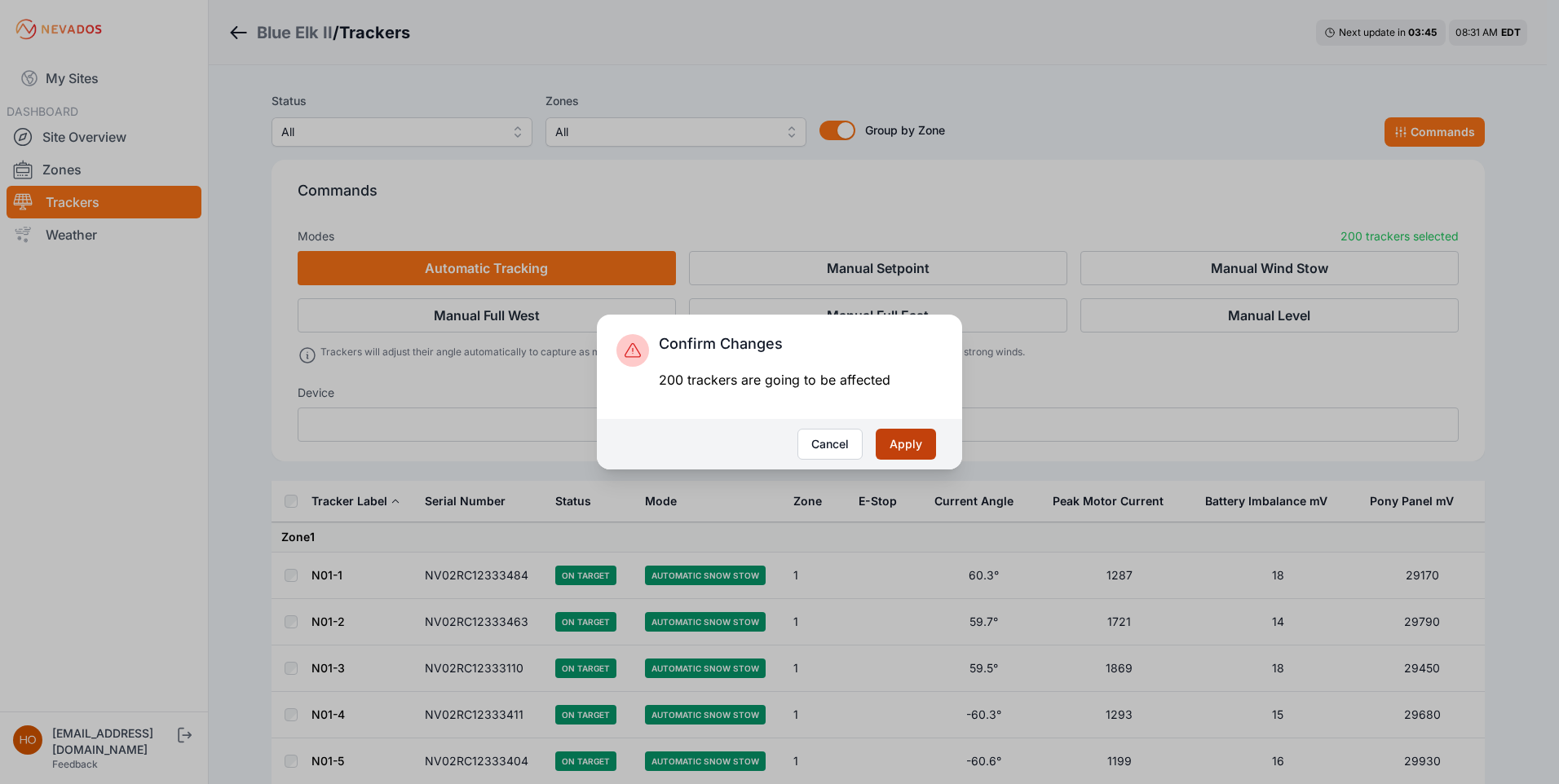
click at [896, 444] on button "Apply" at bounding box center [905, 444] width 60 height 31
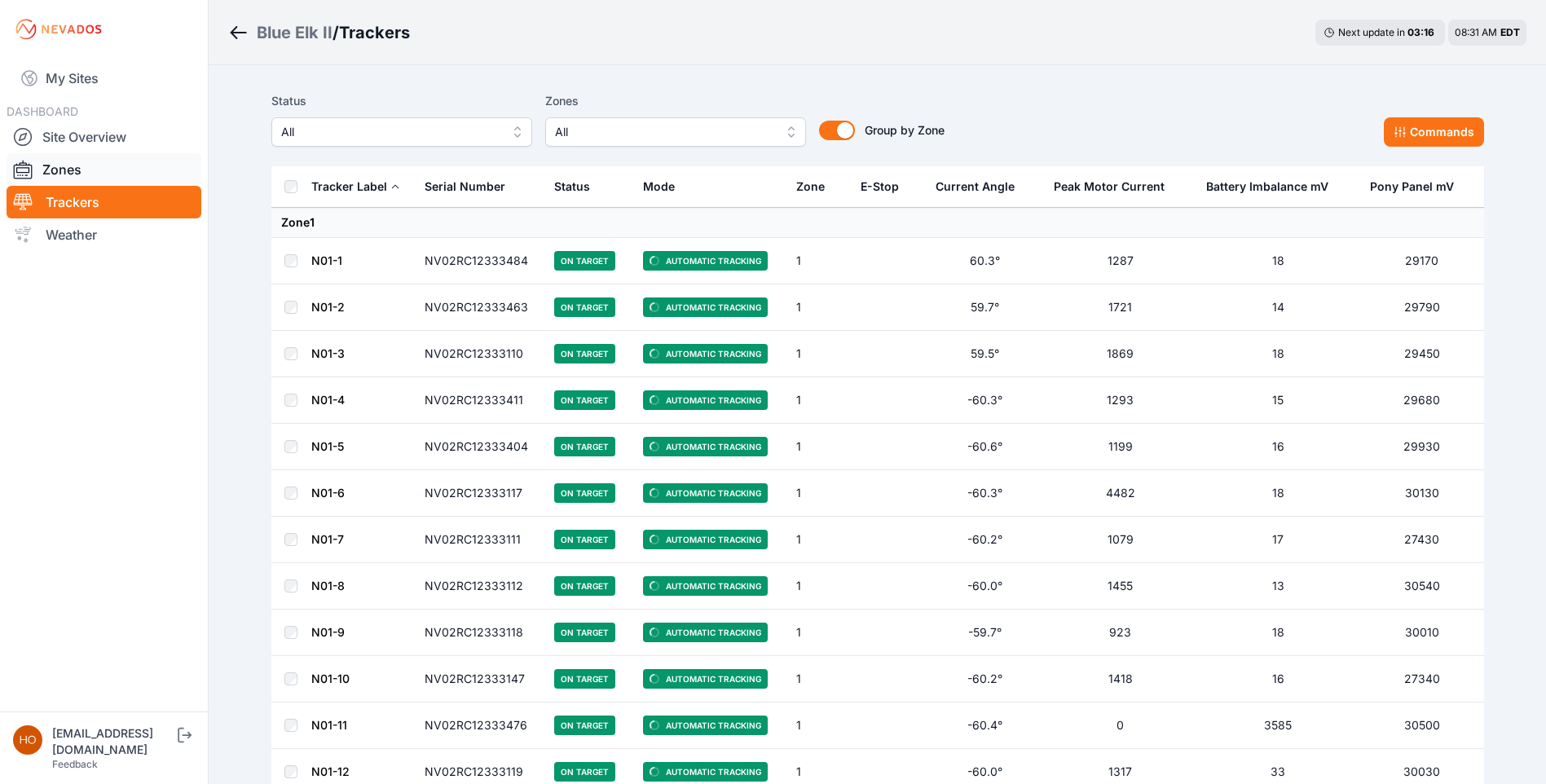
click at [67, 165] on link "Zones" at bounding box center [103, 170] width 195 height 33
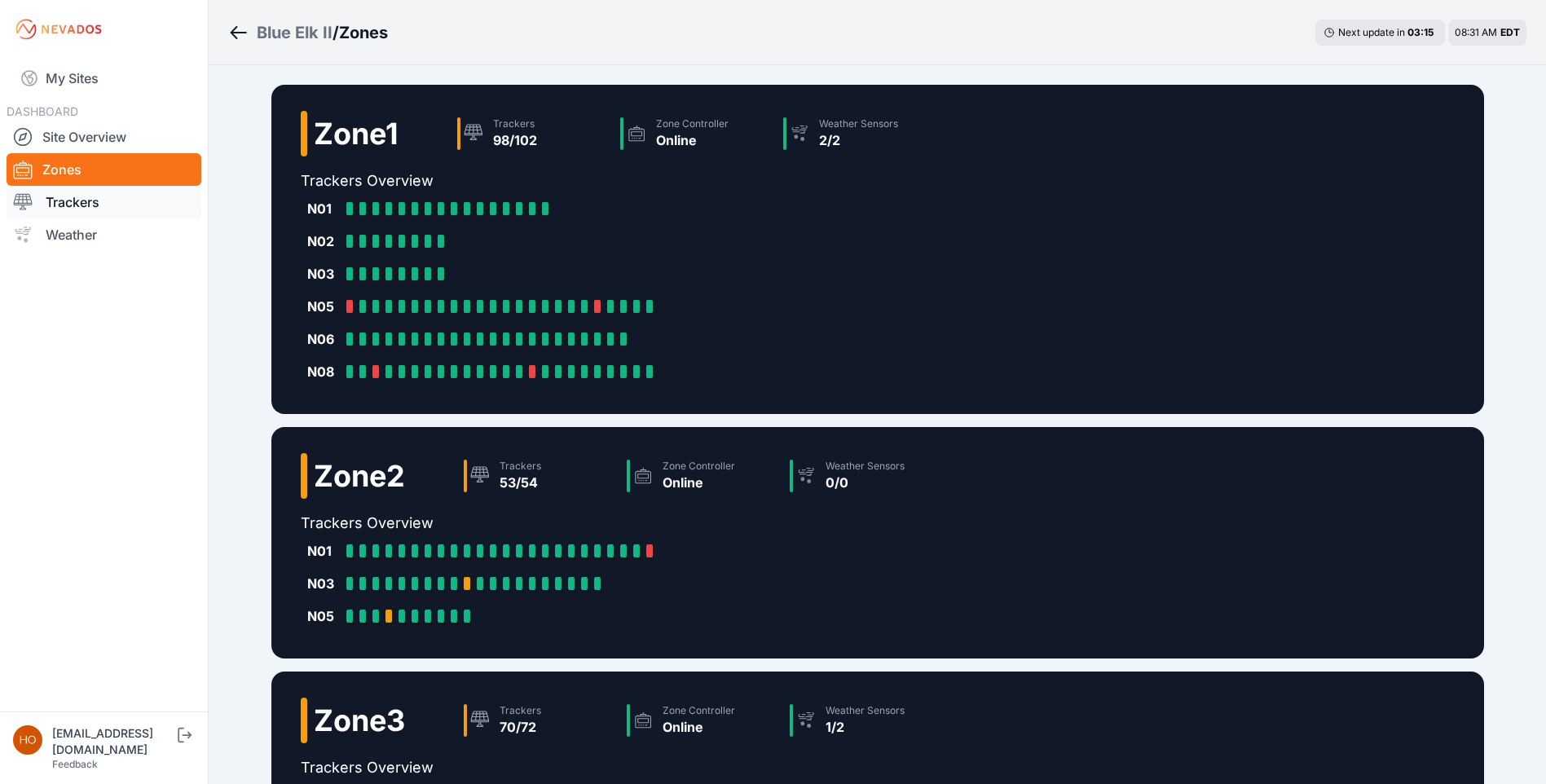
click at [85, 195] on link "Trackers" at bounding box center [103, 202] width 195 height 33
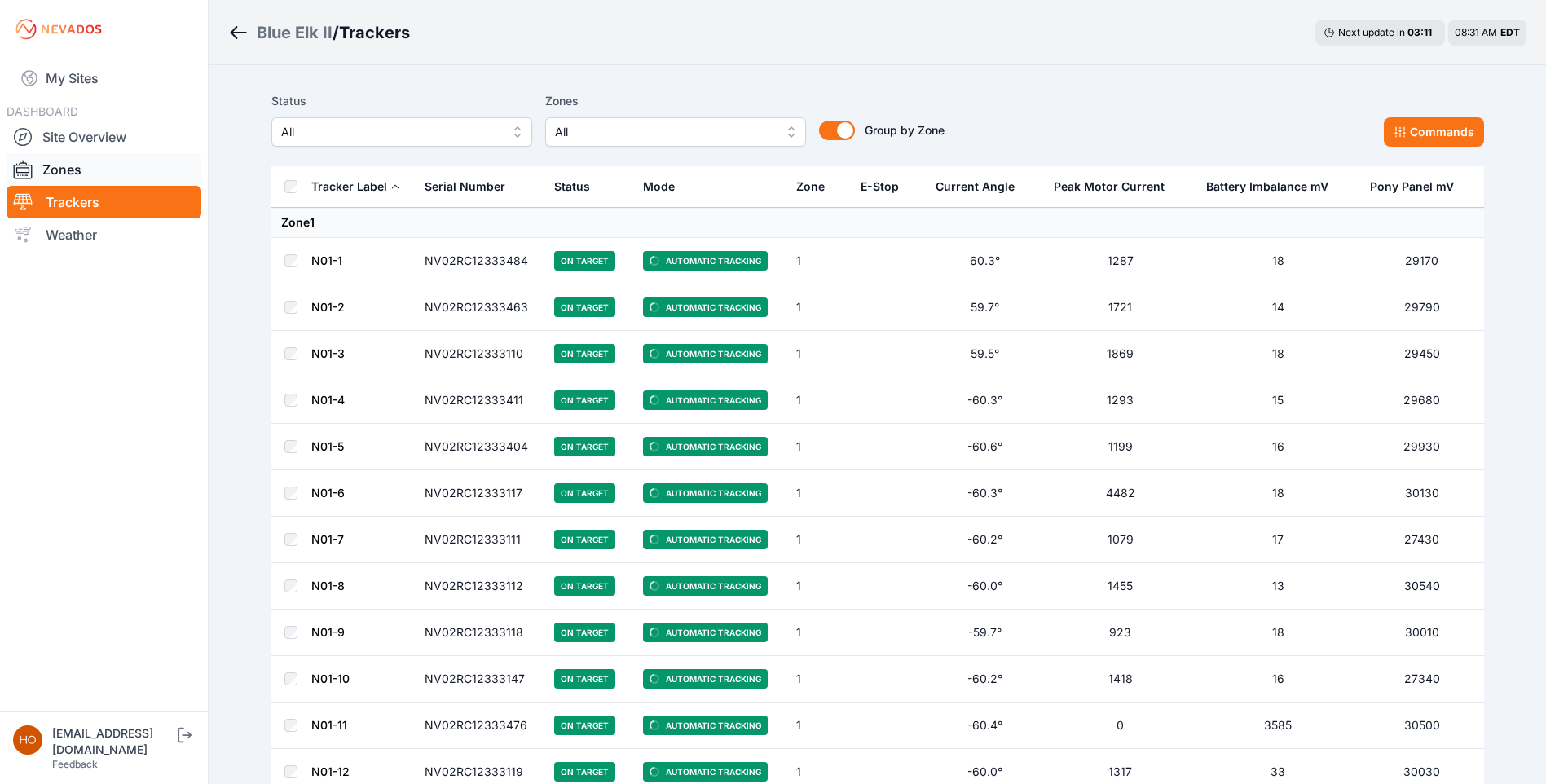
click at [89, 174] on link "Zones" at bounding box center [103, 170] width 195 height 33
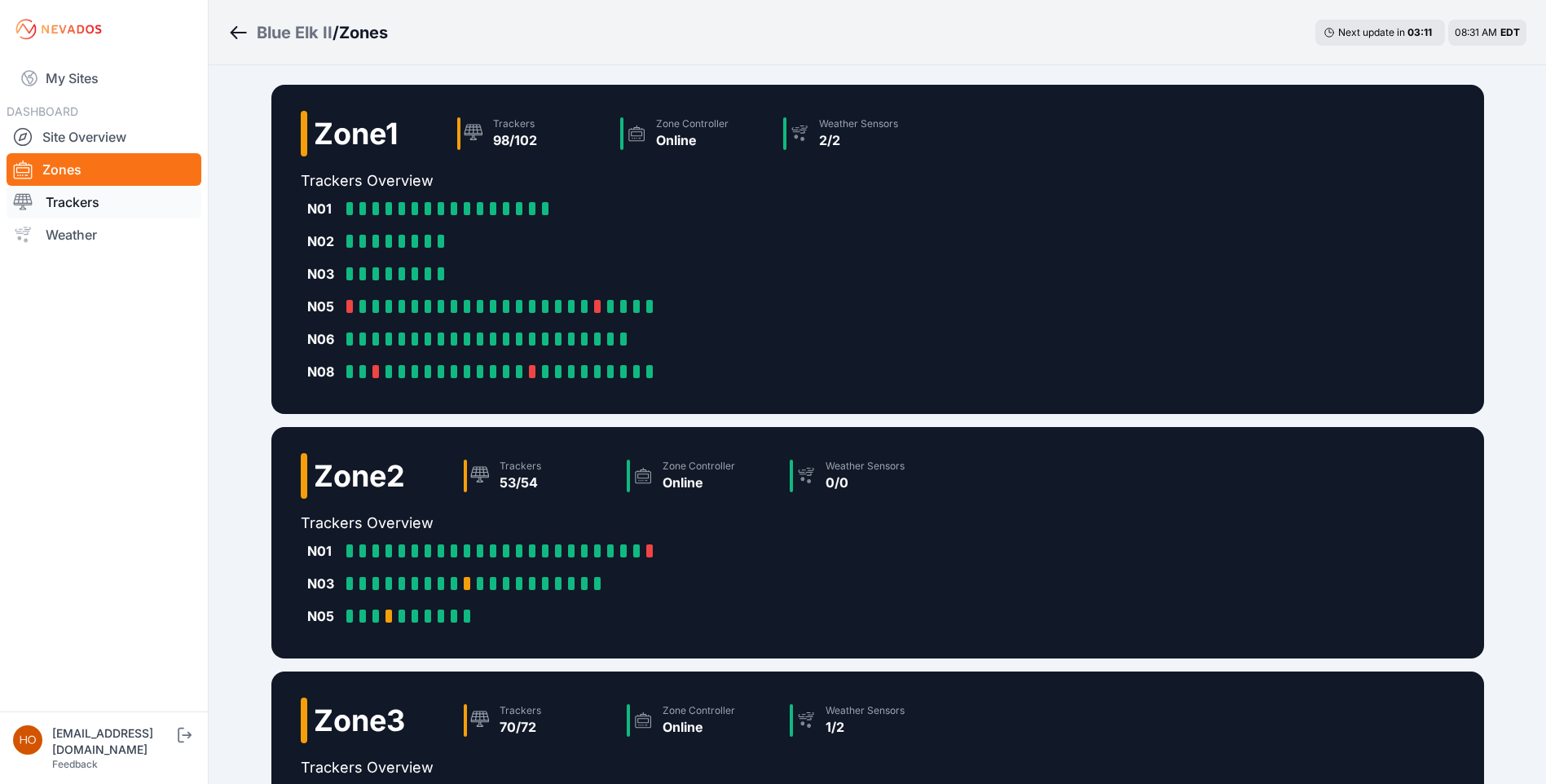
click at [88, 194] on link "Trackers" at bounding box center [103, 202] width 195 height 33
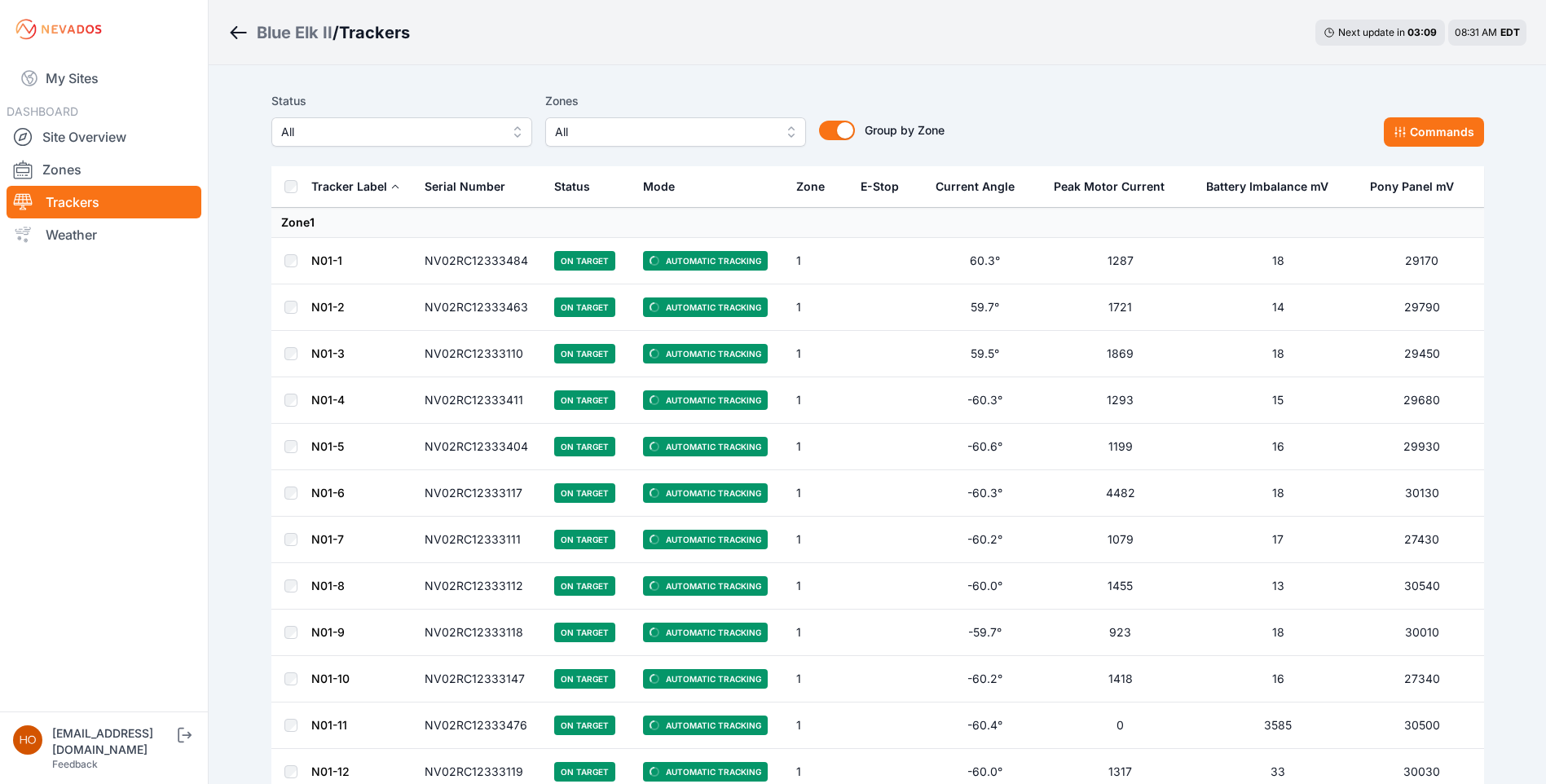
click at [724, 135] on span "All" at bounding box center [664, 132] width 218 height 20
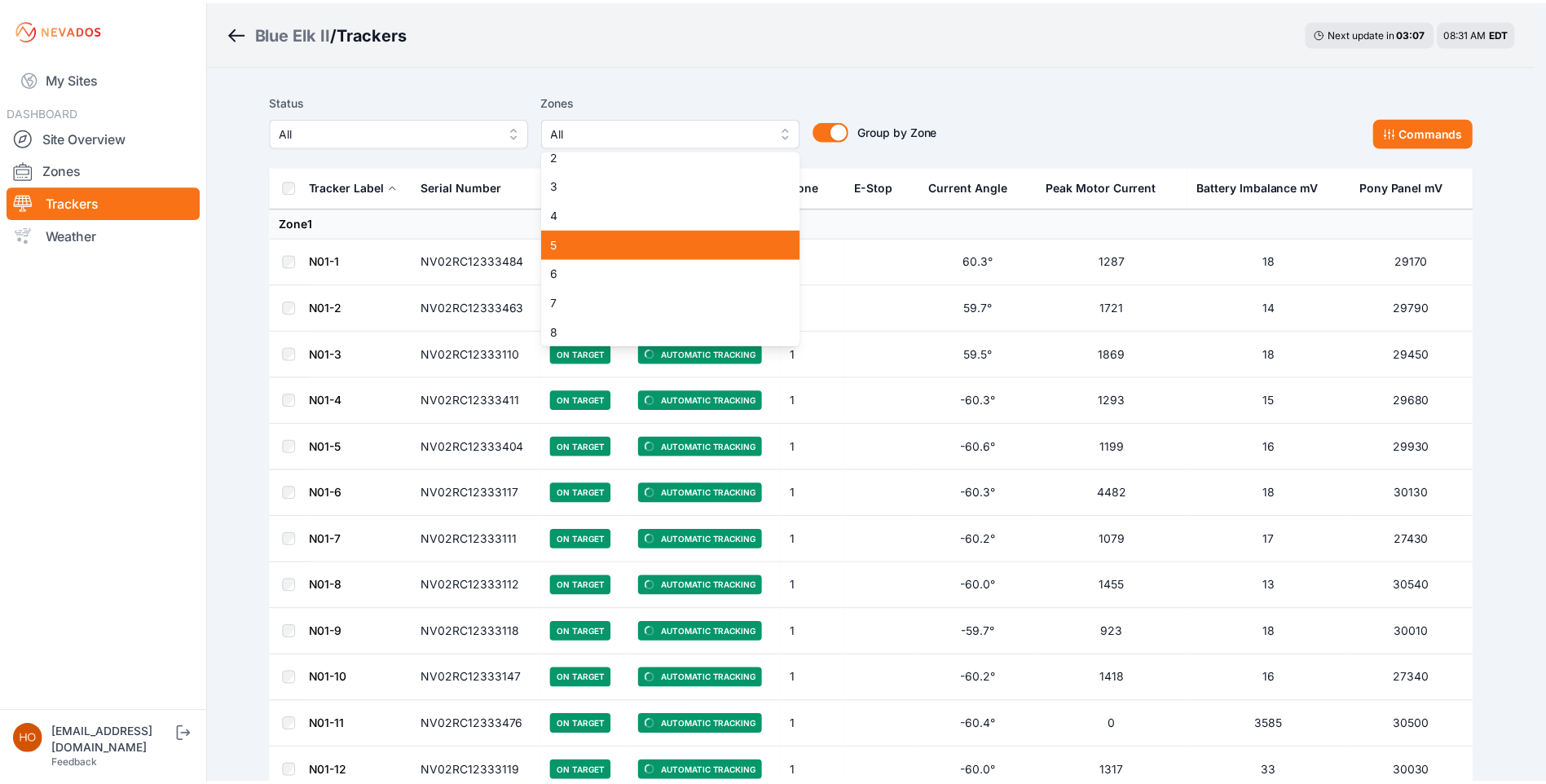
scroll to position [75, 0]
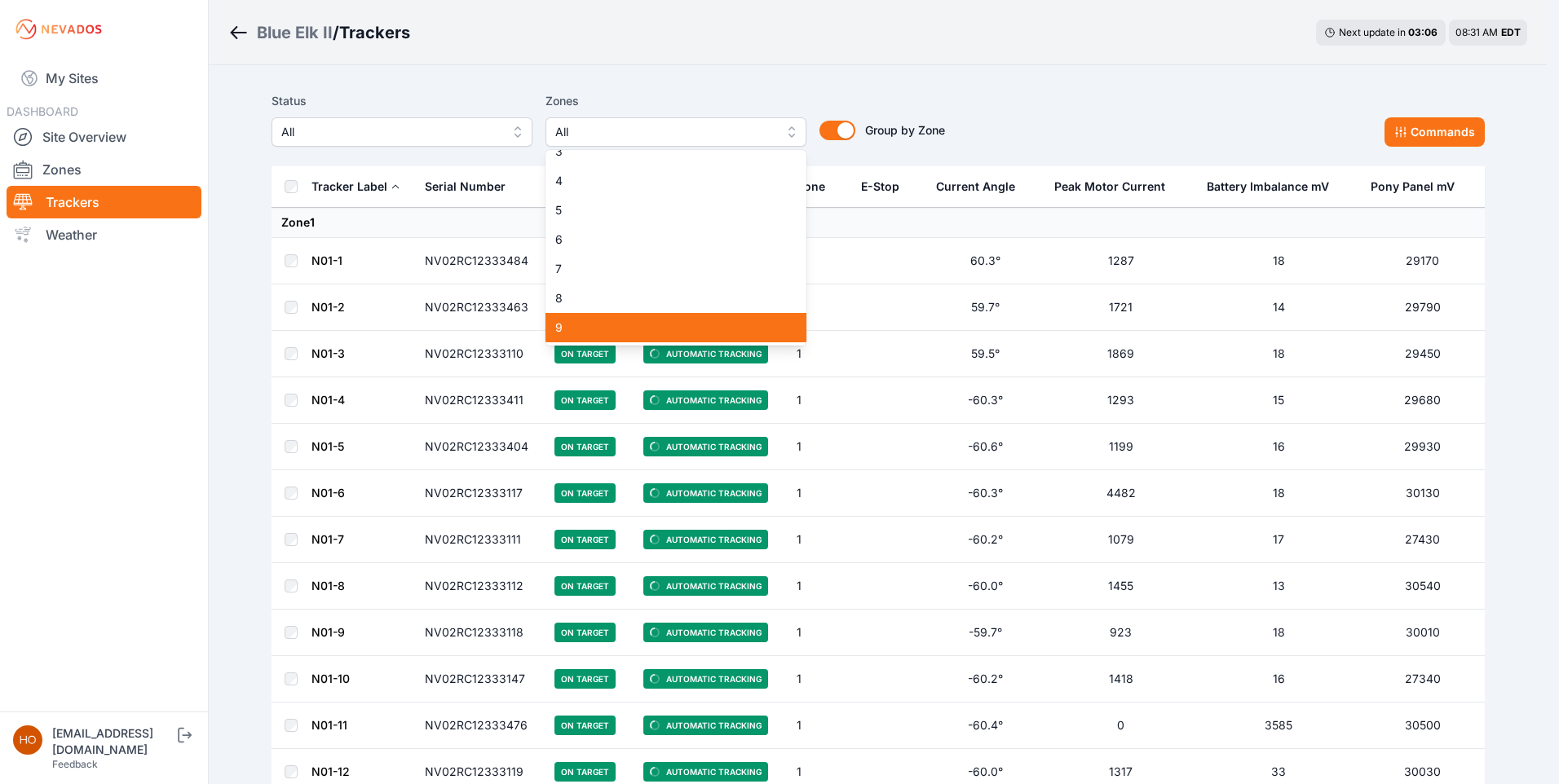
click at [587, 331] on span "9" at bounding box center [666, 328] width 222 height 16
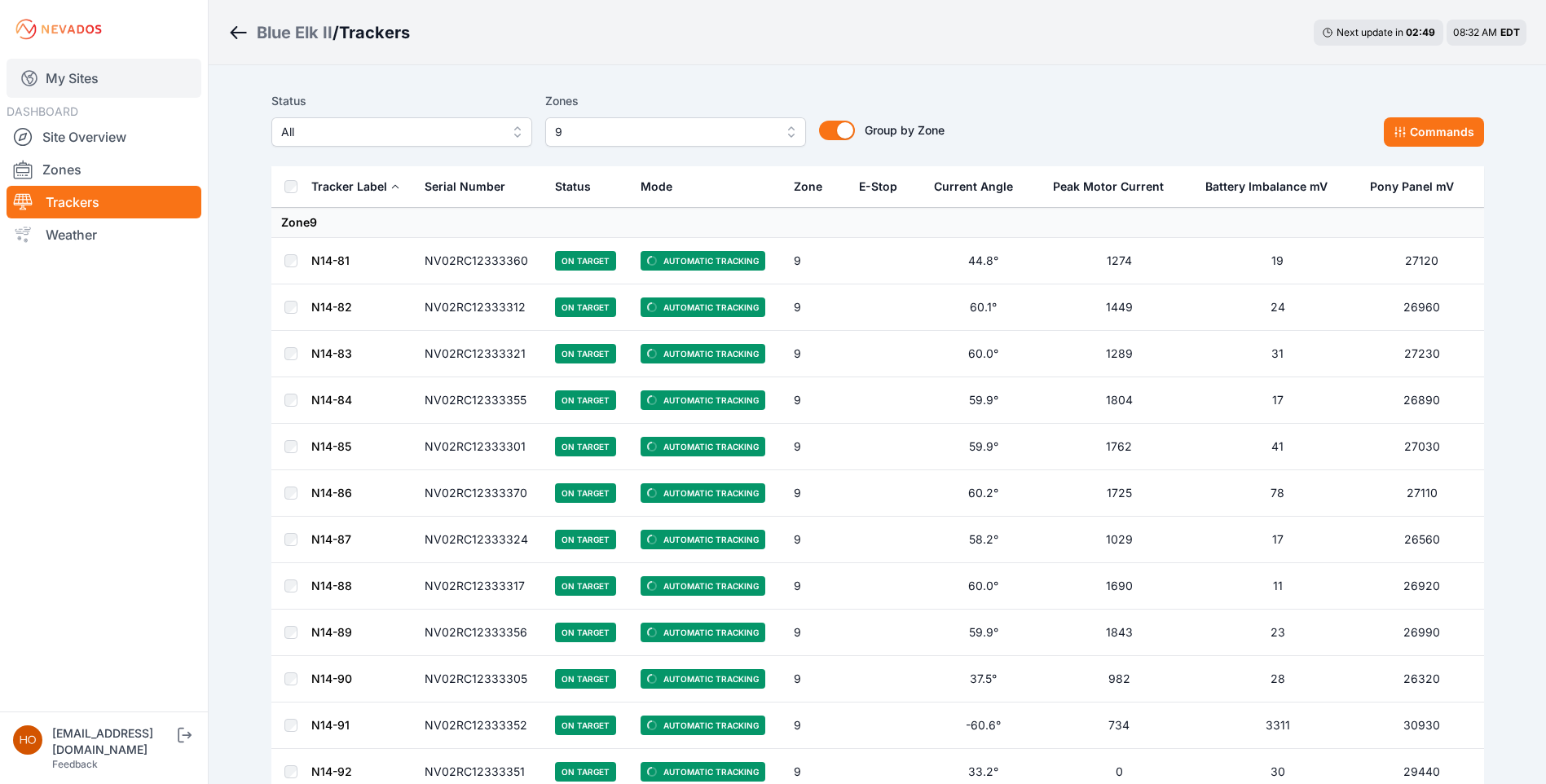
click at [84, 72] on link "My Sites" at bounding box center [103, 78] width 195 height 39
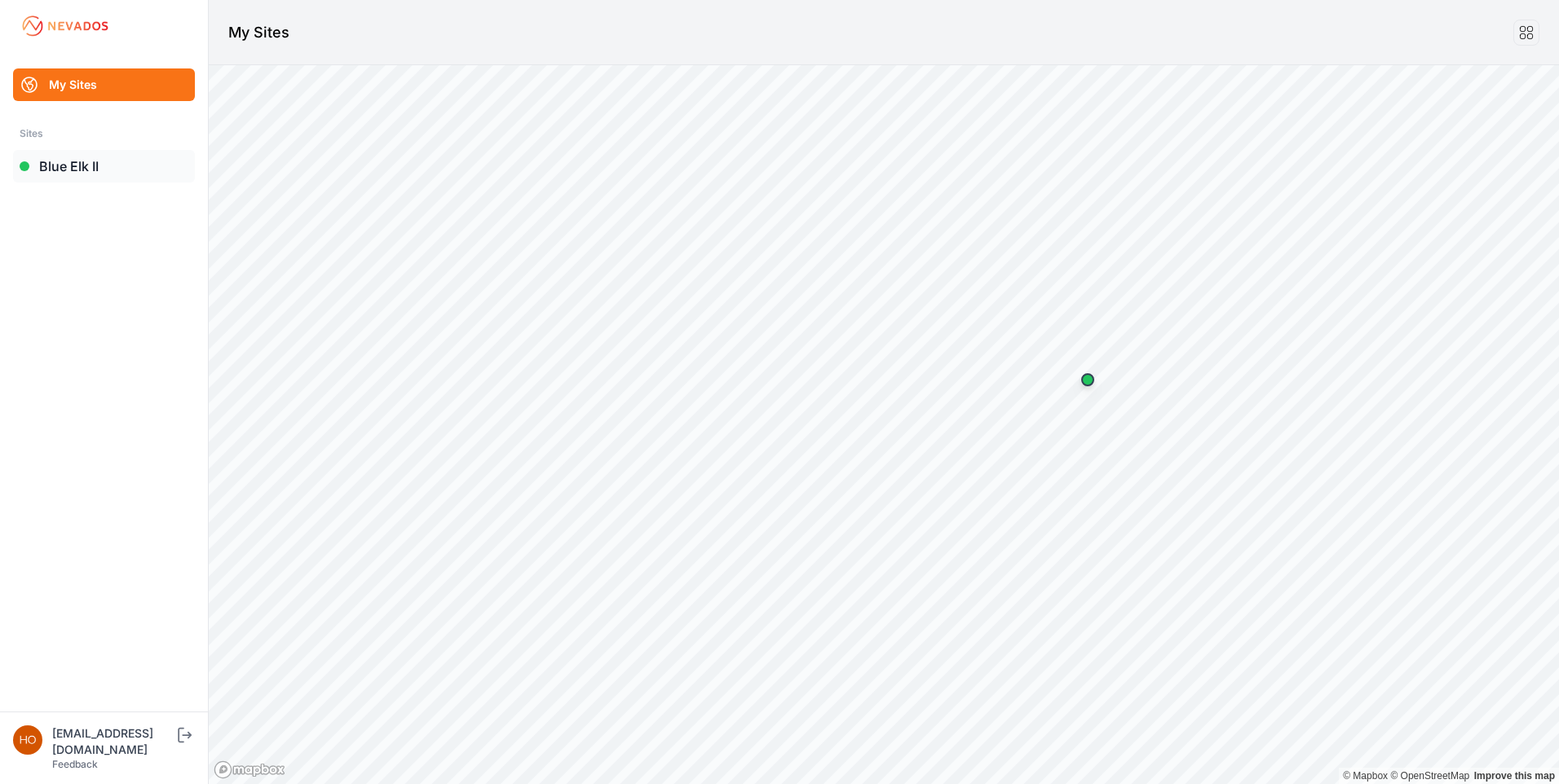
click at [62, 167] on link "Blue Elk II" at bounding box center [103, 167] width 182 height 33
click at [54, 164] on link "Blue Elk II" at bounding box center [103, 167] width 182 height 33
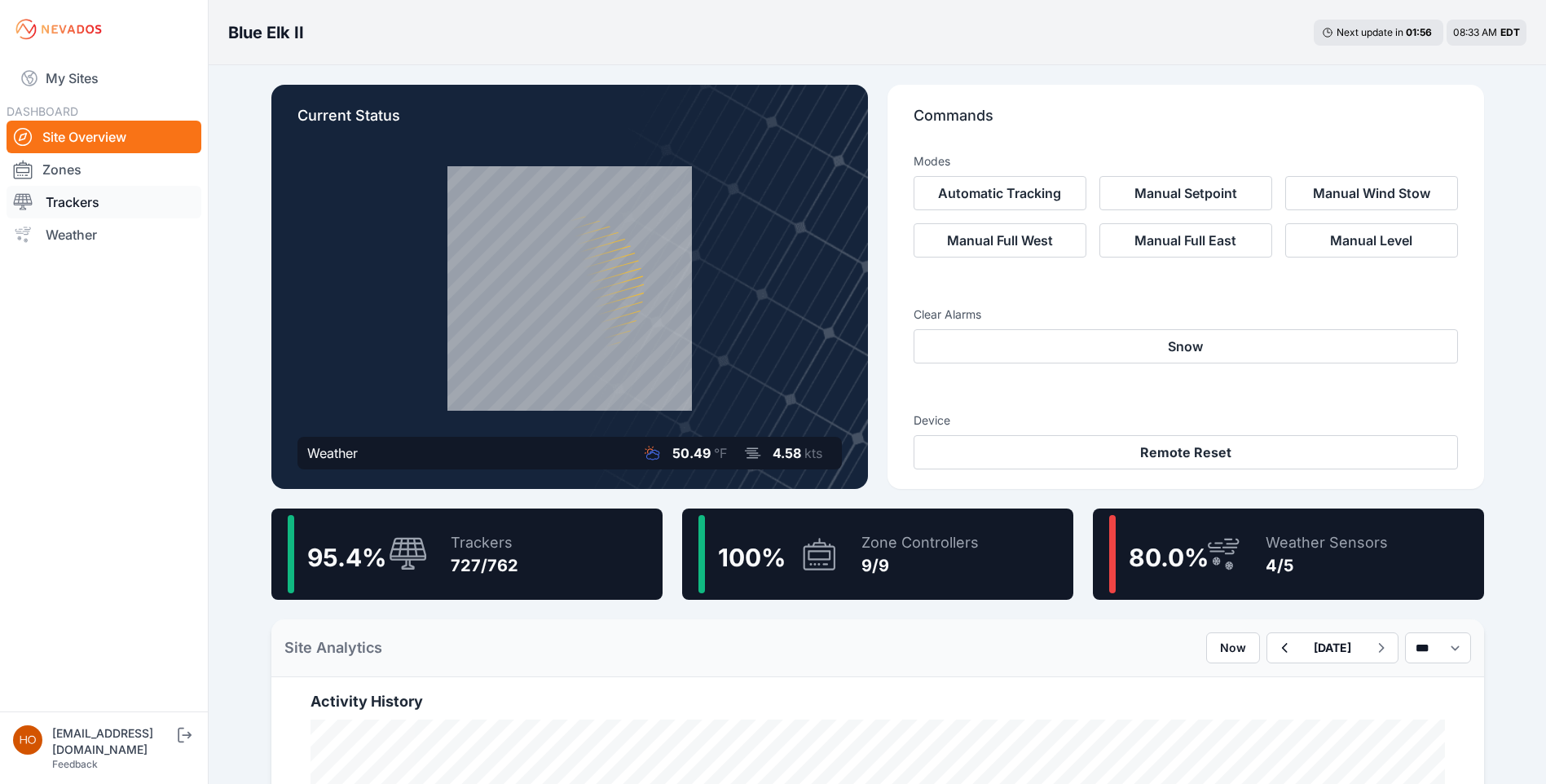
click at [84, 198] on link "Trackers" at bounding box center [103, 202] width 195 height 33
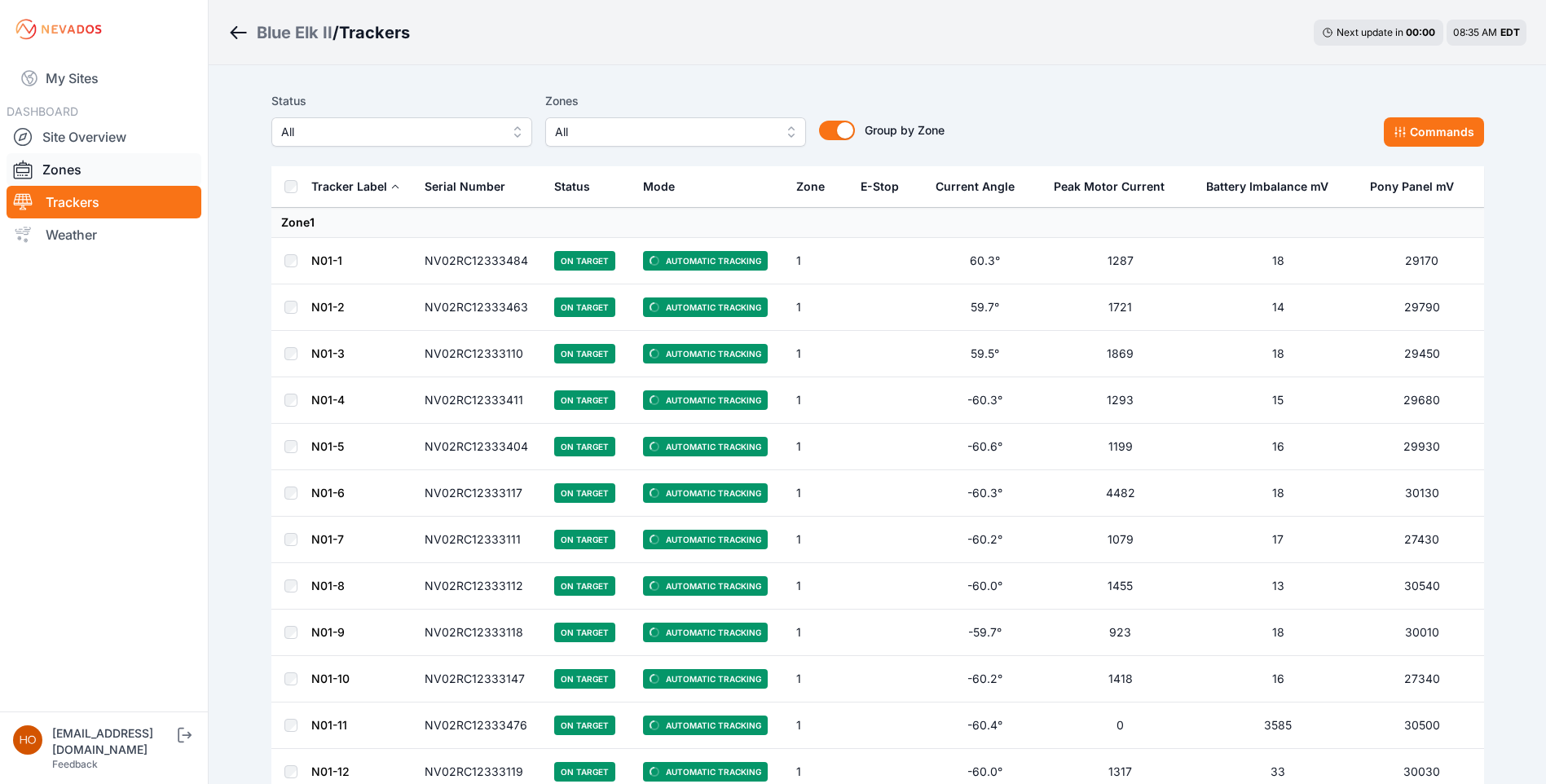
click at [103, 164] on link "Zones" at bounding box center [103, 170] width 195 height 33
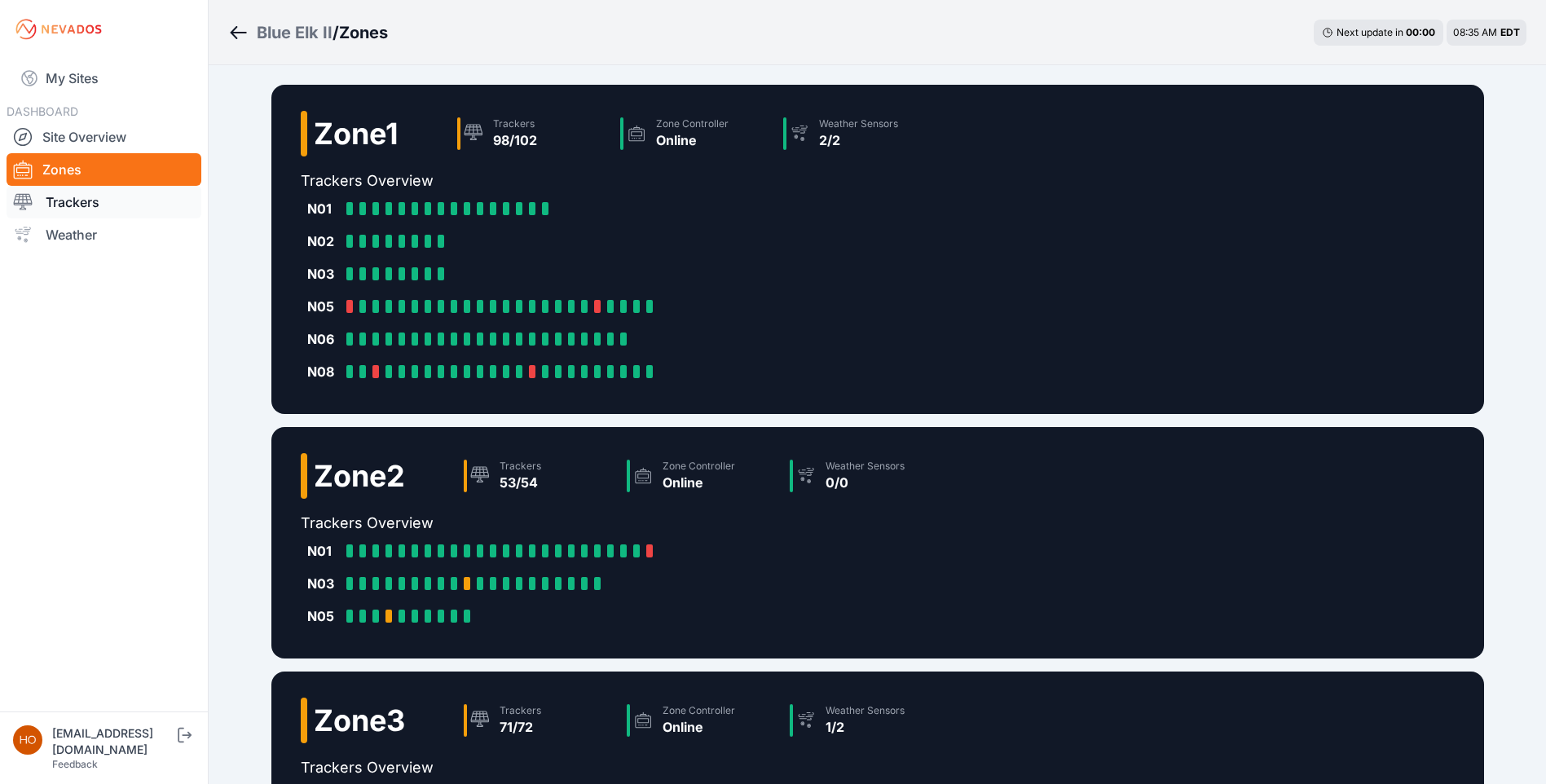
click at [76, 195] on link "Trackers" at bounding box center [103, 202] width 195 height 33
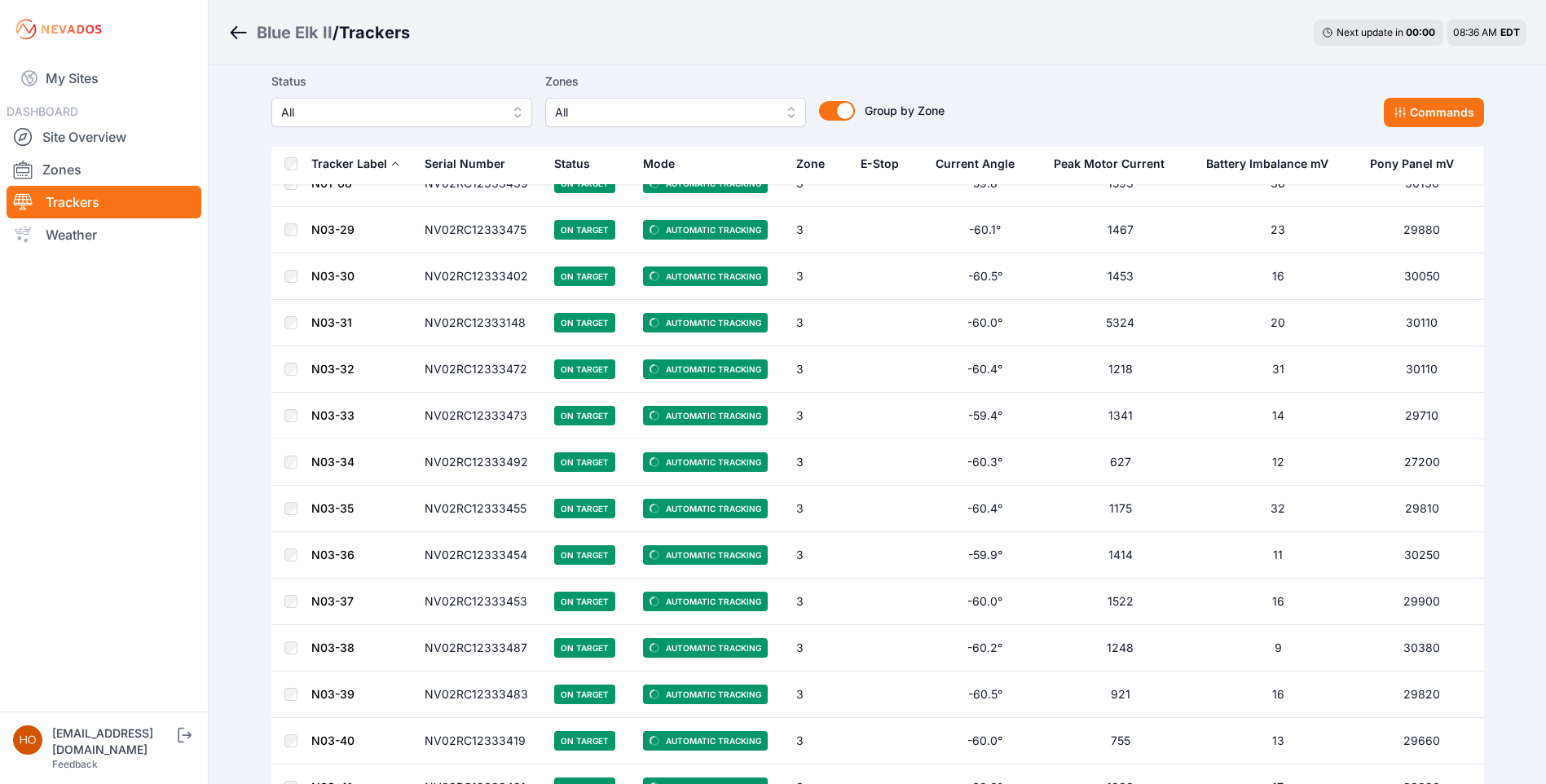
scroll to position [8990, 0]
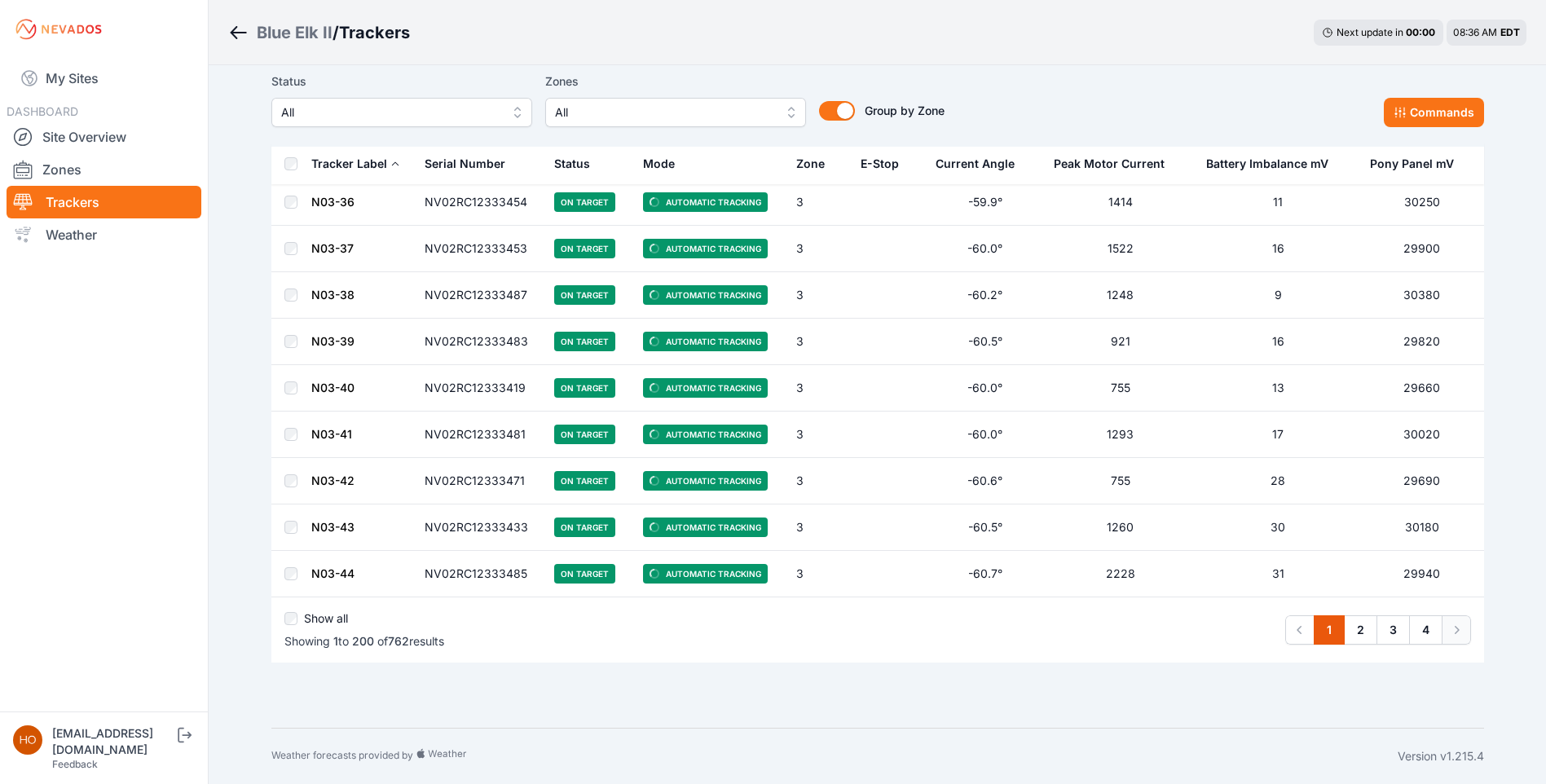
click at [1454, 628] on icon "Pagination" at bounding box center [1457, 630] width 16 height 16
click at [1458, 630] on icon "Pagination" at bounding box center [1457, 630] width 5 height 8
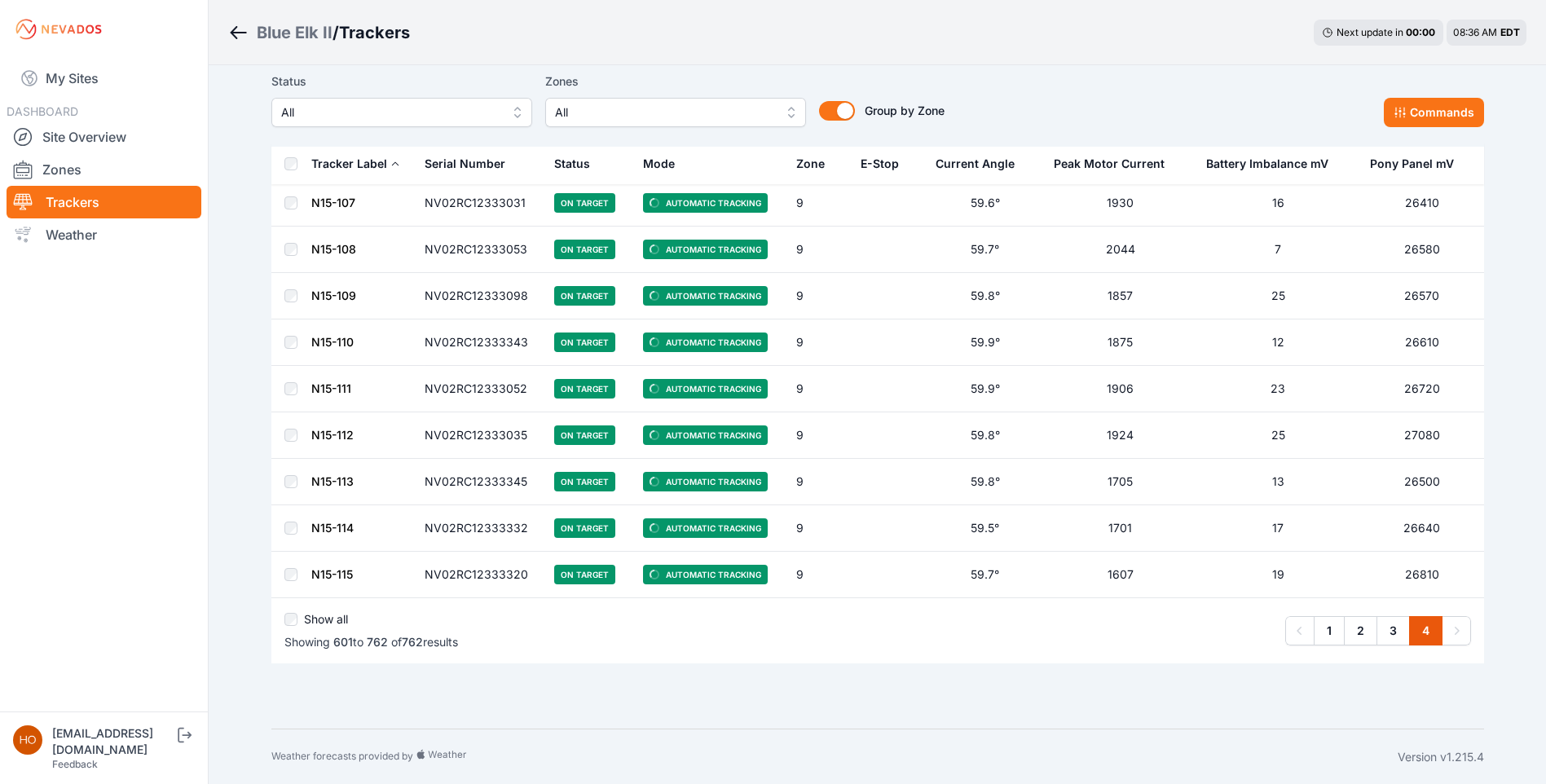
scroll to position [7225, 0]
click at [1327, 626] on link "1" at bounding box center [1329, 630] width 31 height 30
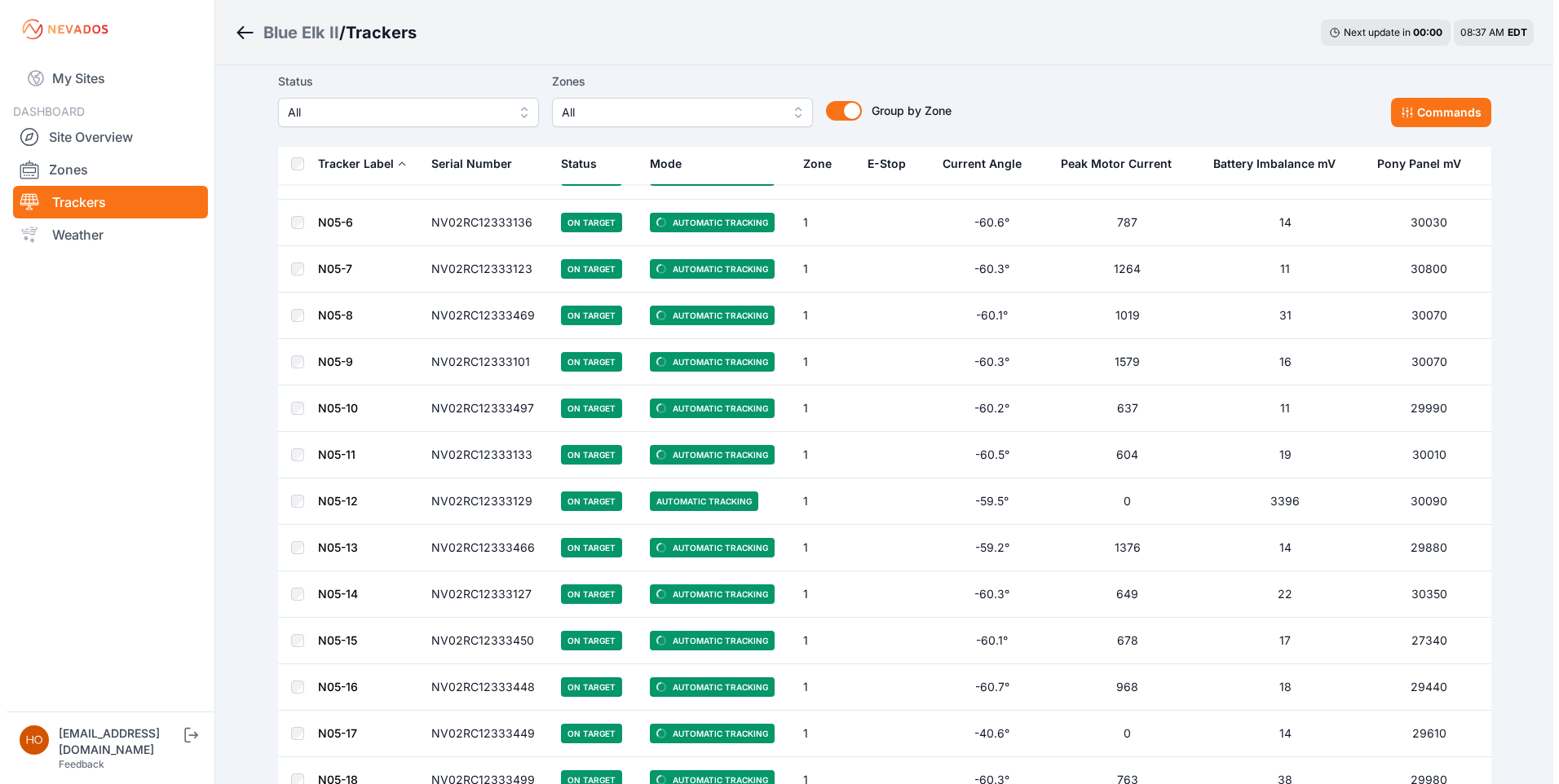
scroll to position [1874, 0]
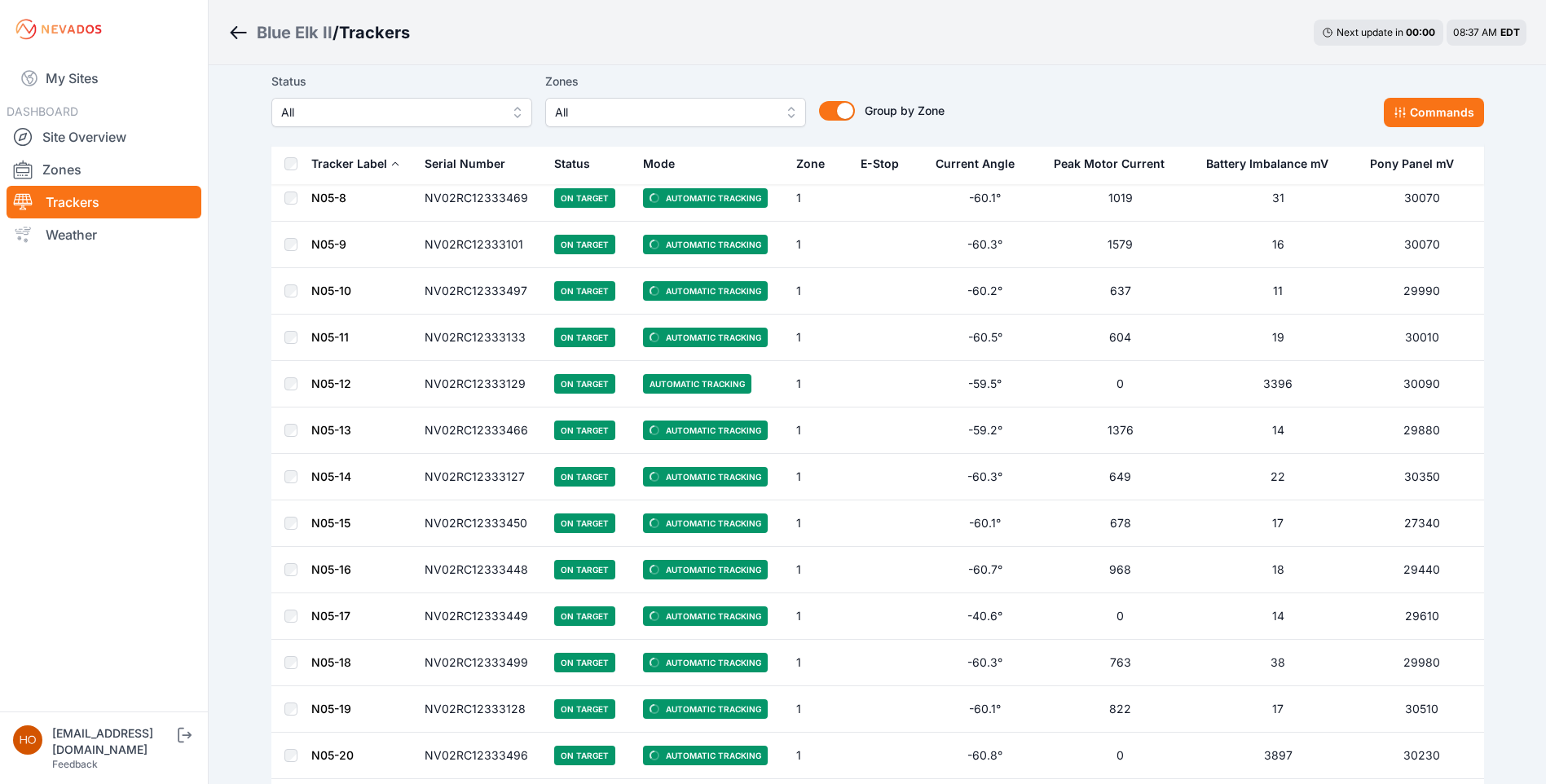
click at [764, 115] on span "All" at bounding box center [664, 112] width 218 height 20
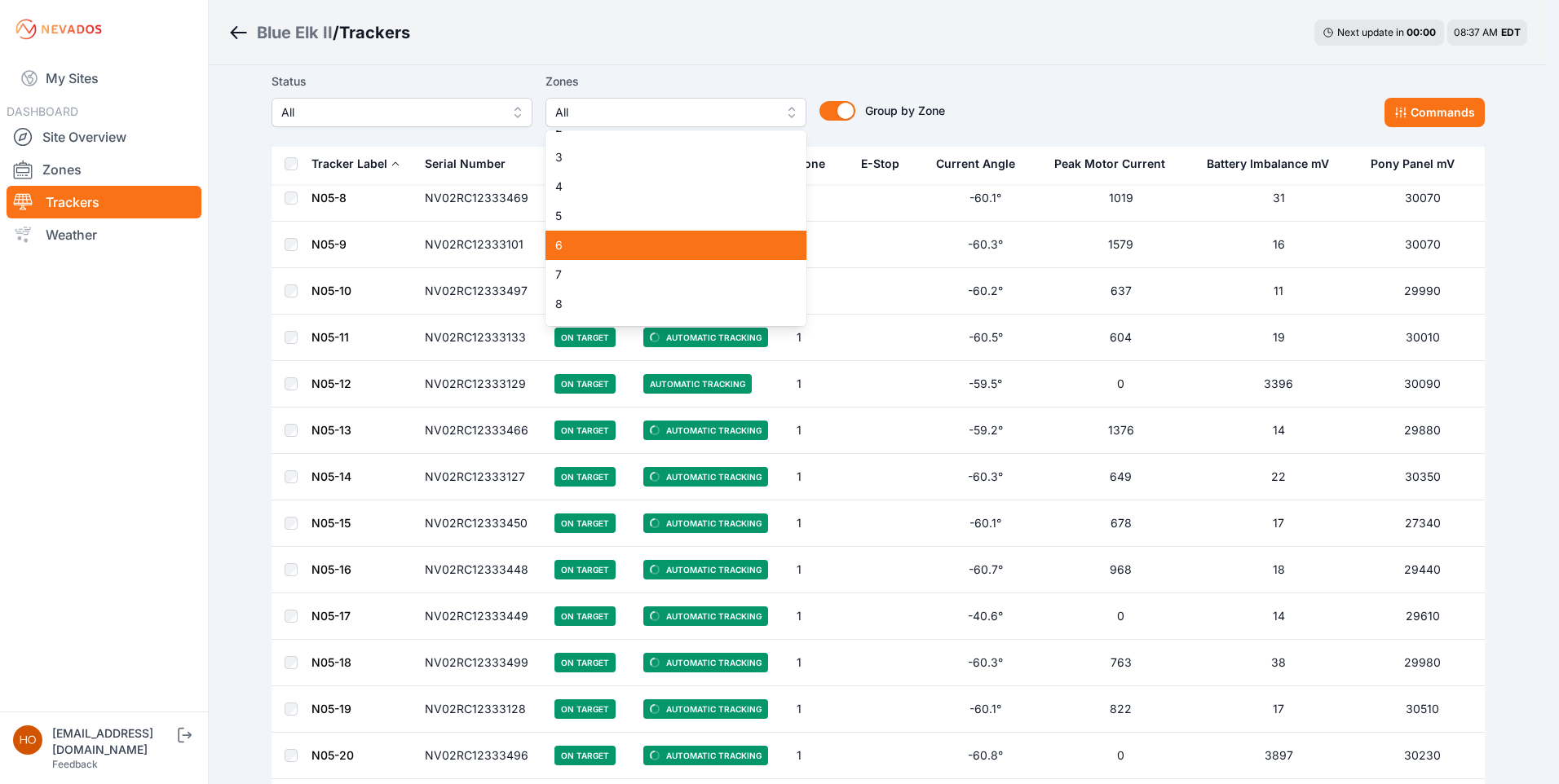
scroll to position [75, 0]
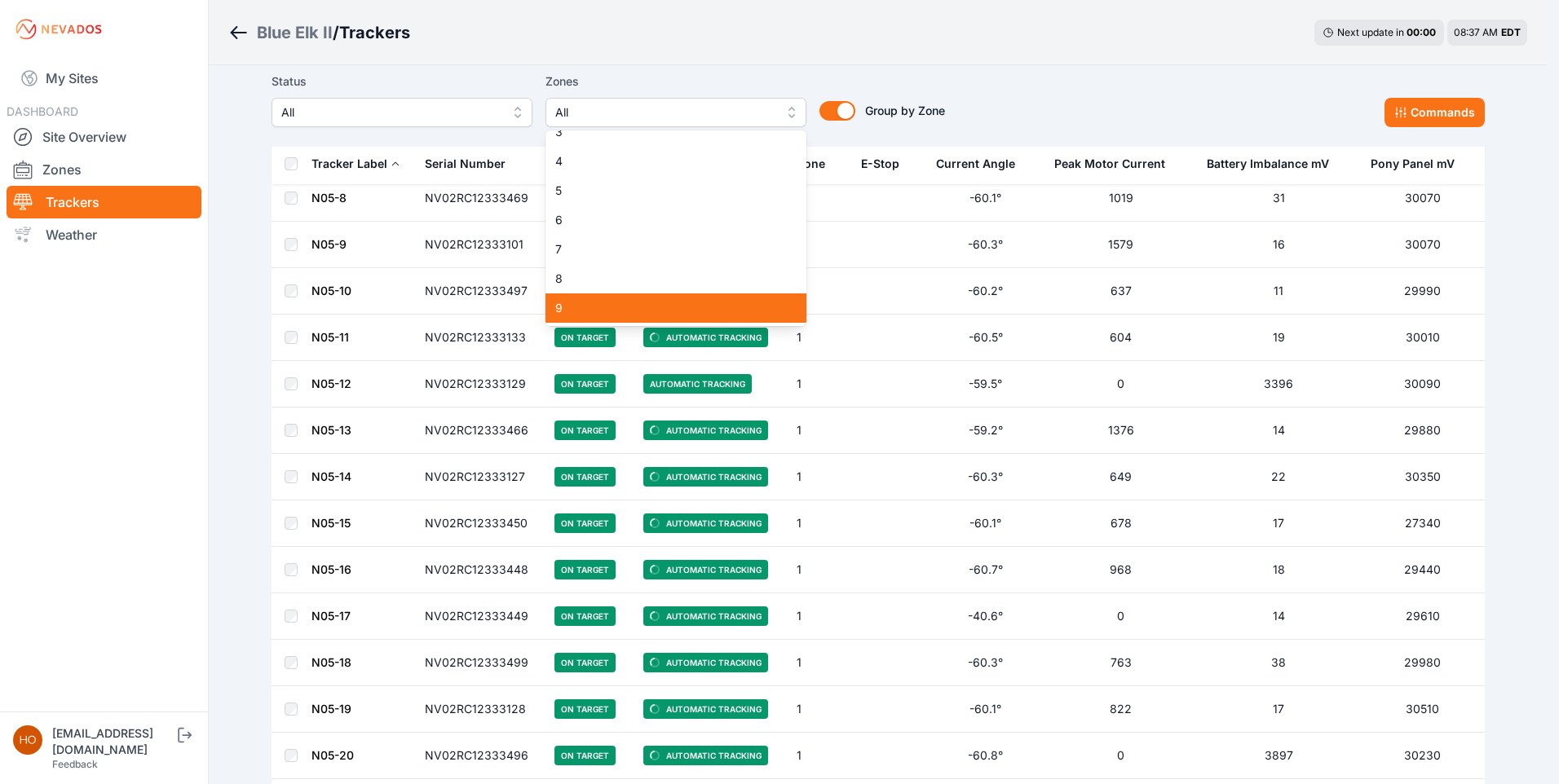
click at [591, 303] on span "9" at bounding box center [666, 308] width 222 height 16
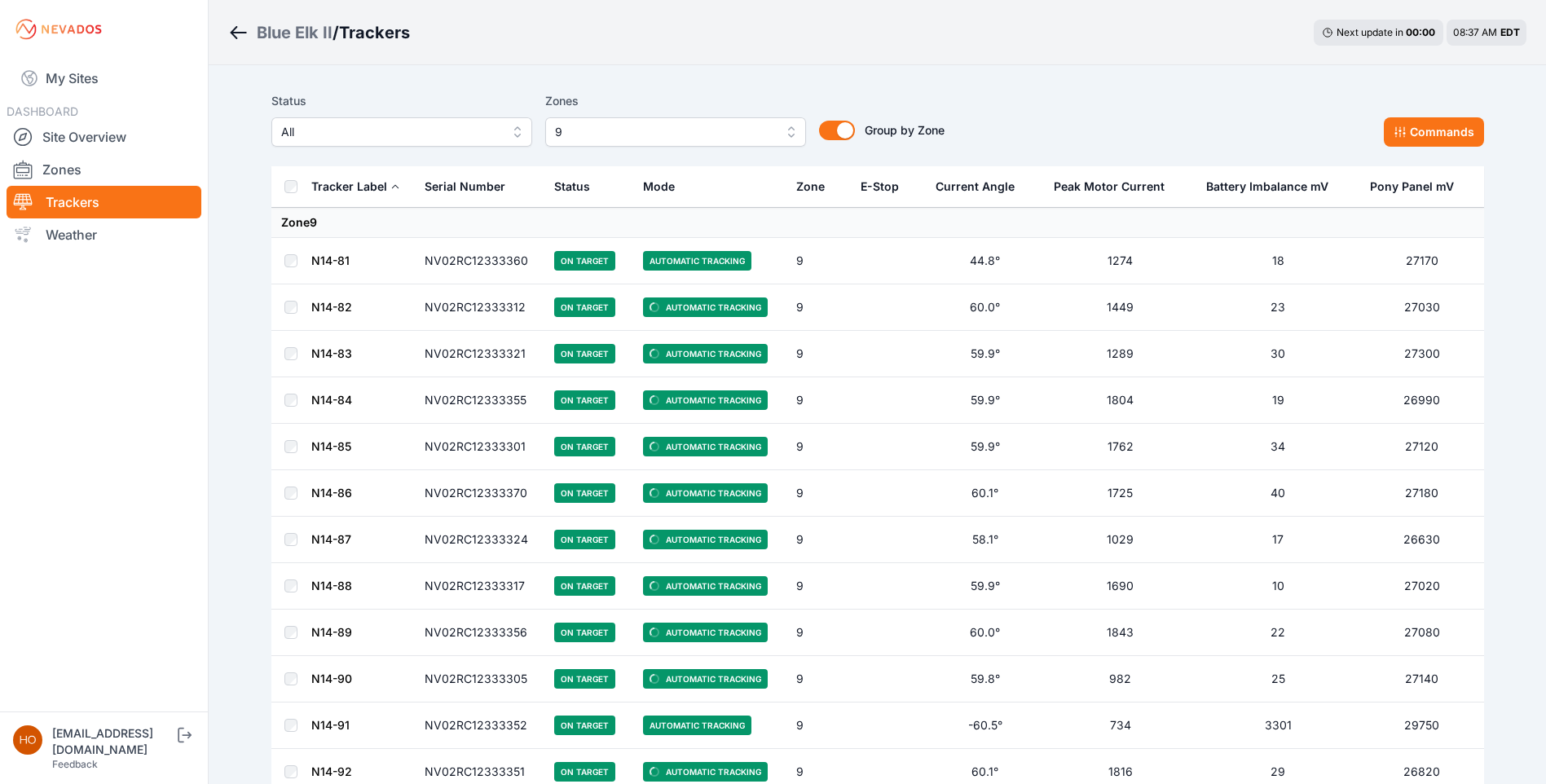
click at [1048, 106] on div "Status All Zones 9 Group by Zone Group by Zone Commands" at bounding box center [878, 118] width 1213 height 55
click at [103, 164] on link "Zones" at bounding box center [103, 170] width 195 height 33
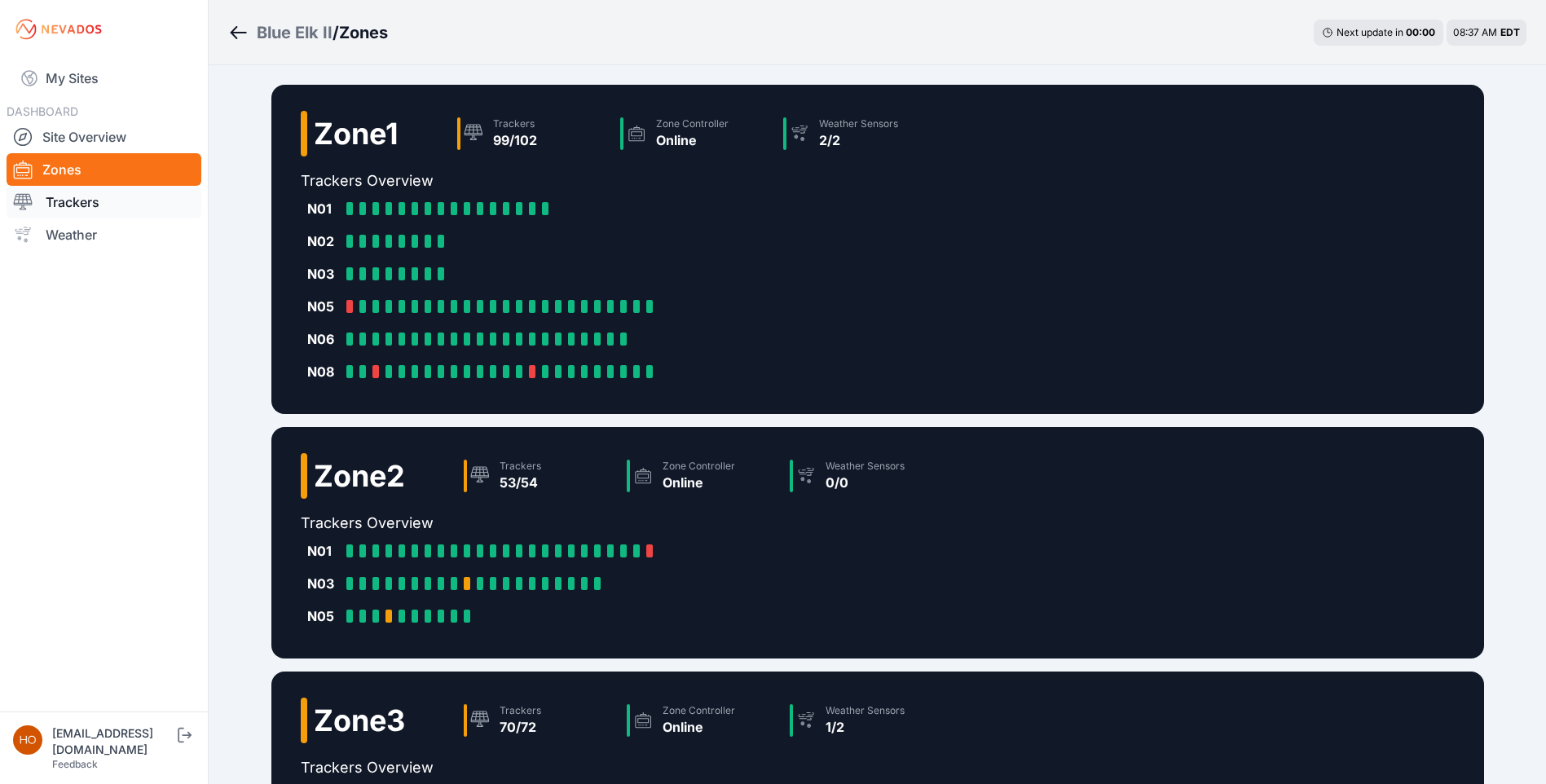
click at [89, 191] on link "Trackers" at bounding box center [103, 202] width 195 height 33
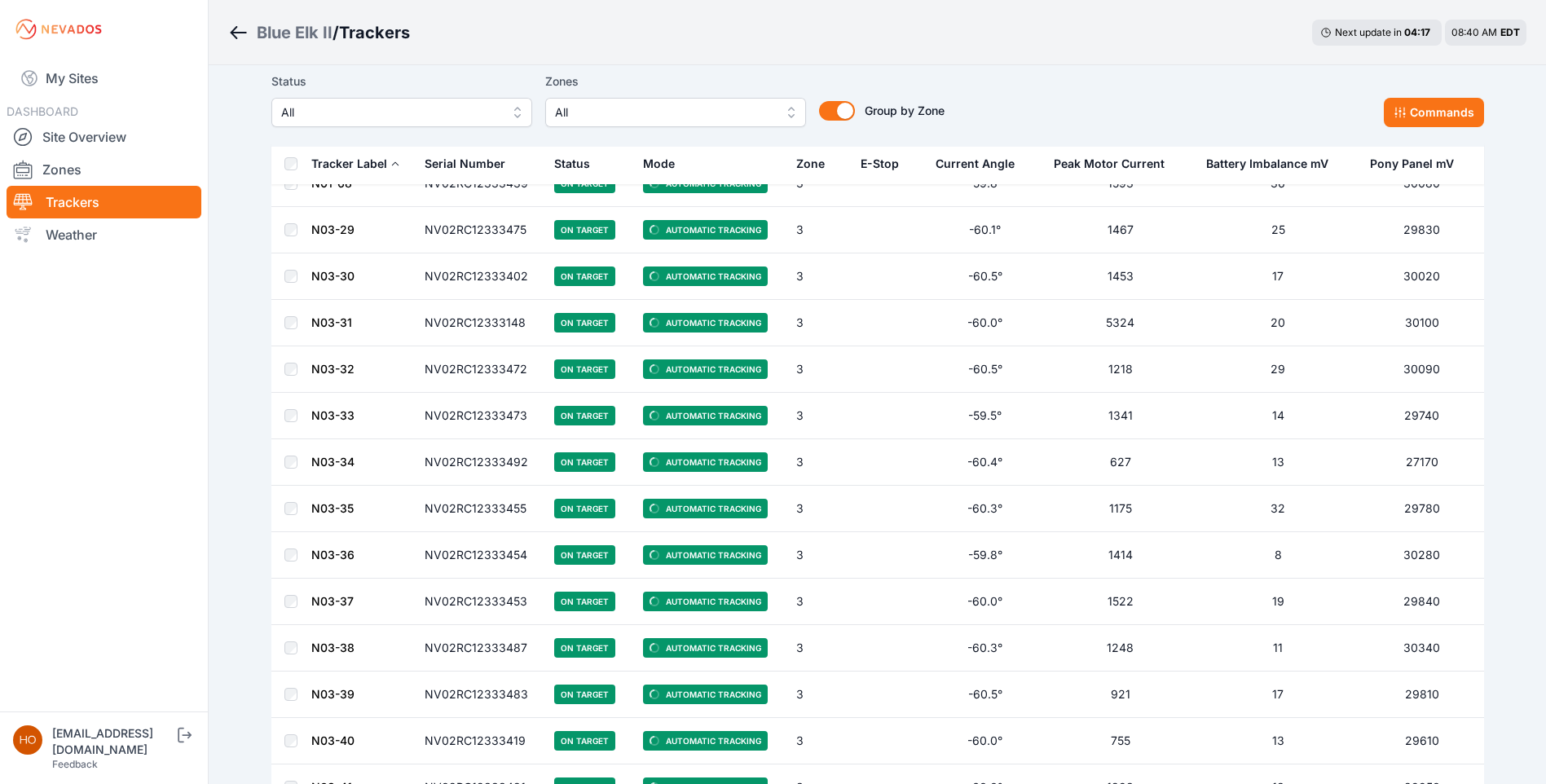
scroll to position [8990, 0]
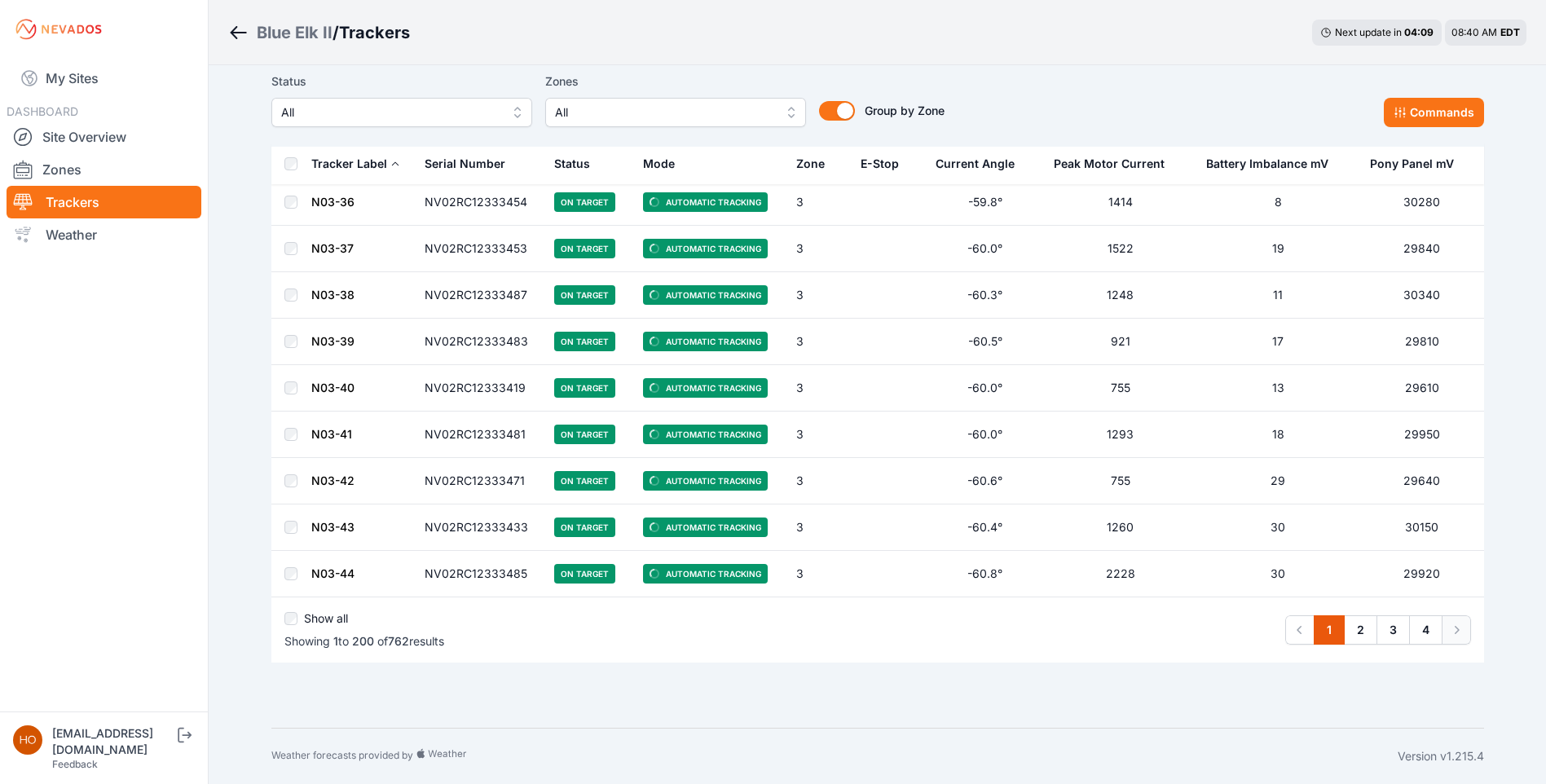
click at [1446, 626] on link "Next" at bounding box center [1457, 630] width 30 height 30
click at [1432, 630] on link "4" at bounding box center [1425, 630] width 34 height 30
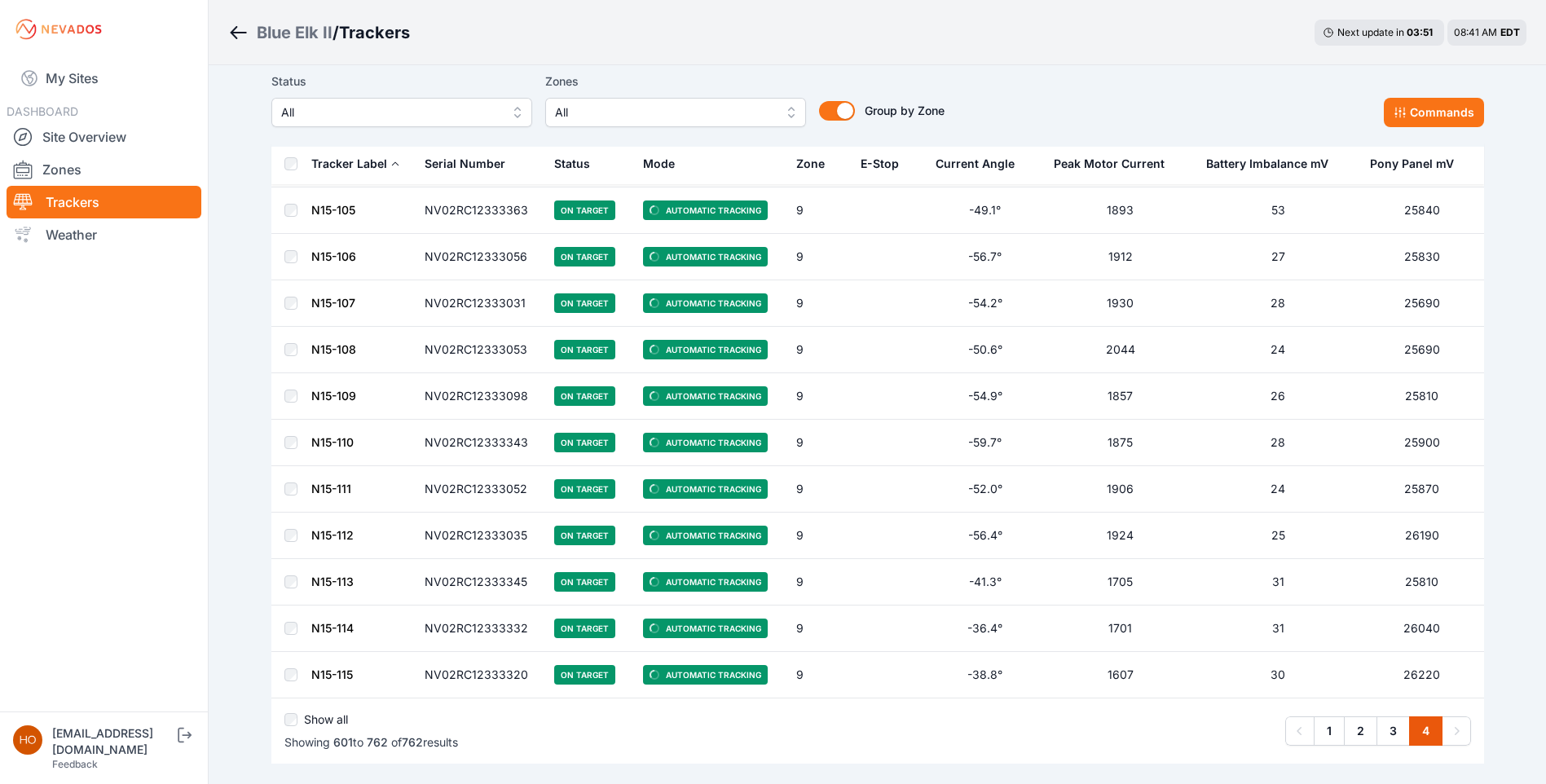
scroll to position [7225, 0]
